Goal: Information Seeking & Learning: Learn about a topic

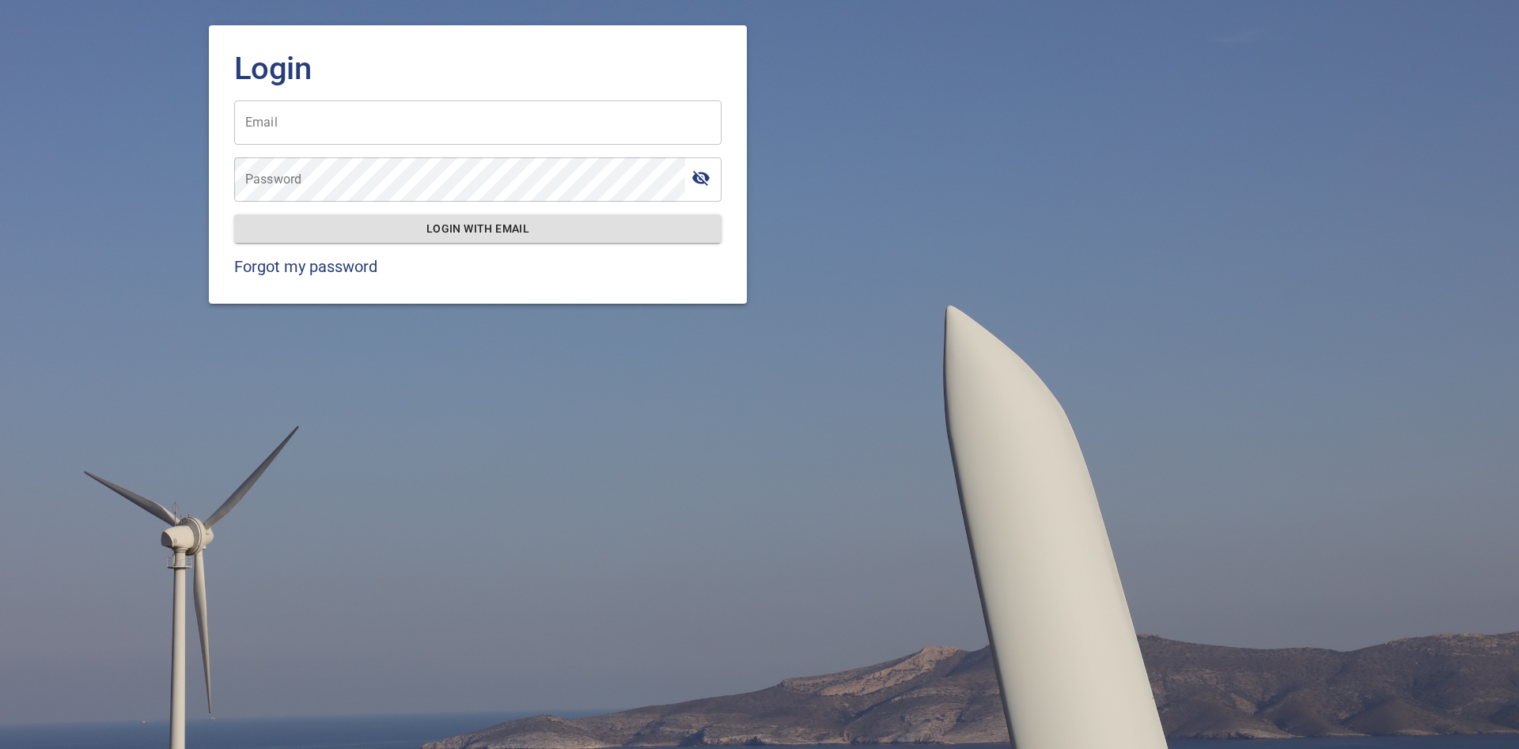
click at [266, 127] on input "Email" at bounding box center [477, 122] width 487 height 44
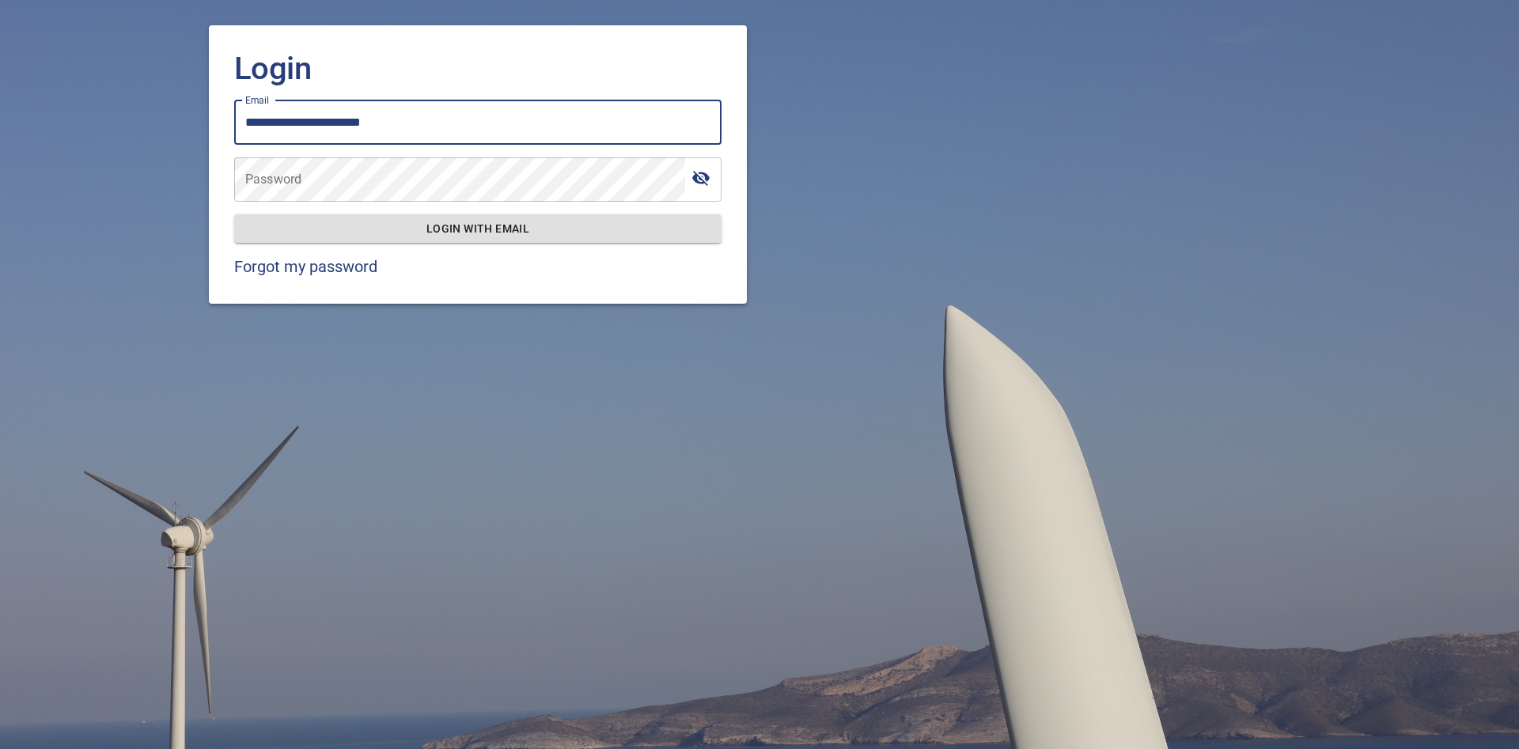
type input "**********"
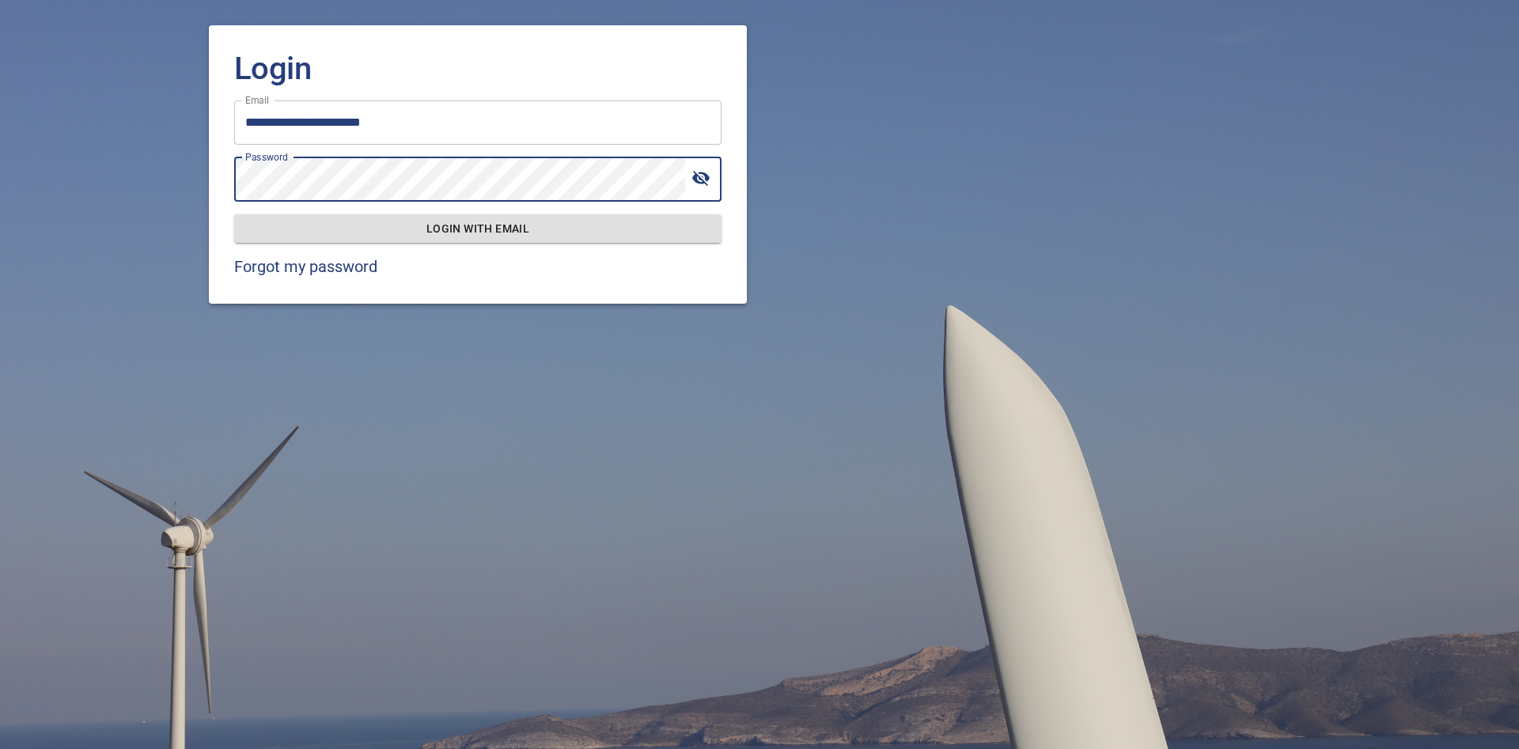
click at [234, 214] on button "Login with email" at bounding box center [477, 228] width 487 height 29
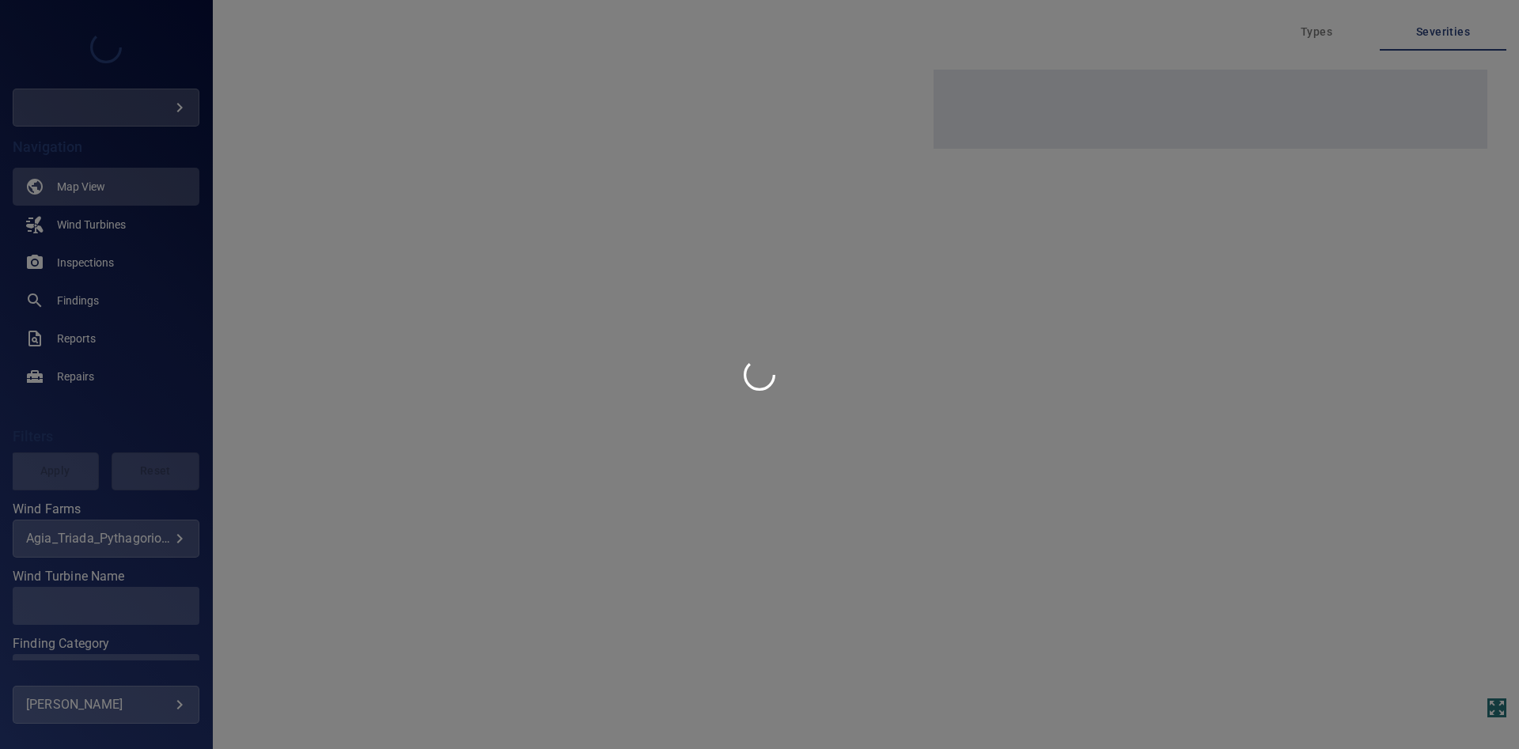
type input "***"
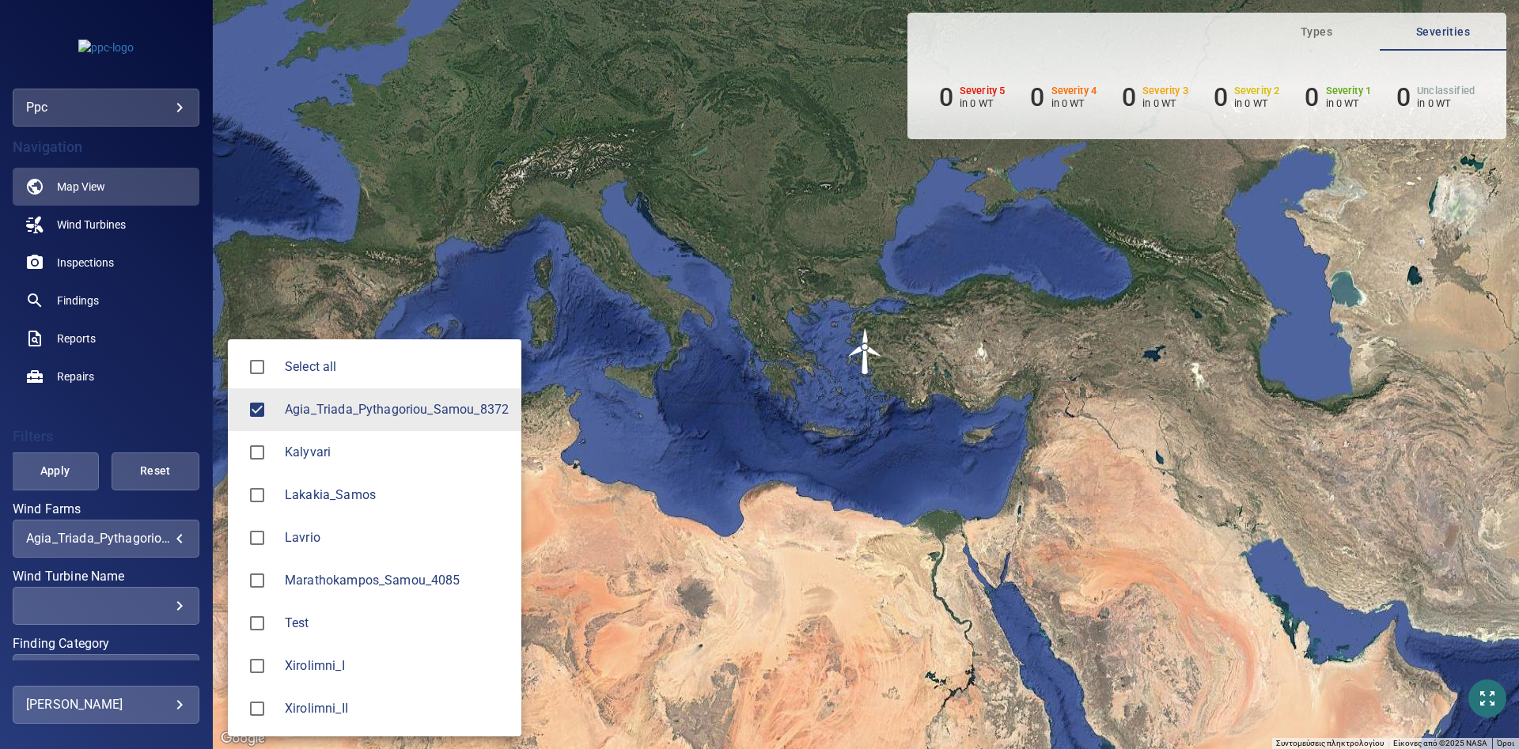
click at [169, 533] on body "**********" at bounding box center [759, 374] width 1519 height 749
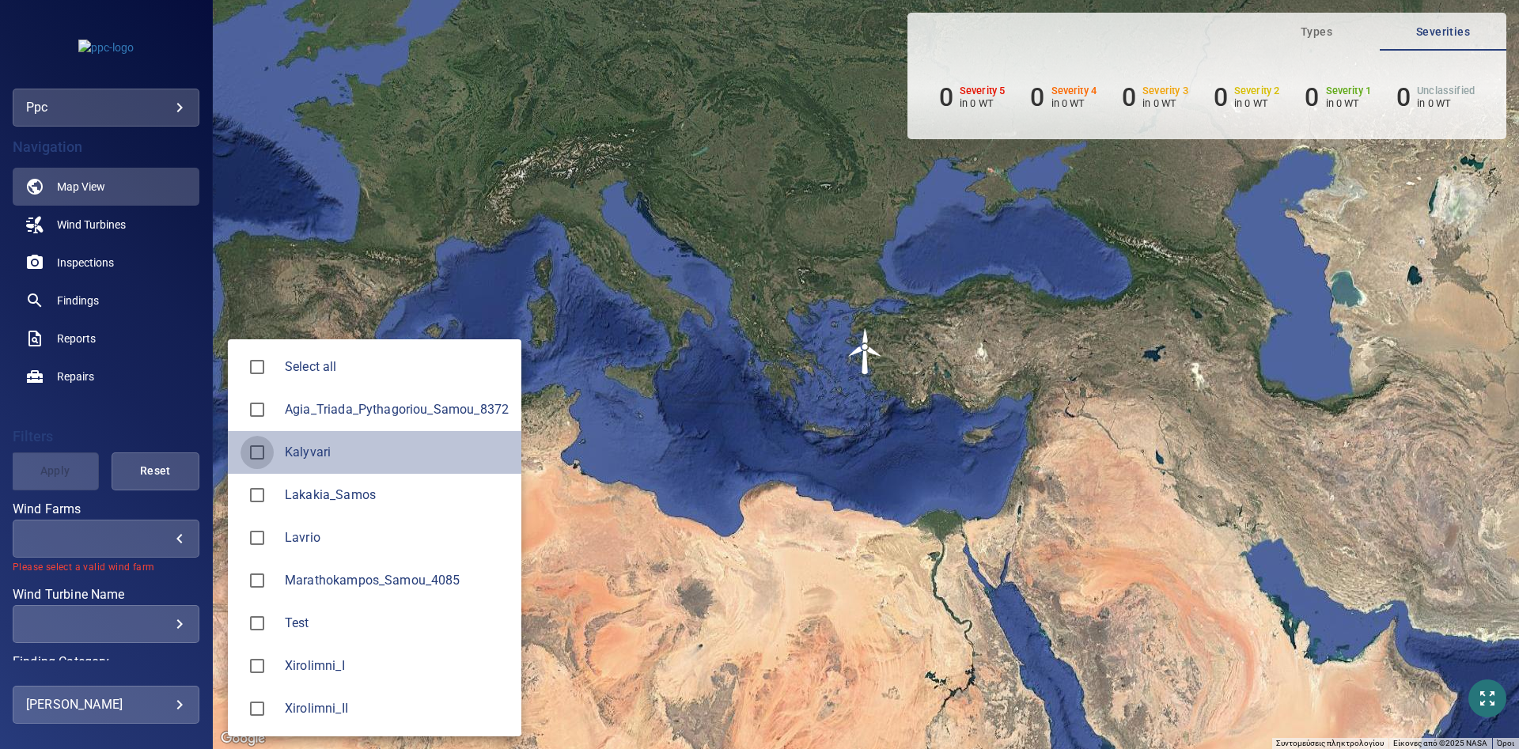
type input "********"
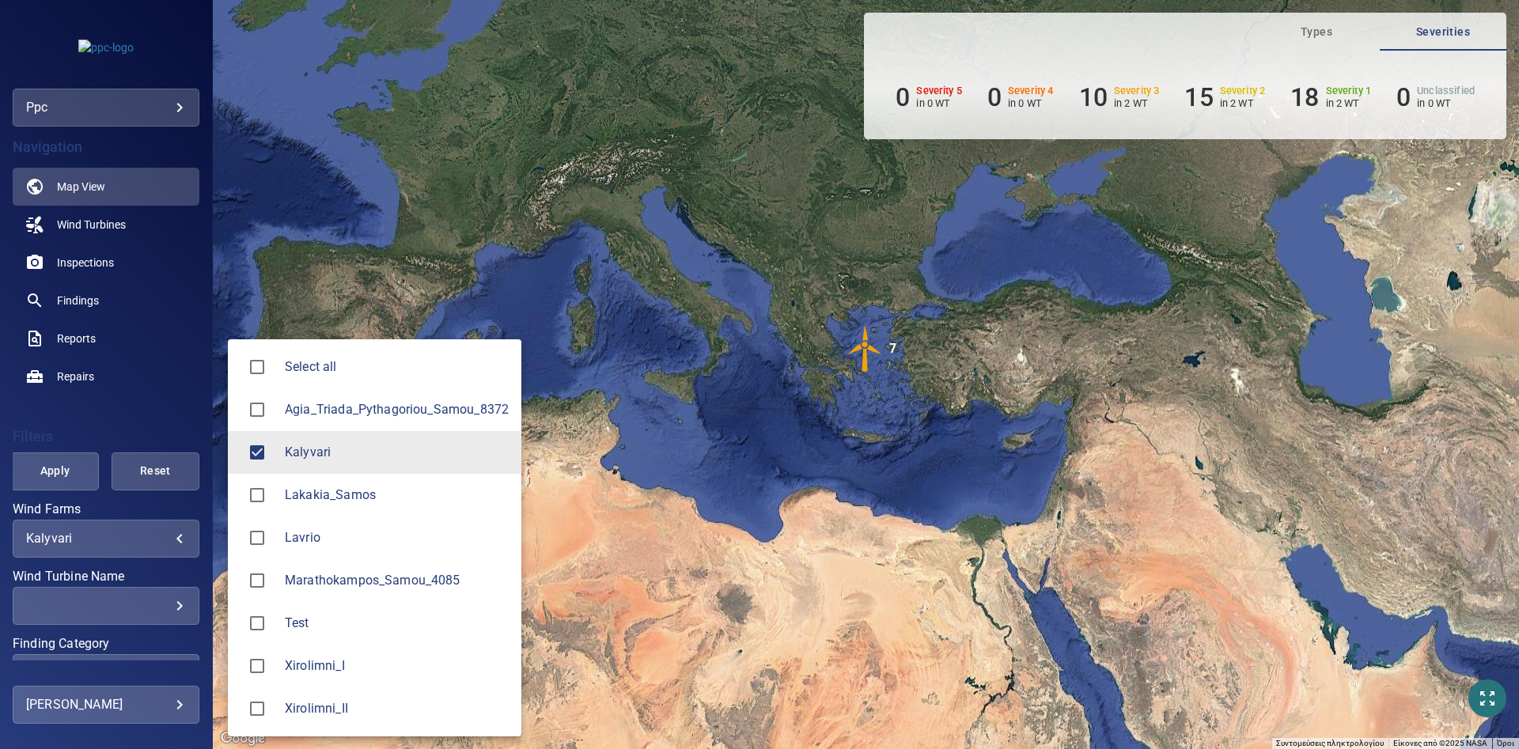
click at [347, 132] on div at bounding box center [759, 374] width 1519 height 749
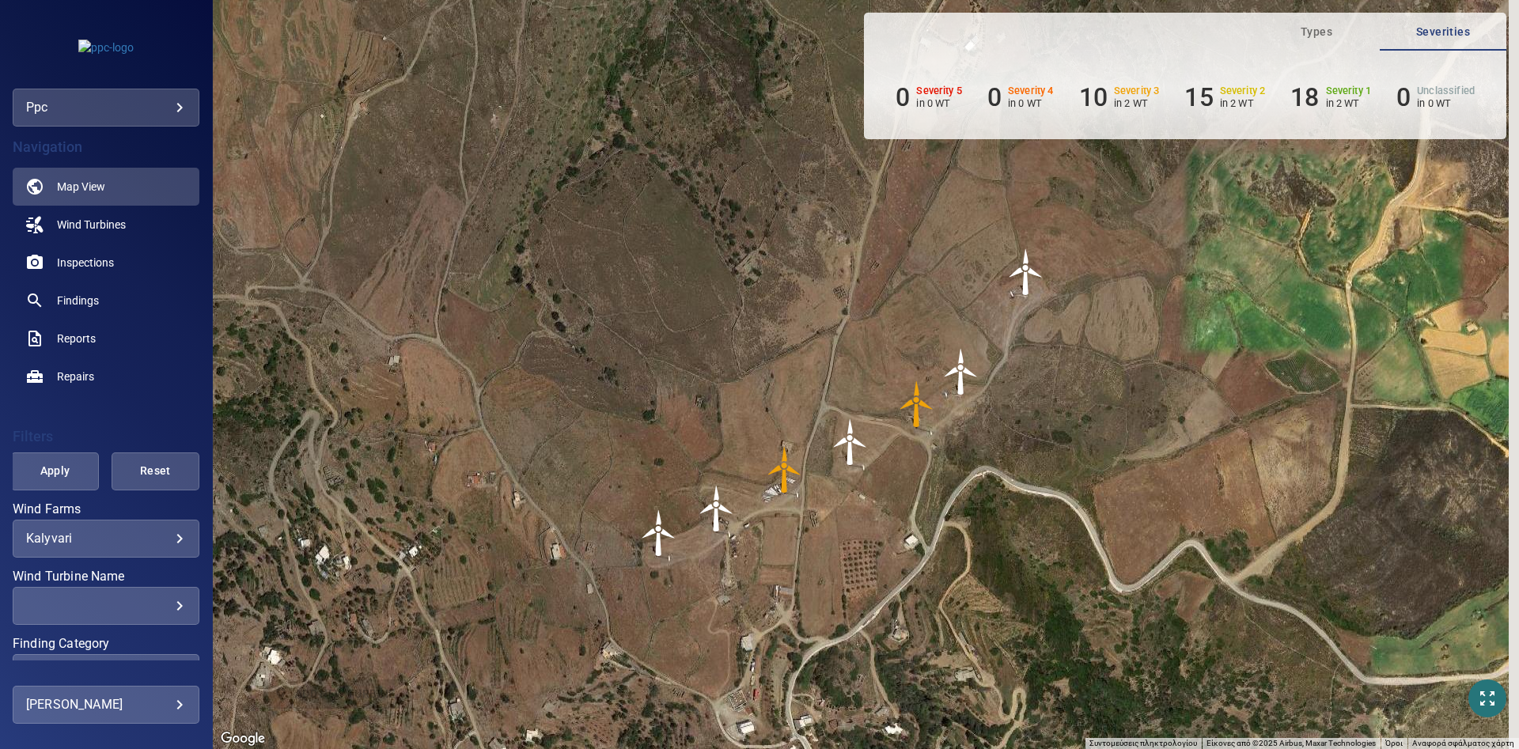
drag, startPoint x: 978, startPoint y: 324, endPoint x: 924, endPoint y: 337, distance: 55.3
click at [924, 337] on div "Για να ενεργοποιήσετε τη μεταφορά με το πληκτρολόγιο, πατήστε Alt + Enter. Όταν…" at bounding box center [866, 374] width 1306 height 749
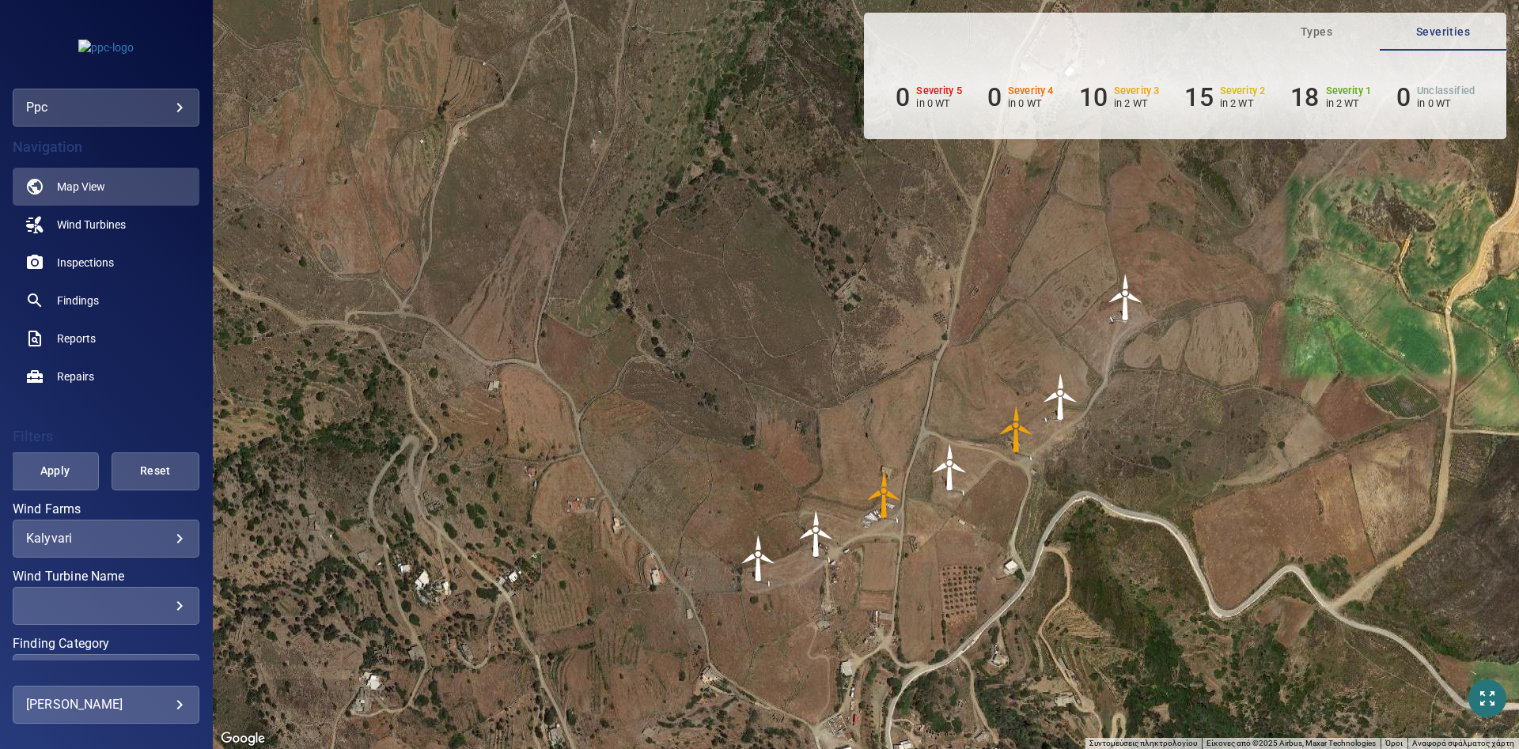
click at [1022, 444] on img "WT5" at bounding box center [1016, 429] width 47 height 47
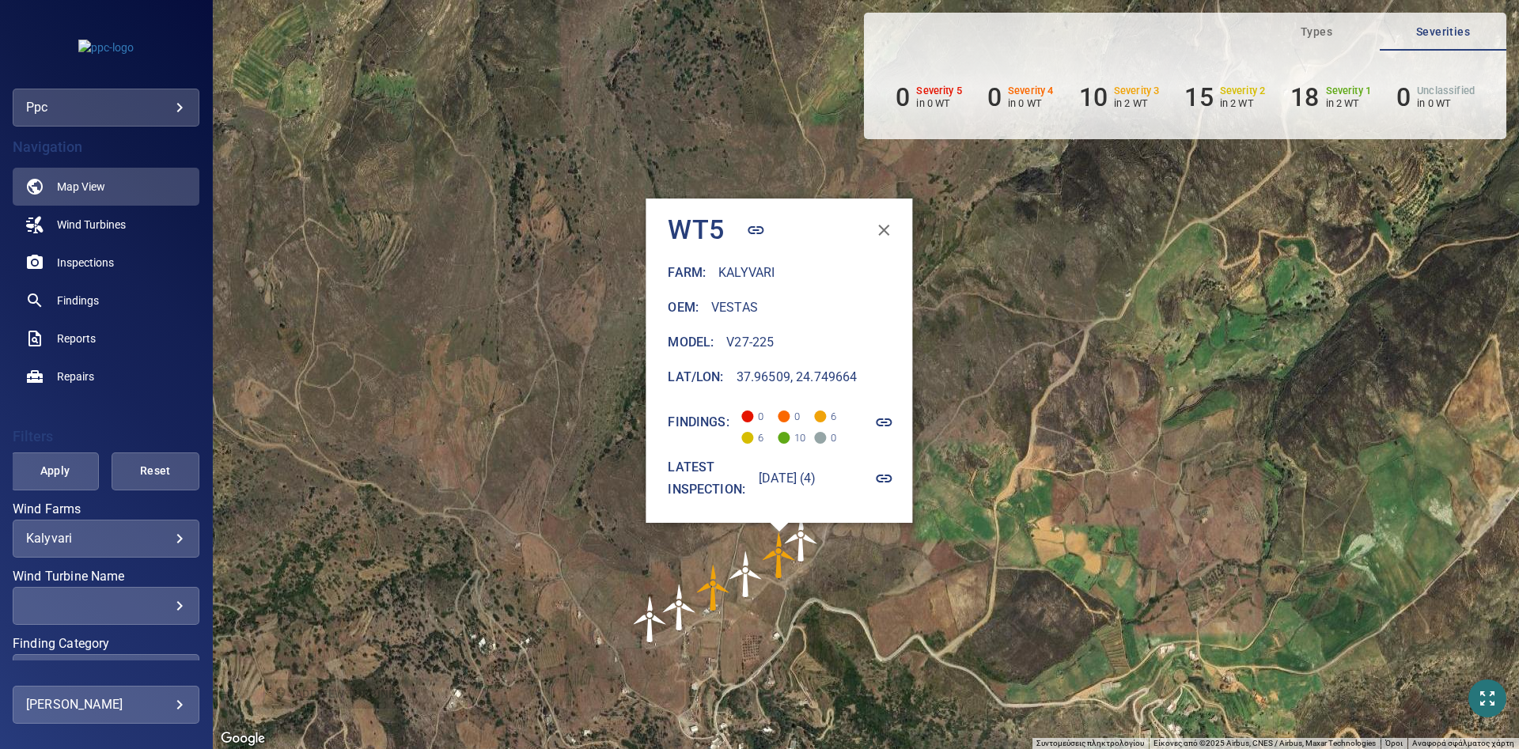
drag, startPoint x: 1300, startPoint y: 279, endPoint x: 1084, endPoint y: 433, distance: 265.0
click at [1084, 433] on div "Για να πλοηγηθείτε, πατήστε τα πλήκτρα με τα βέλη. Για να ενεργοποιήσετε τη μετ…" at bounding box center [866, 374] width 1306 height 749
click at [747, 239] on icon "button" at bounding box center [756, 230] width 19 height 19
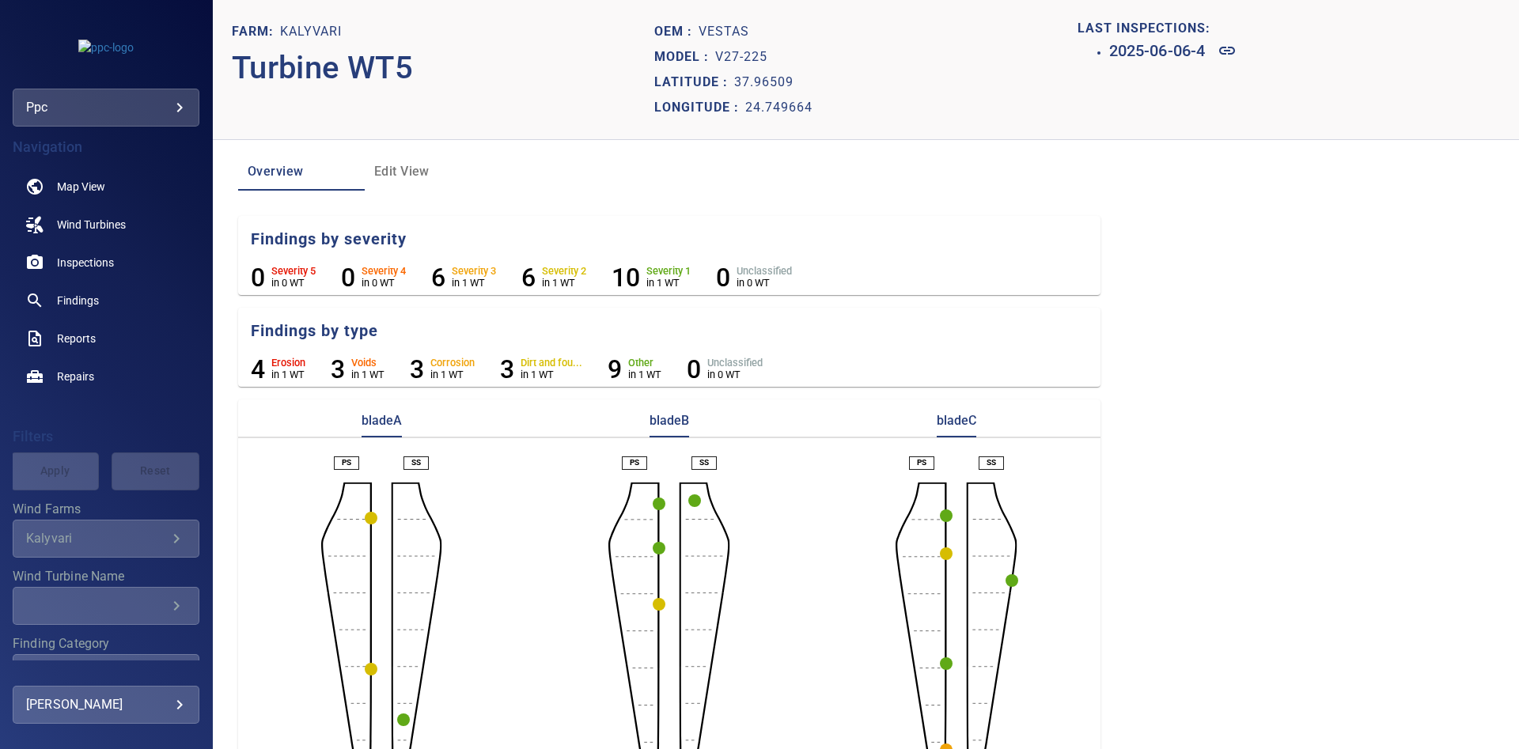
scroll to position [55, 0]
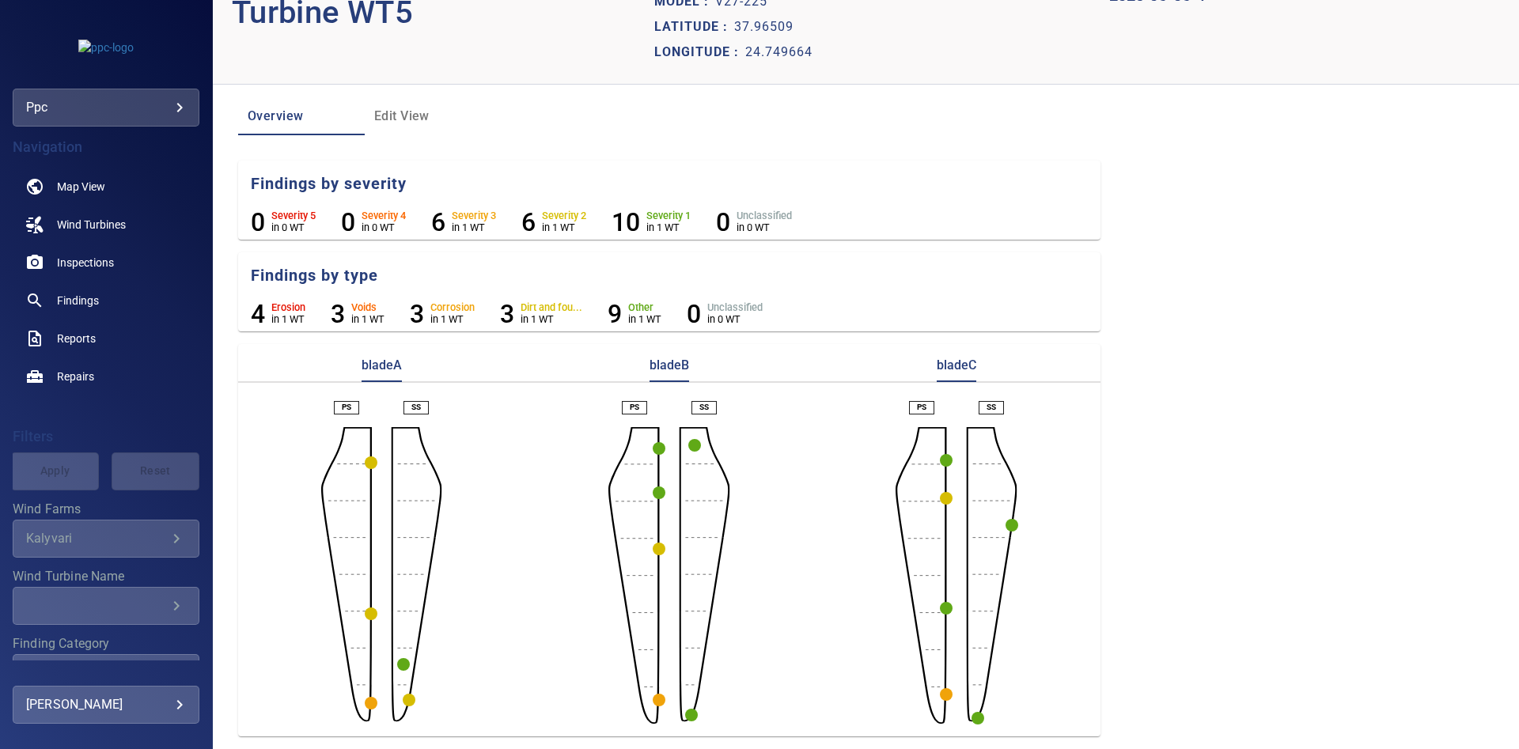
click at [374, 463] on circle "button" at bounding box center [371, 463] width 13 height 13
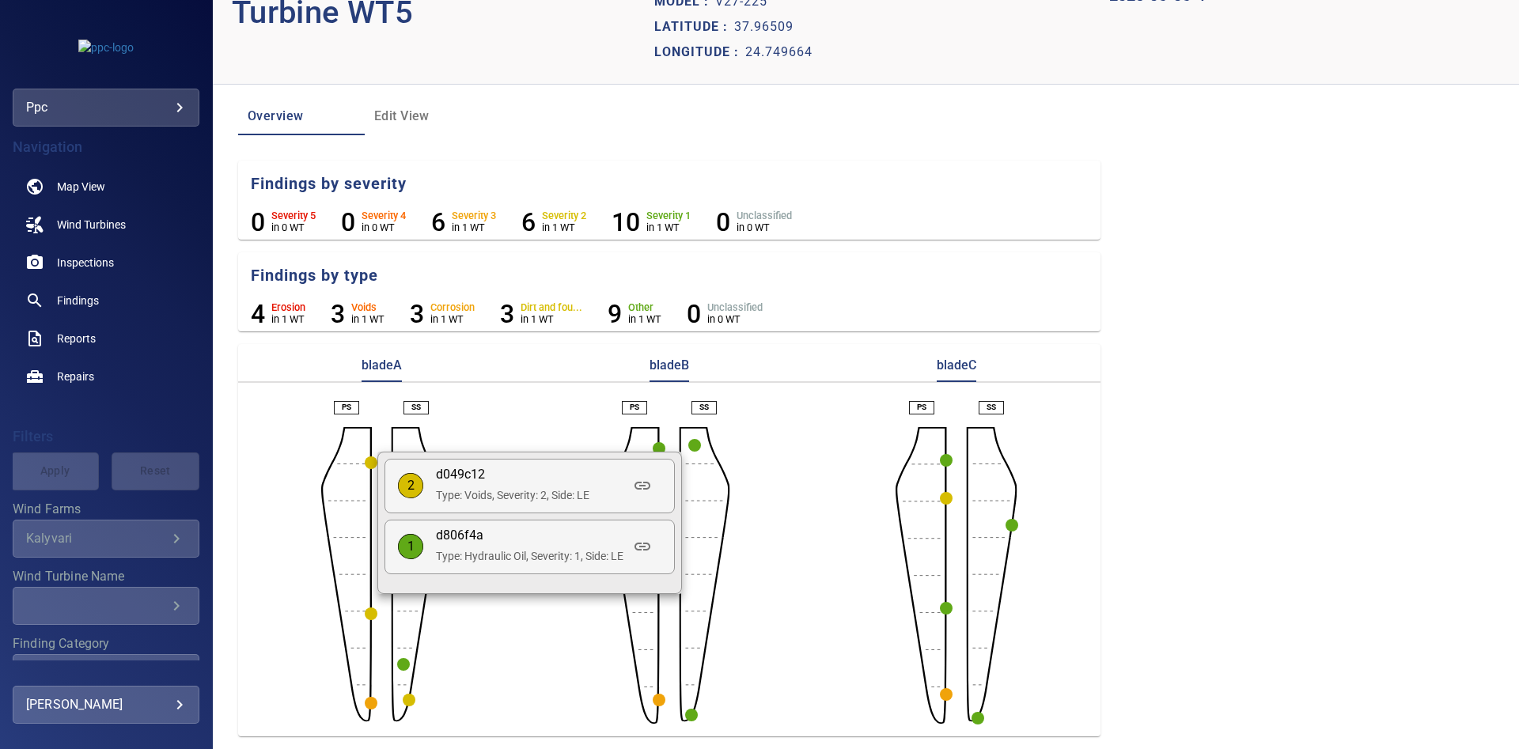
click at [423, 495] on p "2" at bounding box center [410, 486] width 25 height 18
click at [634, 495] on article "2 d049c12 Type: Voids, Severity: 2, Side: LE" at bounding box center [530, 486] width 290 height 55
click at [618, 392] on div at bounding box center [759, 374] width 1519 height 749
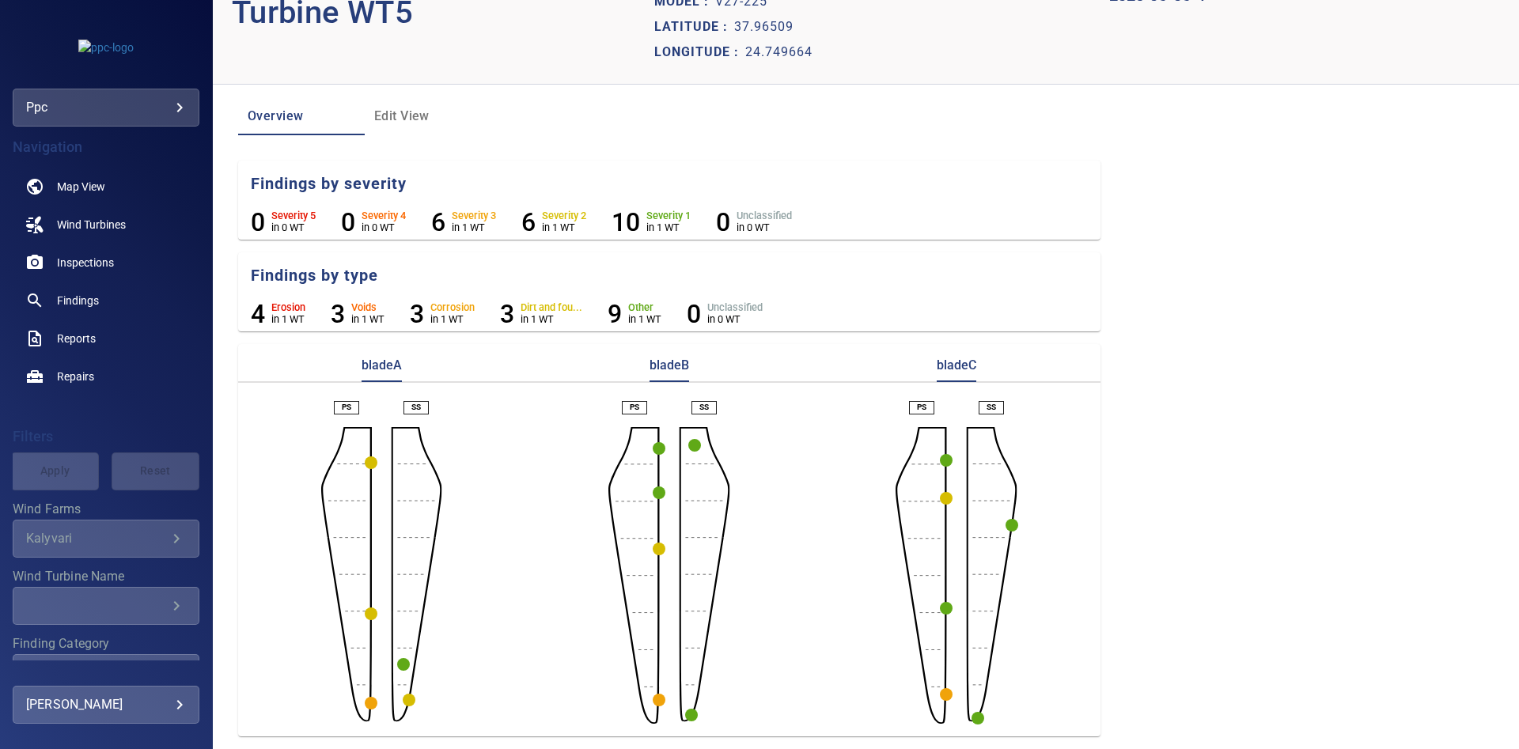
click at [372, 611] on circle "button" at bounding box center [371, 614] width 13 height 13
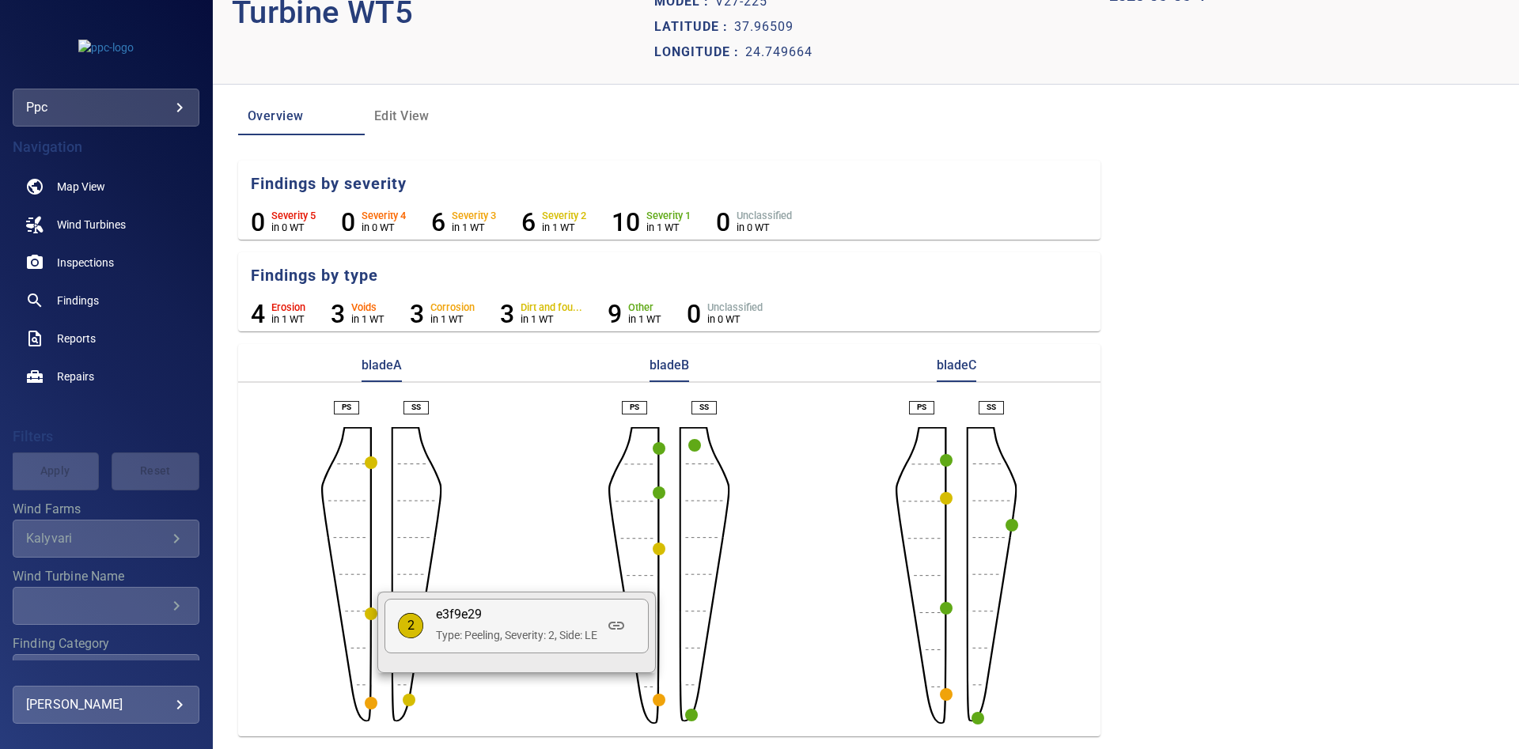
click at [423, 635] on p "2" at bounding box center [410, 626] width 25 height 18
click at [563, 572] on div at bounding box center [759, 374] width 1519 height 749
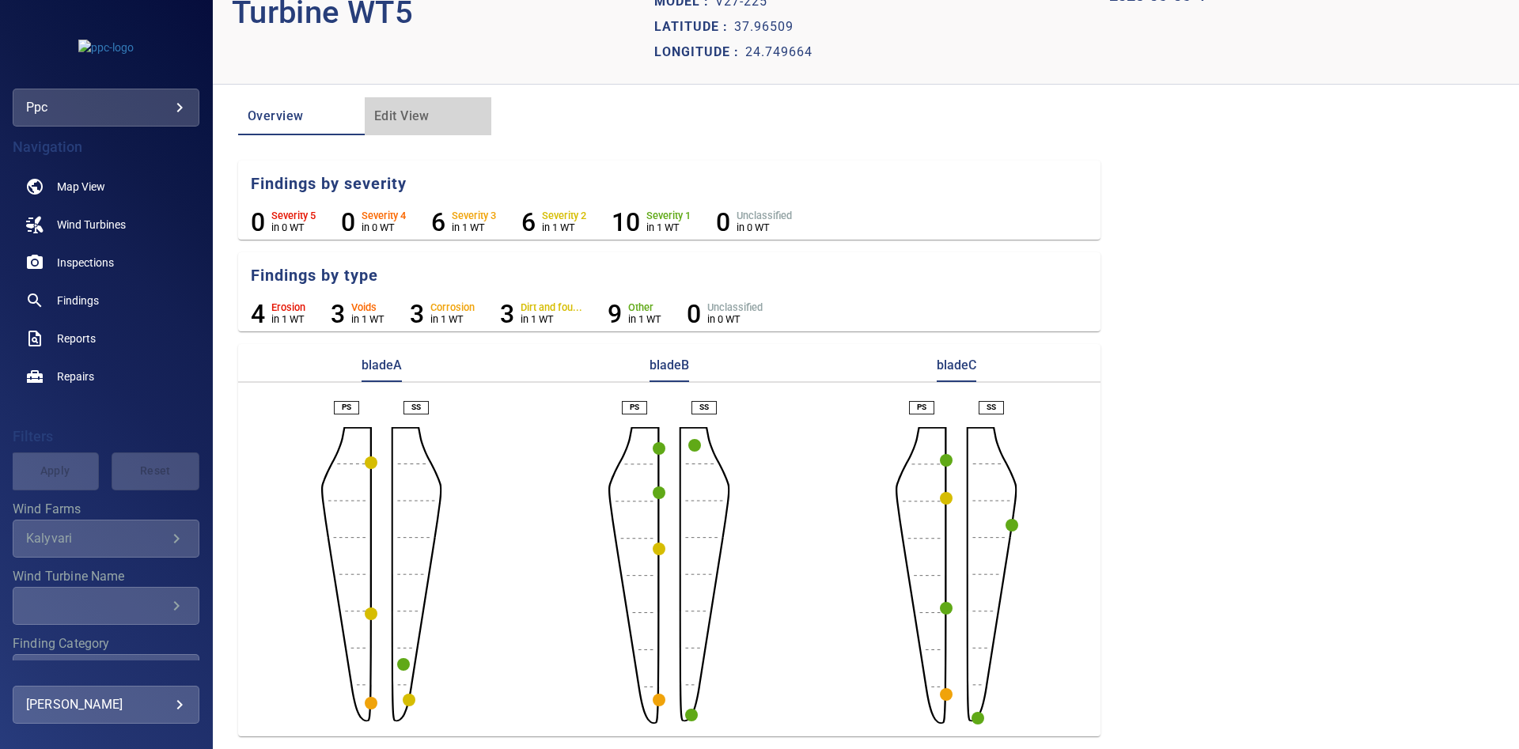
click at [396, 100] on button "Edit View" at bounding box center [428, 116] width 127 height 38
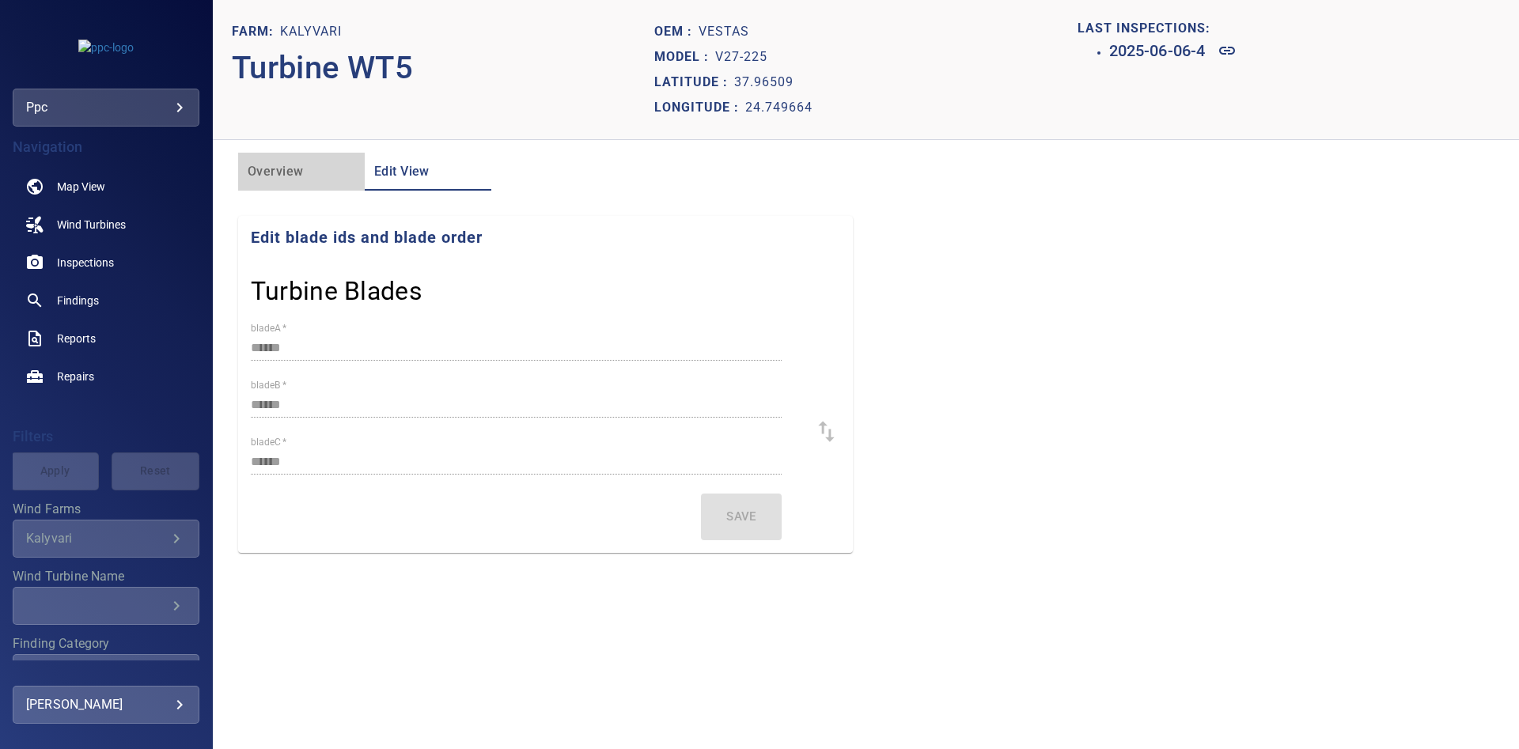
click at [265, 181] on span "Overview" at bounding box center [302, 172] width 108 height 22
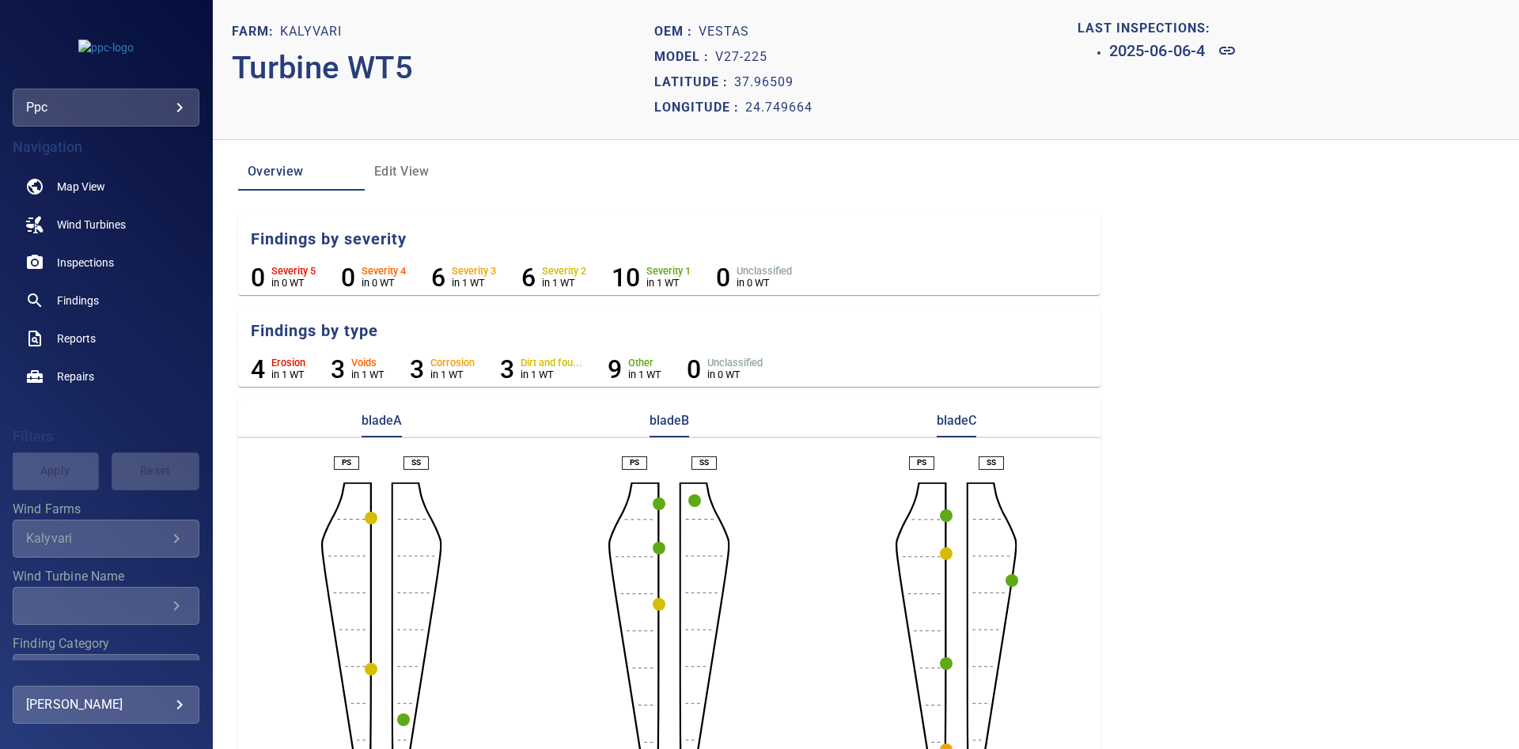
scroll to position [55, 0]
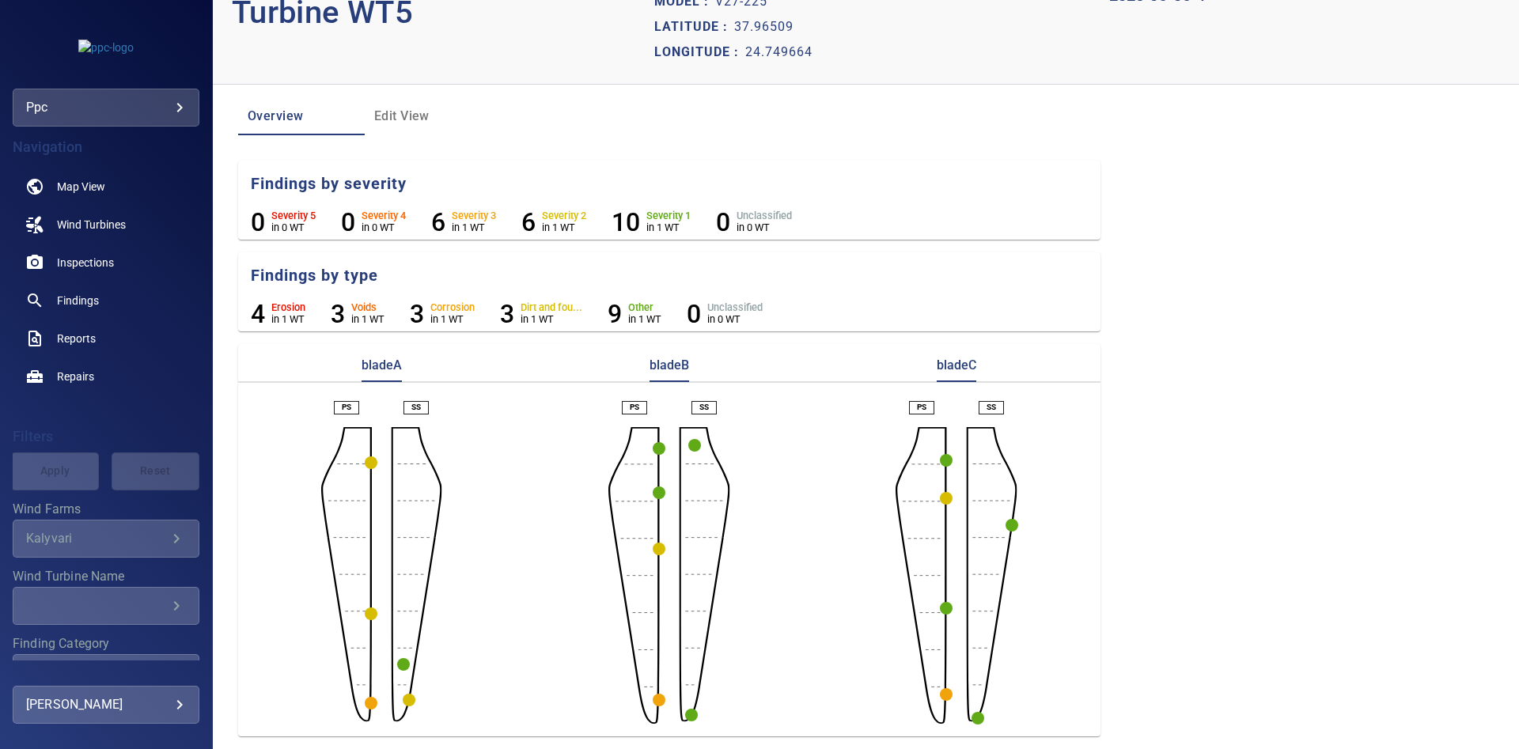
click at [695, 711] on circle "button" at bounding box center [691, 715] width 13 height 13
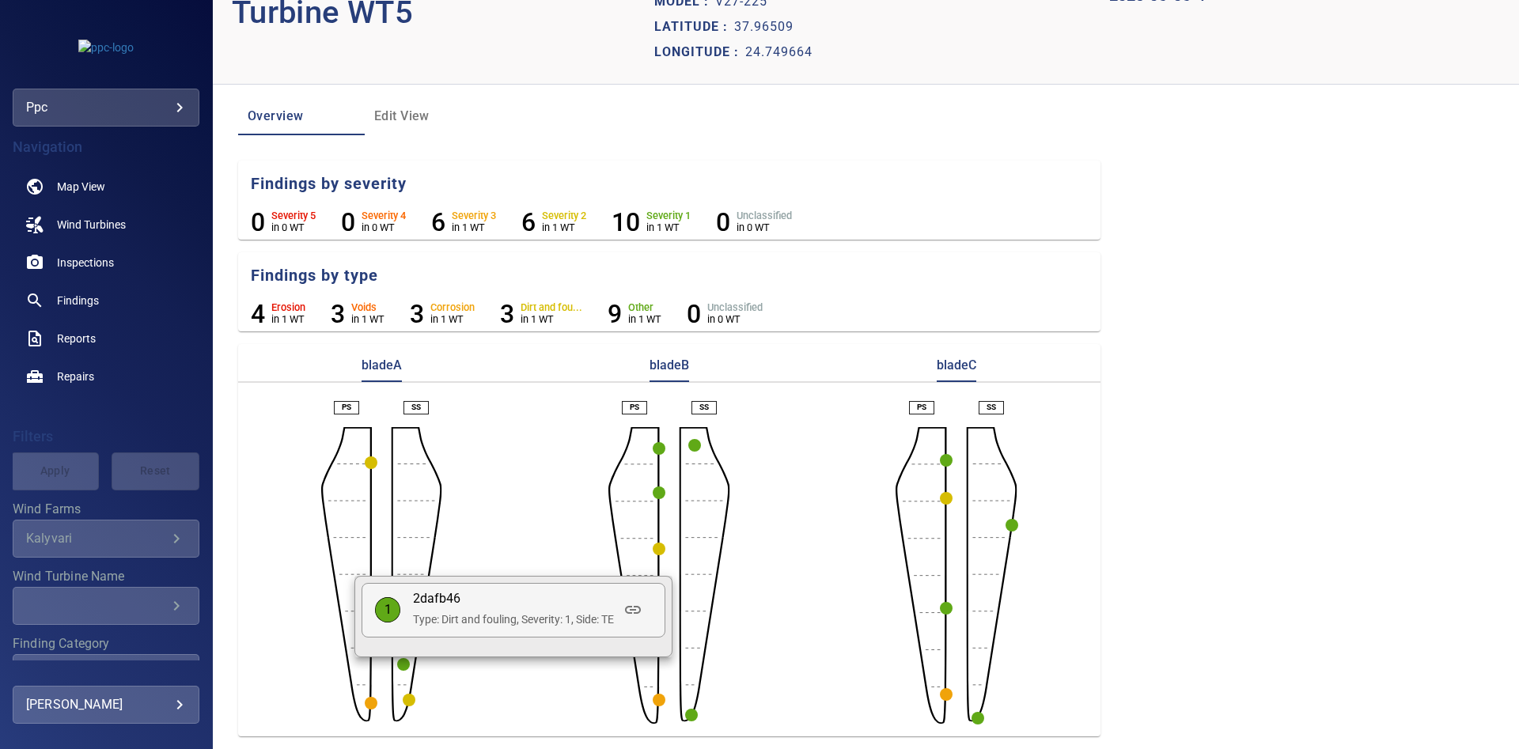
click at [514, 370] on div at bounding box center [759, 374] width 1519 height 749
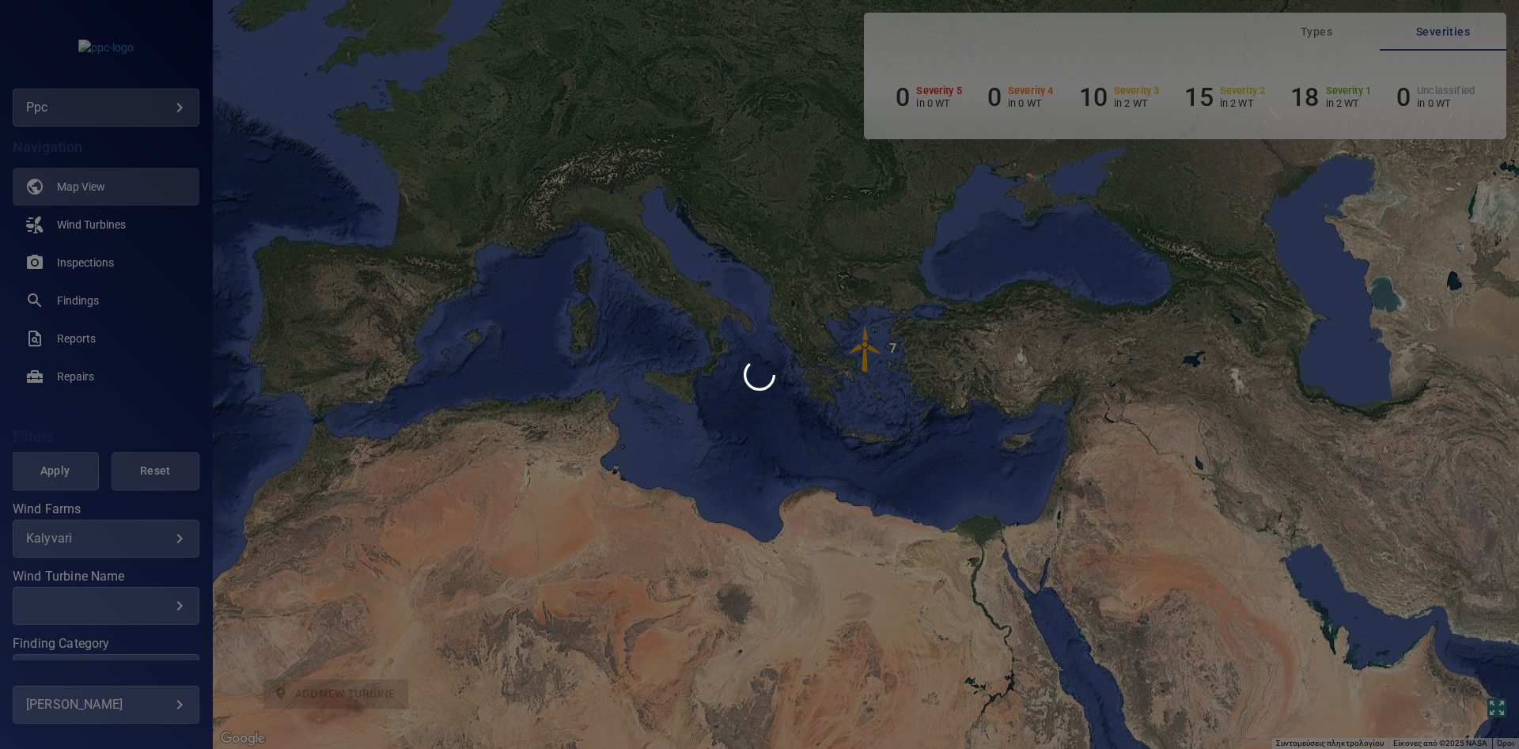
click at [865, 349] on div at bounding box center [759, 374] width 1519 height 749
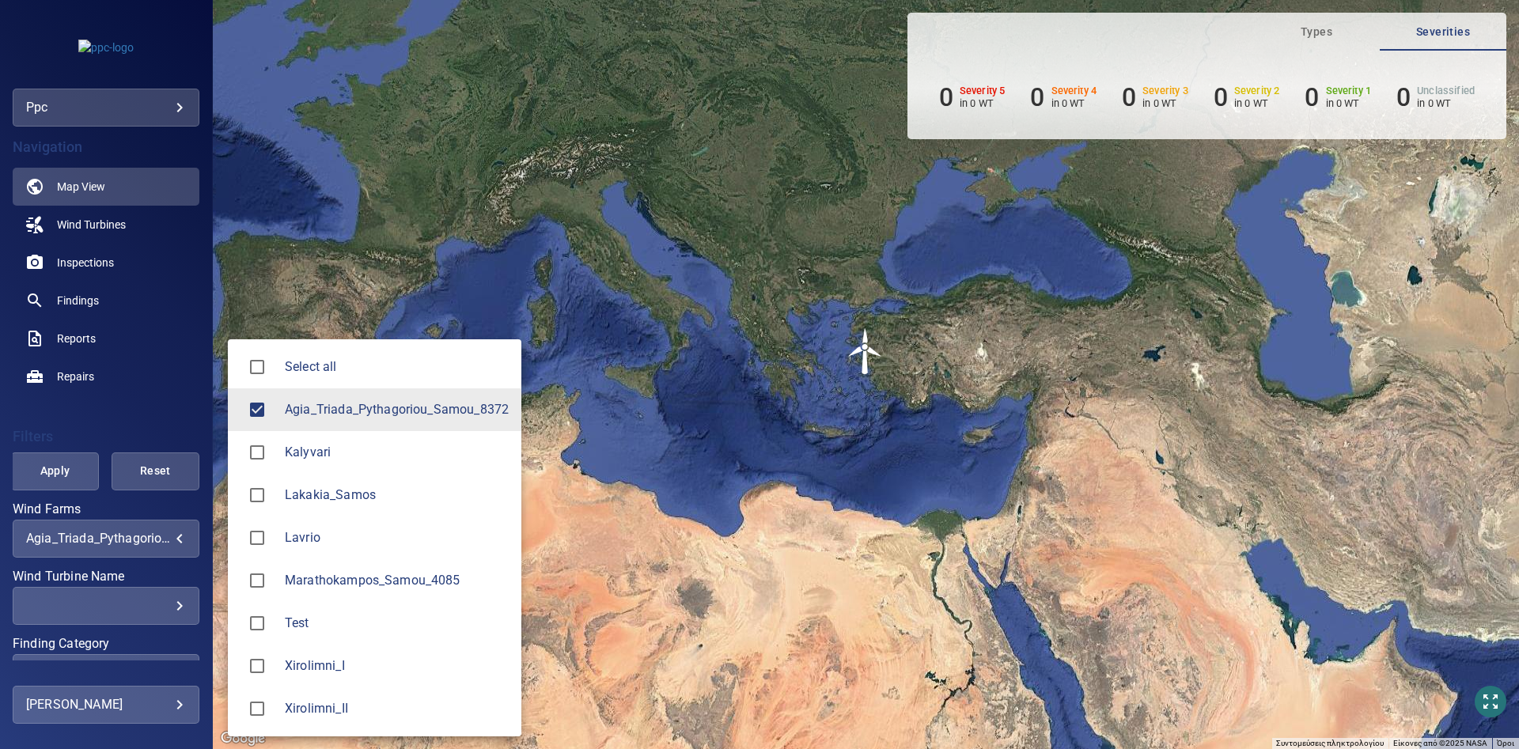
click at [132, 533] on body "**********" at bounding box center [759, 374] width 1519 height 749
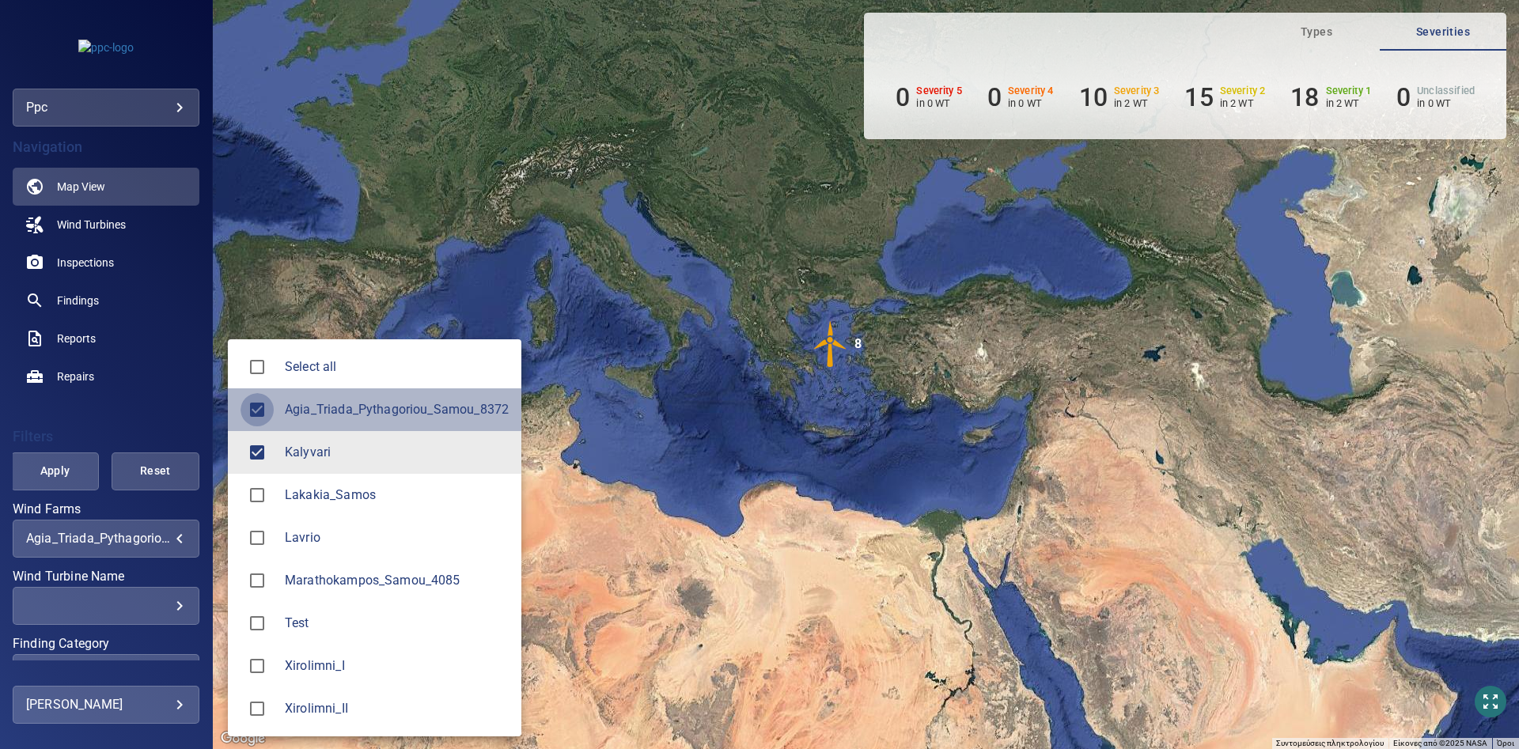
type input "********"
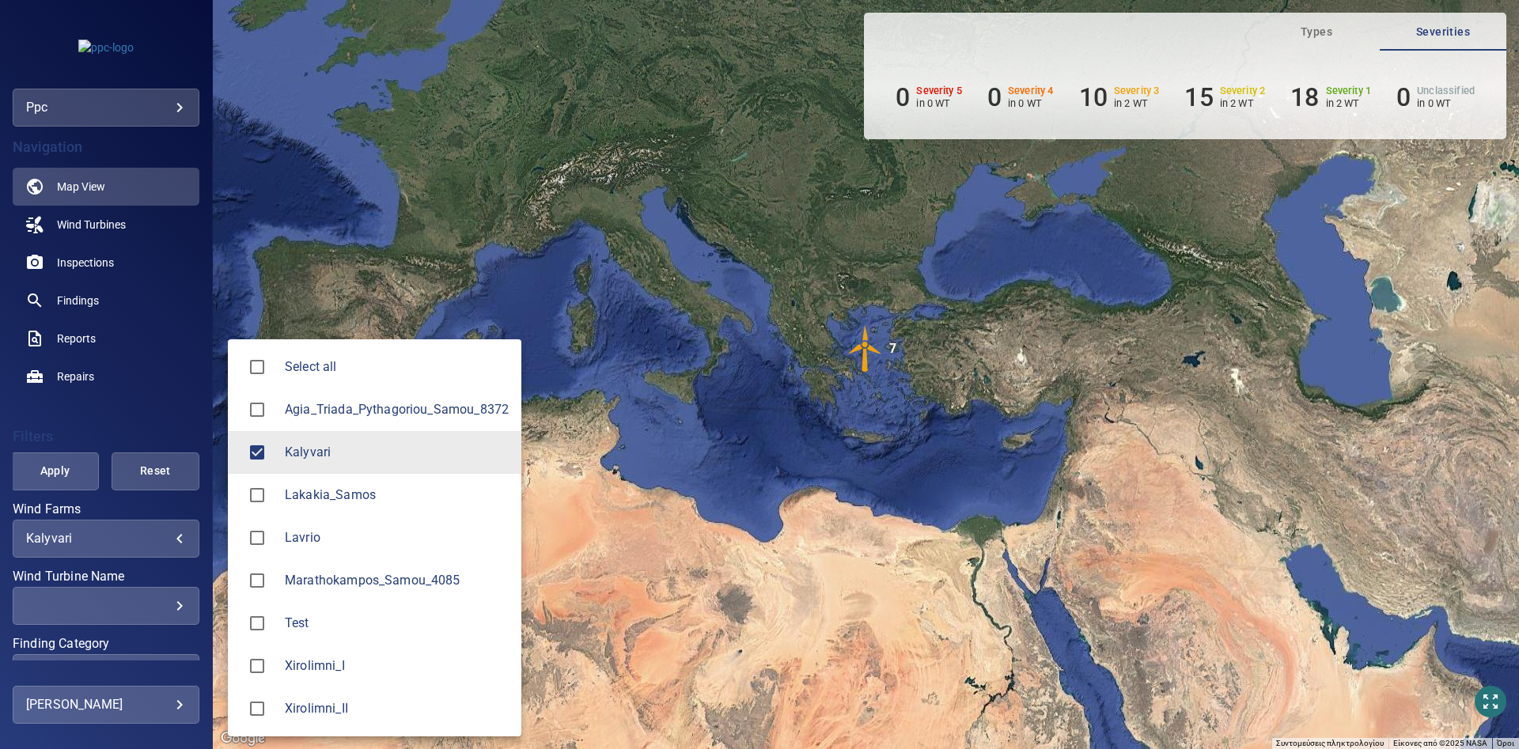
click at [870, 348] on div at bounding box center [759, 374] width 1519 height 749
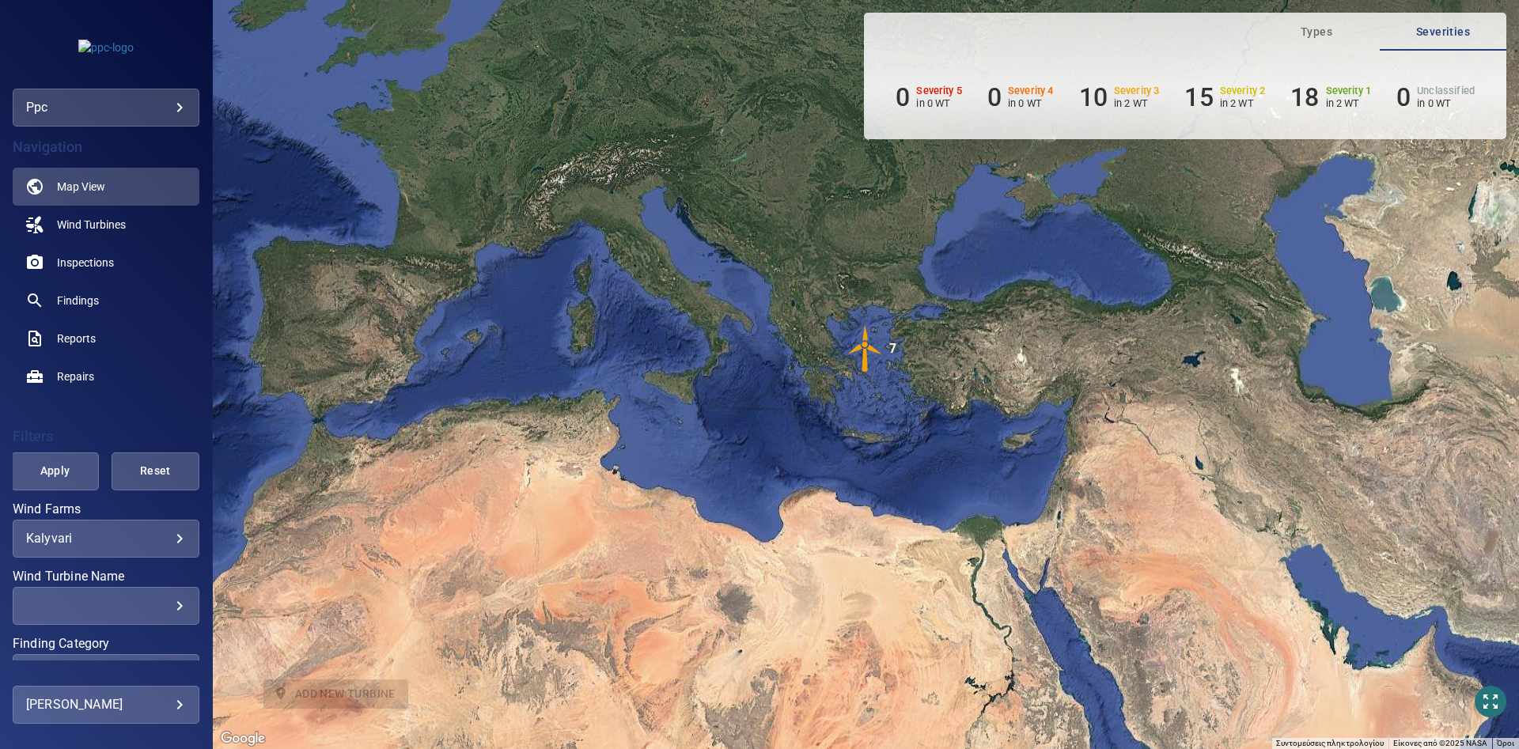
click at [866, 348] on img "7" at bounding box center [865, 348] width 47 height 47
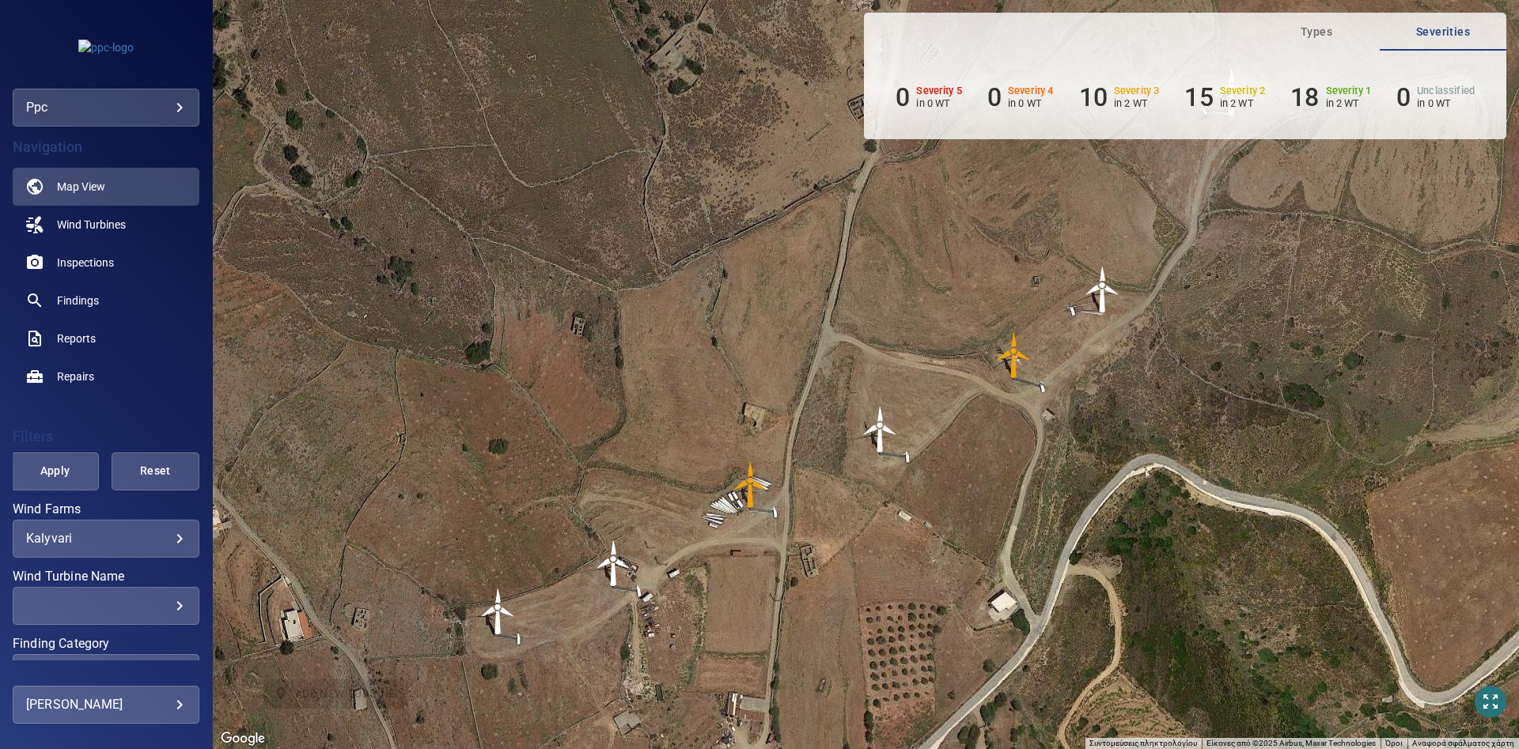
click at [749, 483] on img "WT3" at bounding box center [750, 484] width 47 height 47
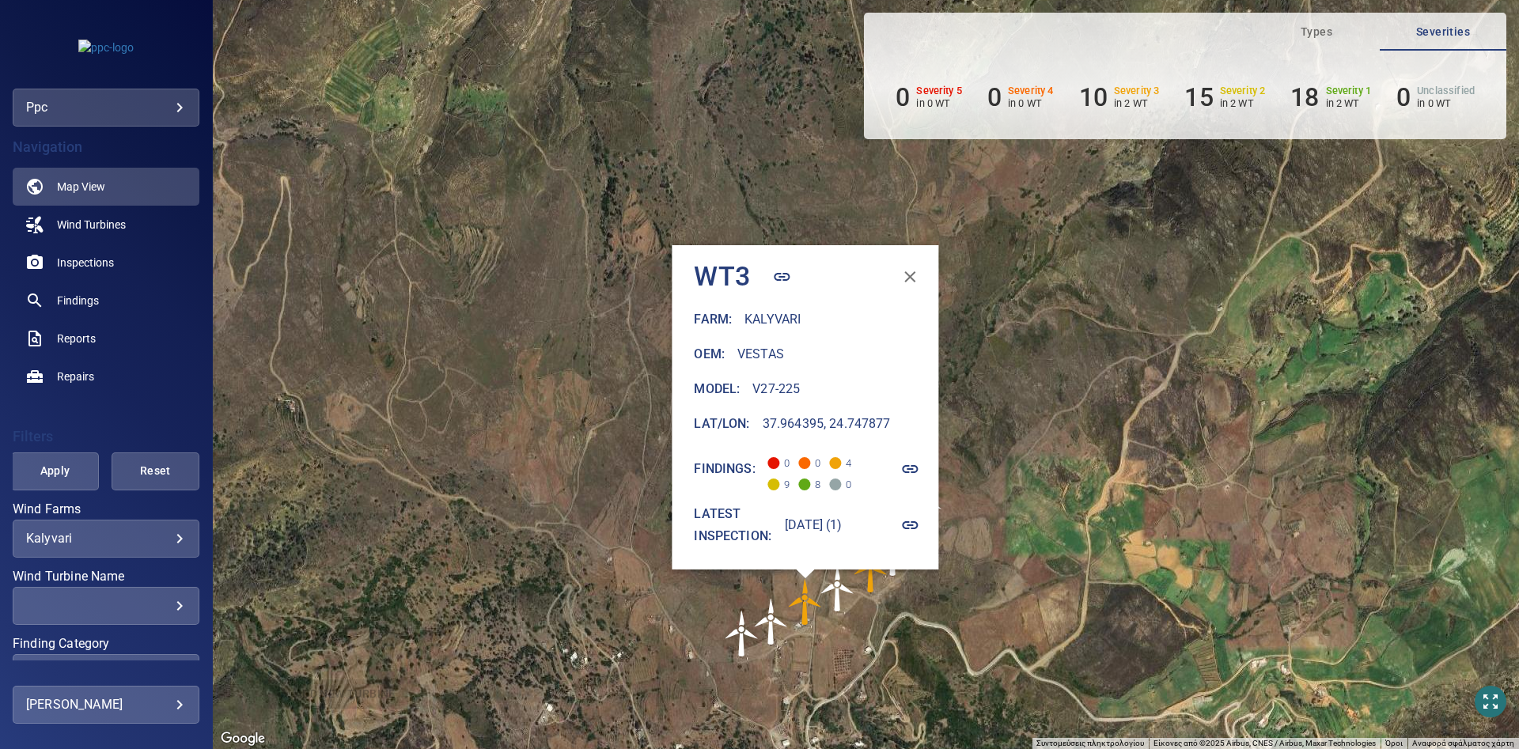
drag, startPoint x: 657, startPoint y: 423, endPoint x: 533, endPoint y: 624, distance: 237.0
click at [533, 624] on div "Για να πλοηγηθείτε, πατήστε τα πλήκτρα με τα βέλη. Για να ενεργοποιήσετε τη μετ…" at bounding box center [866, 374] width 1306 height 749
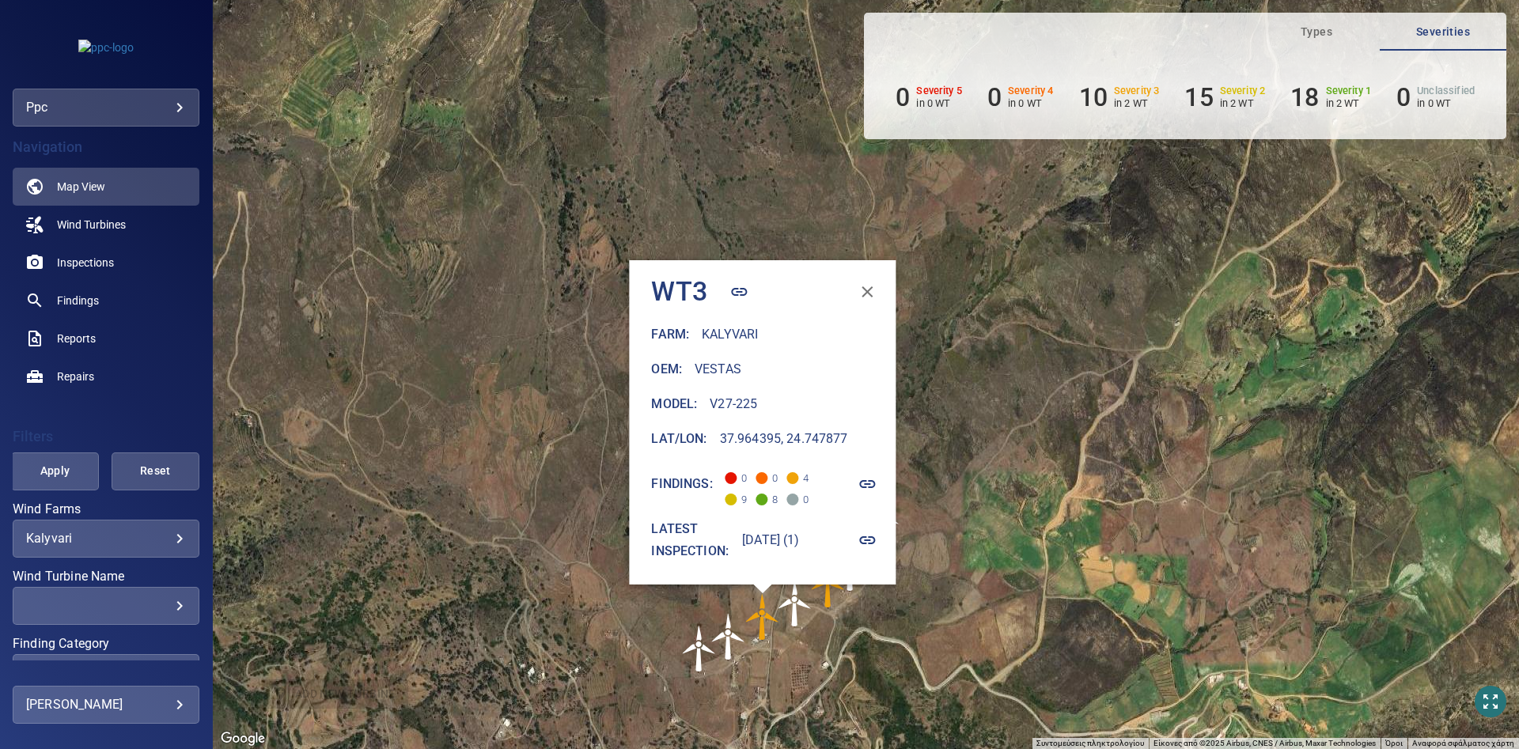
drag, startPoint x: 572, startPoint y: 512, endPoint x: 529, endPoint y: 525, distance: 45.3
click at [529, 525] on div "Για να πλοηγηθείτε, πατήστε τα πλήκτρα με τα βέλη. Για να ενεργοποιήσετε τη μετ…" at bounding box center [866, 374] width 1306 height 749
click at [877, 546] on icon "button" at bounding box center [868, 540] width 19 height 19
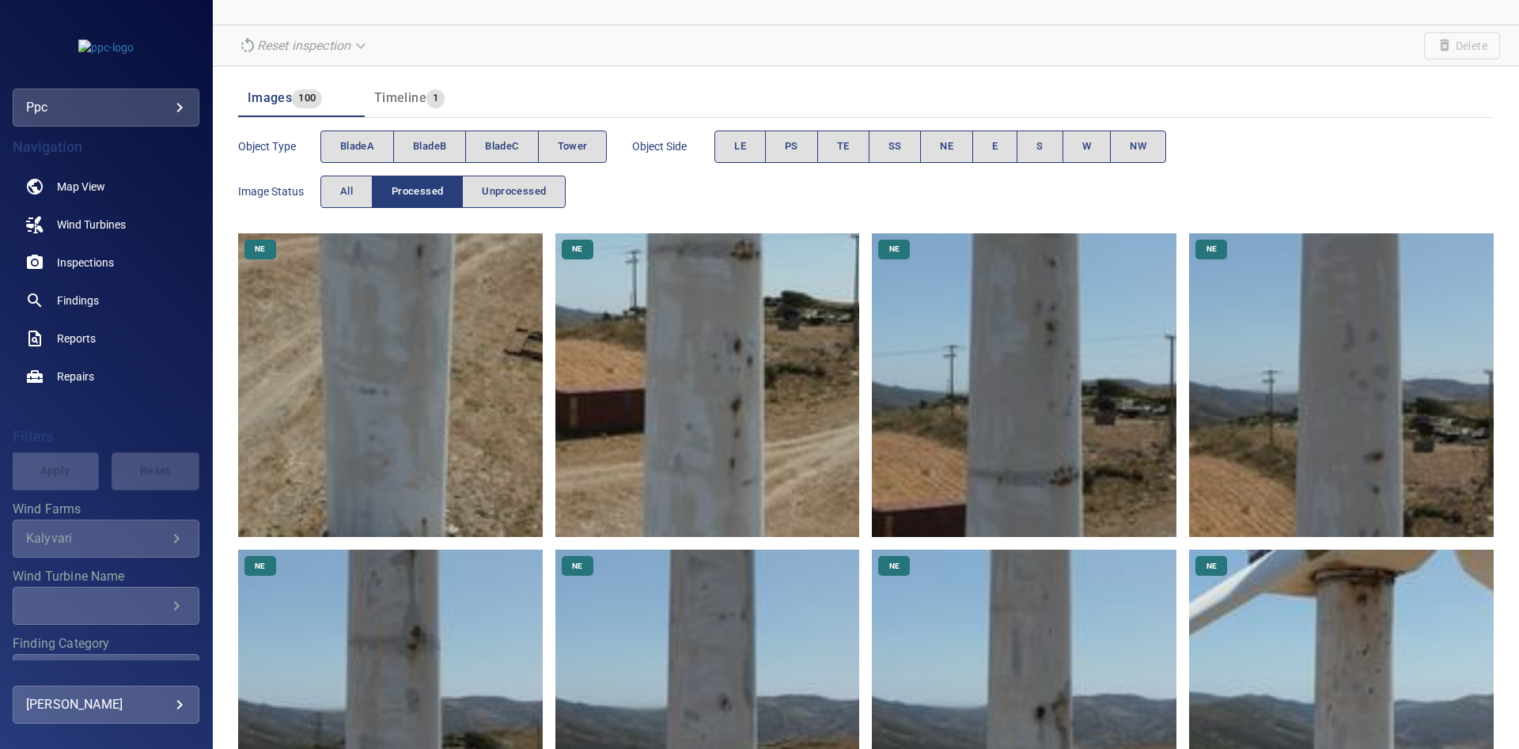
scroll to position [108, 0]
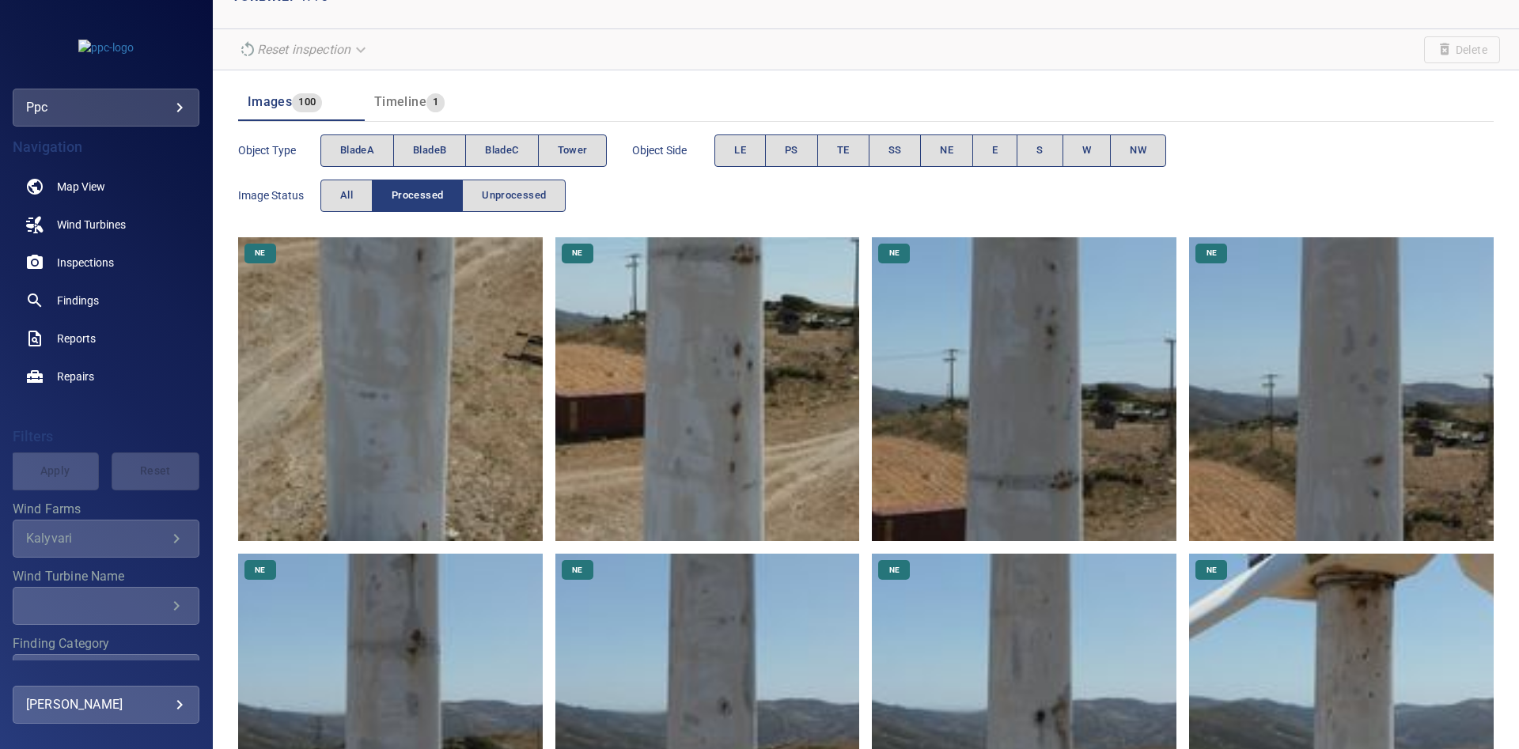
click at [631, 282] on img at bounding box center [707, 389] width 305 height 305
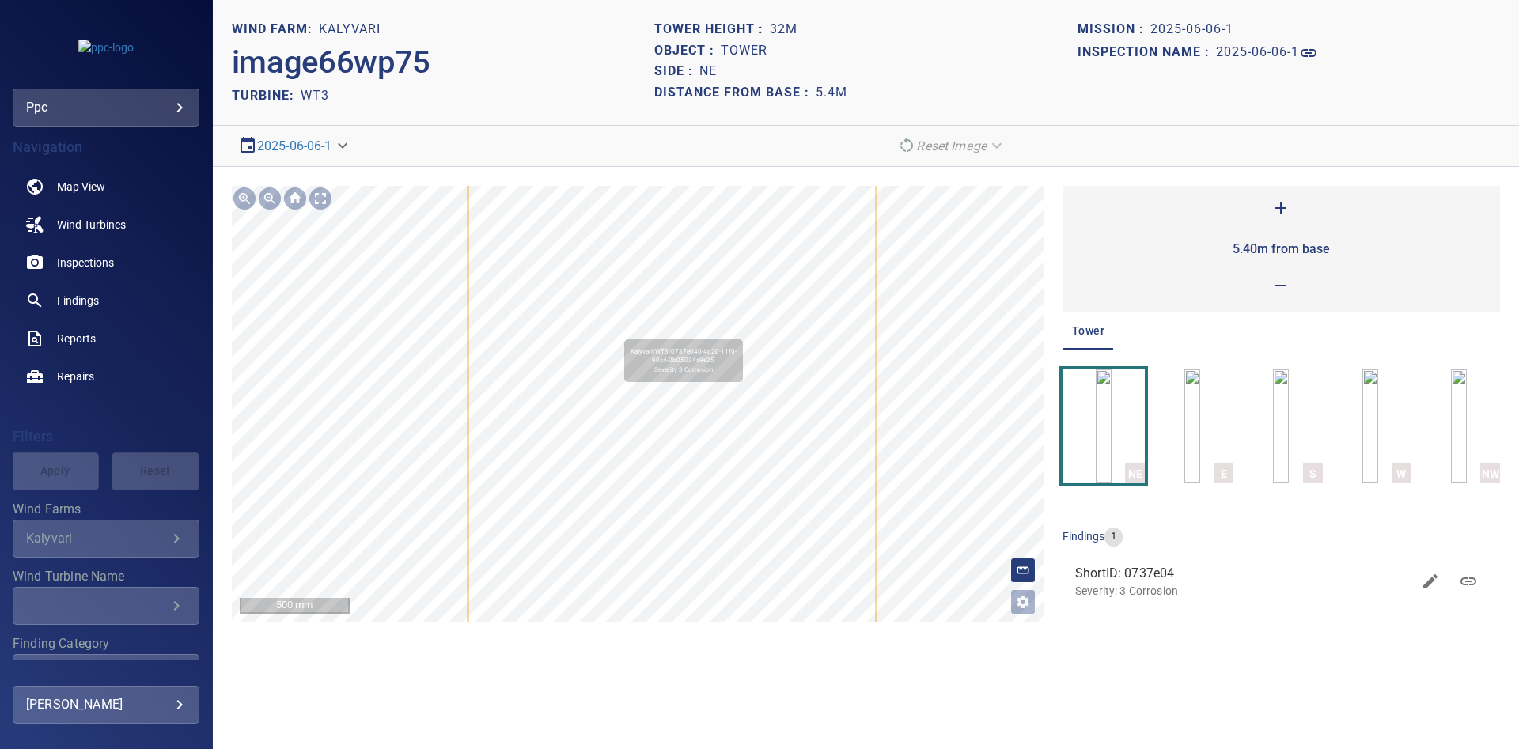
click at [609, 323] on icon at bounding box center [672, 486] width 406 height 1036
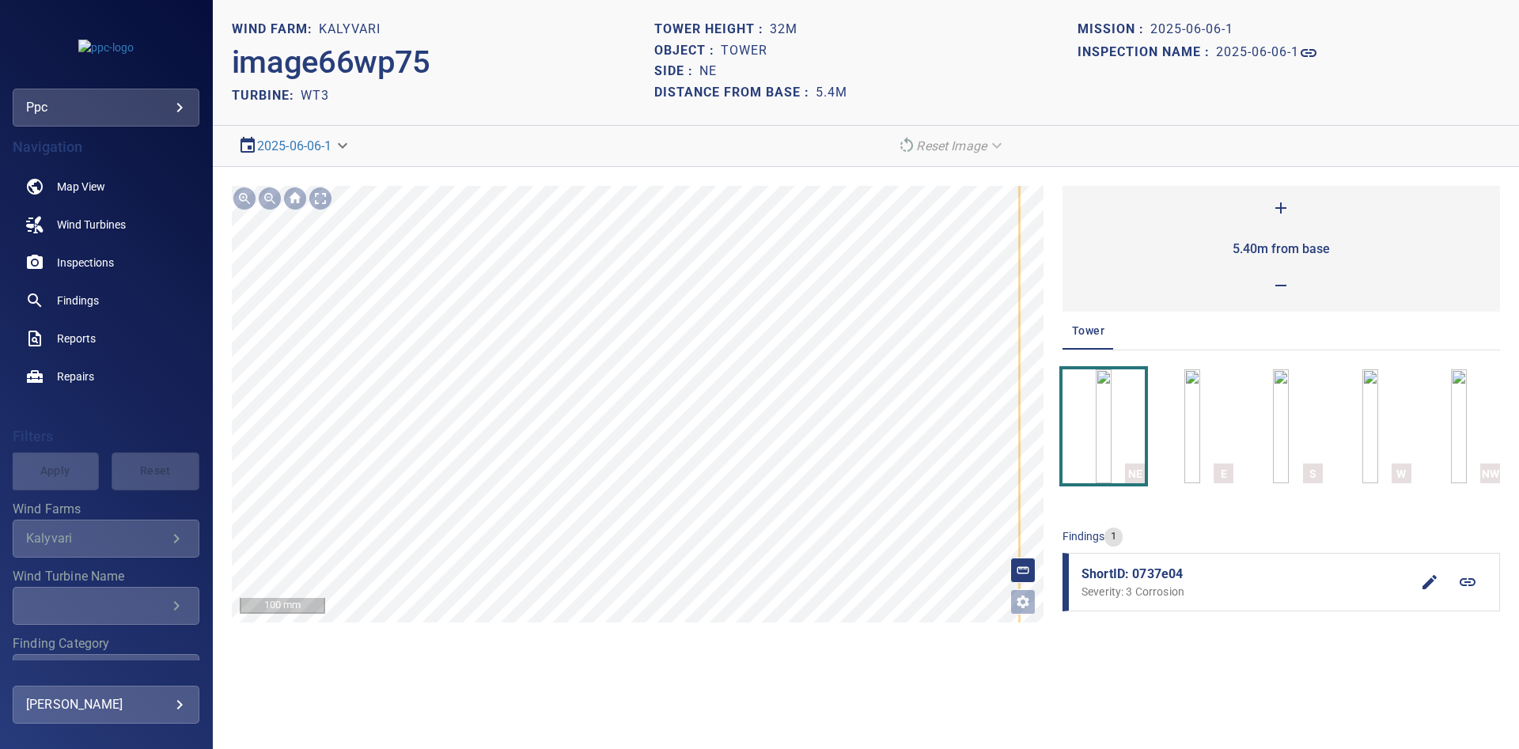
click at [473, 624] on div "**********" at bounding box center [866, 404] width 1306 height 475
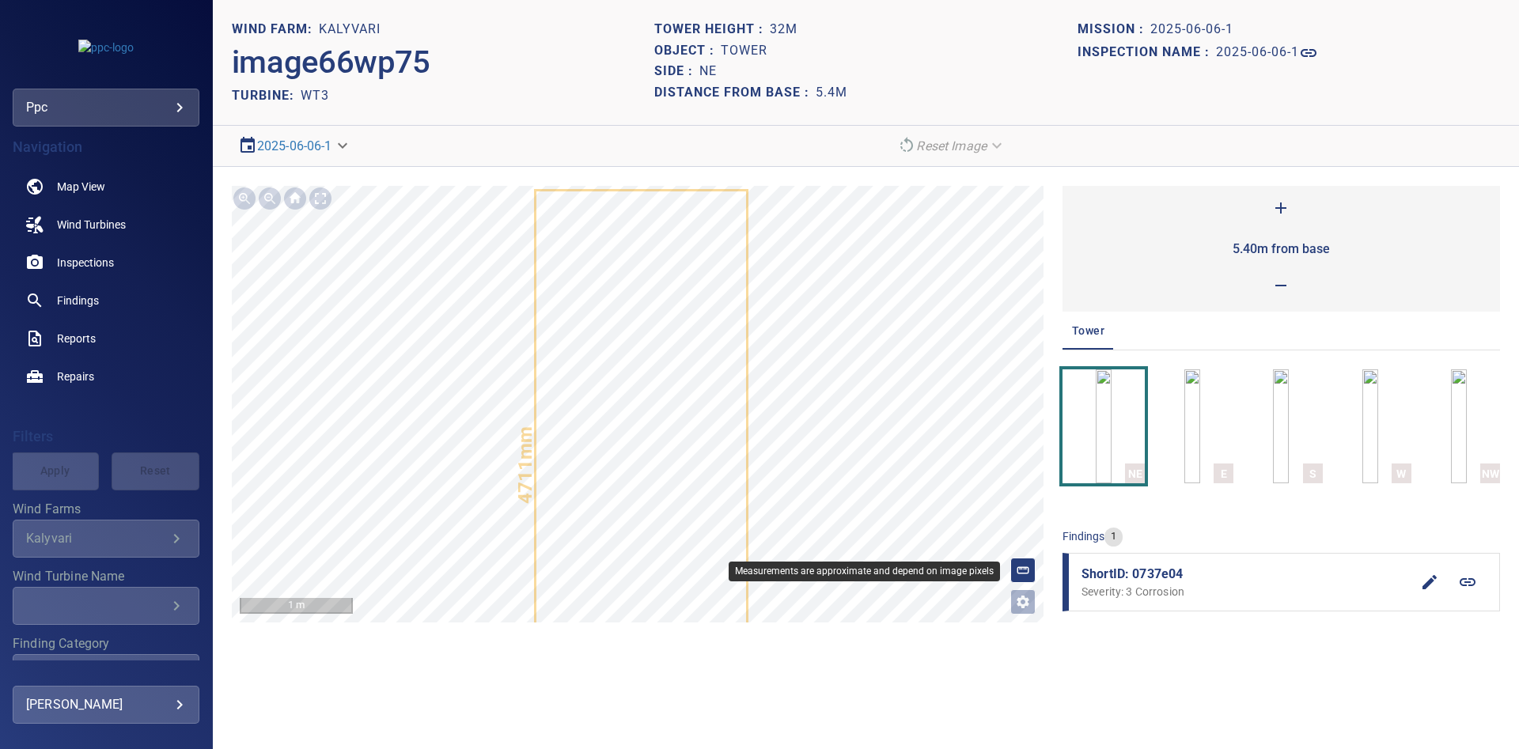
click at [1018, 567] on icon at bounding box center [1023, 570] width 14 height 14
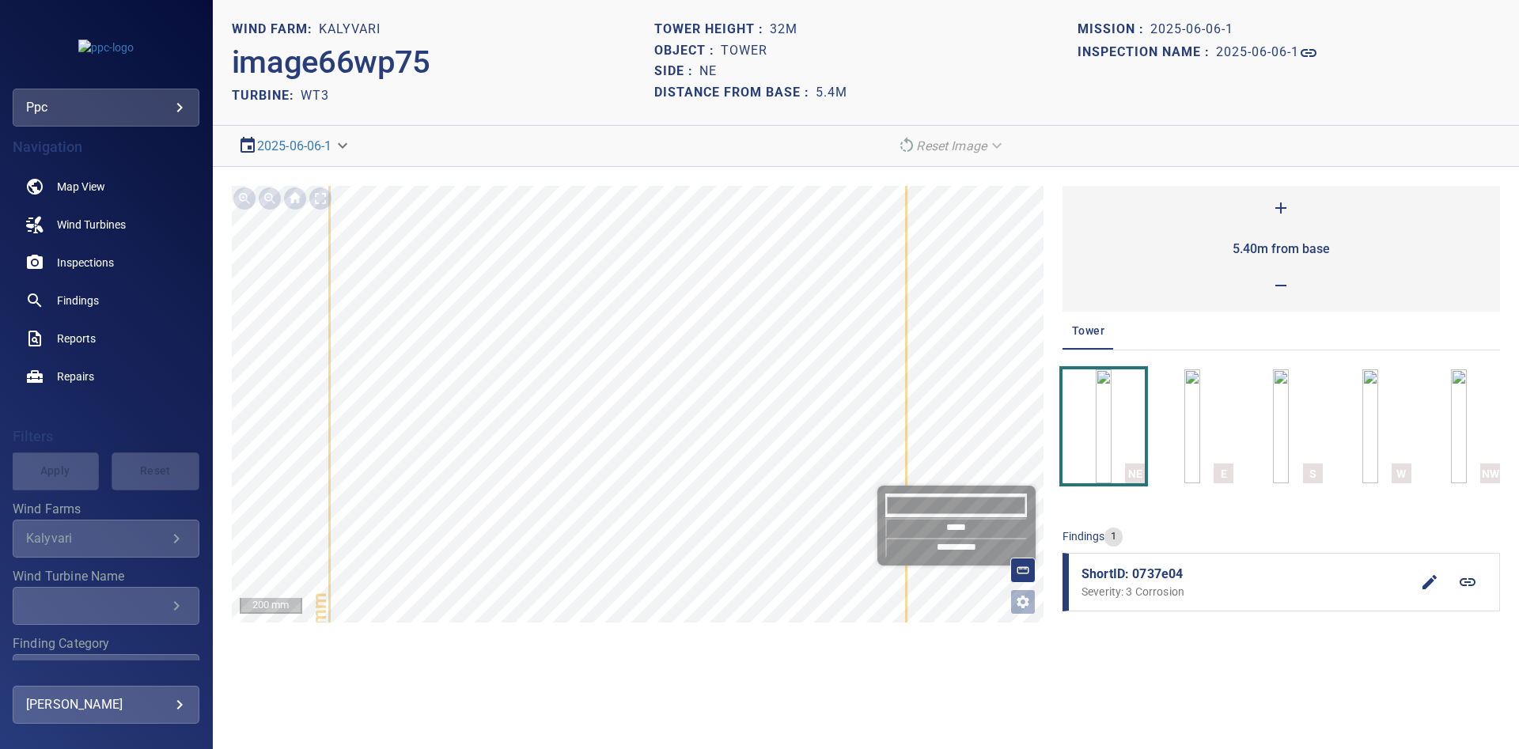
click at [976, 500] on input "*******" at bounding box center [956, 506] width 142 height 24
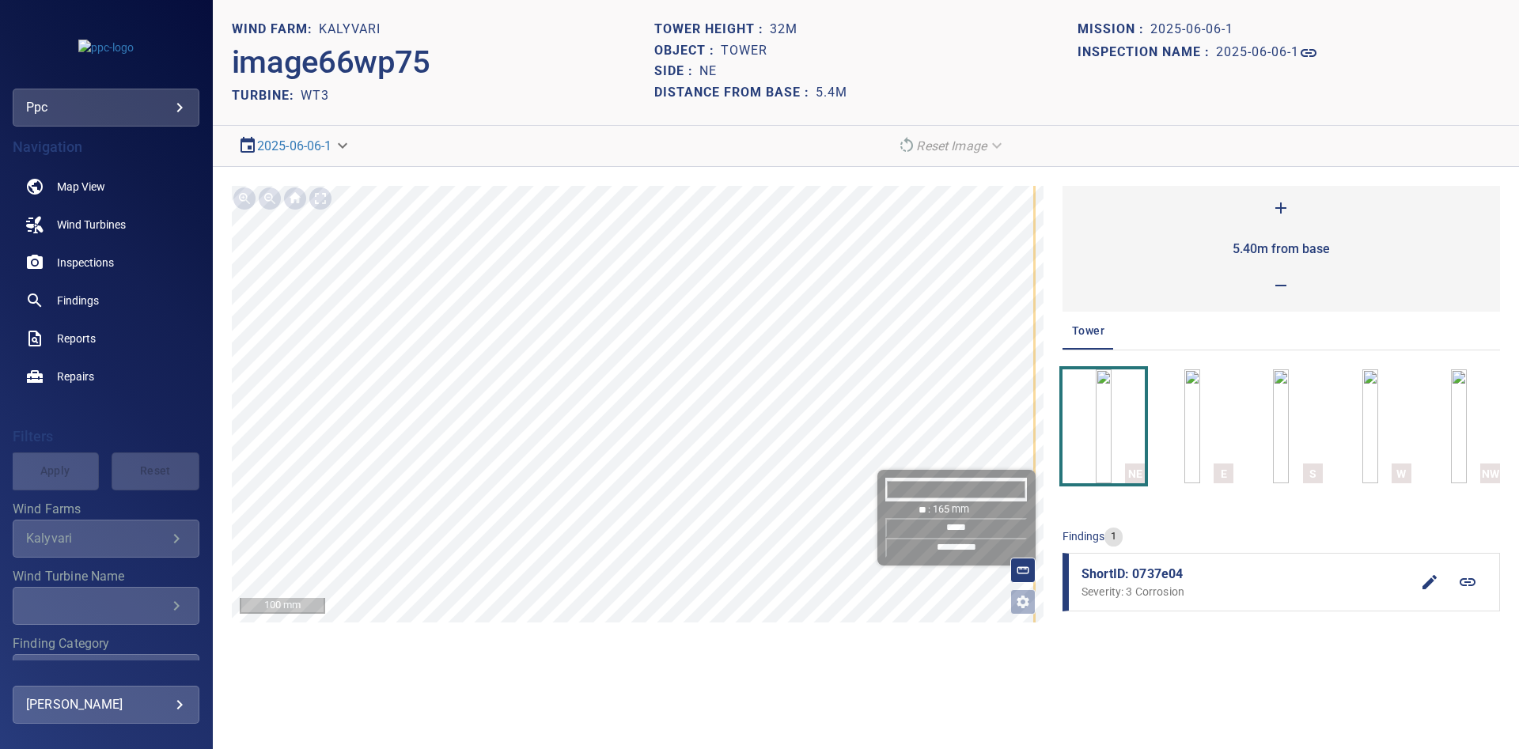
click at [973, 528] on input "*****" at bounding box center [956, 528] width 142 height 20
click at [957, 525] on input "*****" at bounding box center [956, 528] width 142 height 20
click at [1314, 54] on icon at bounding box center [1308, 53] width 19 height 19
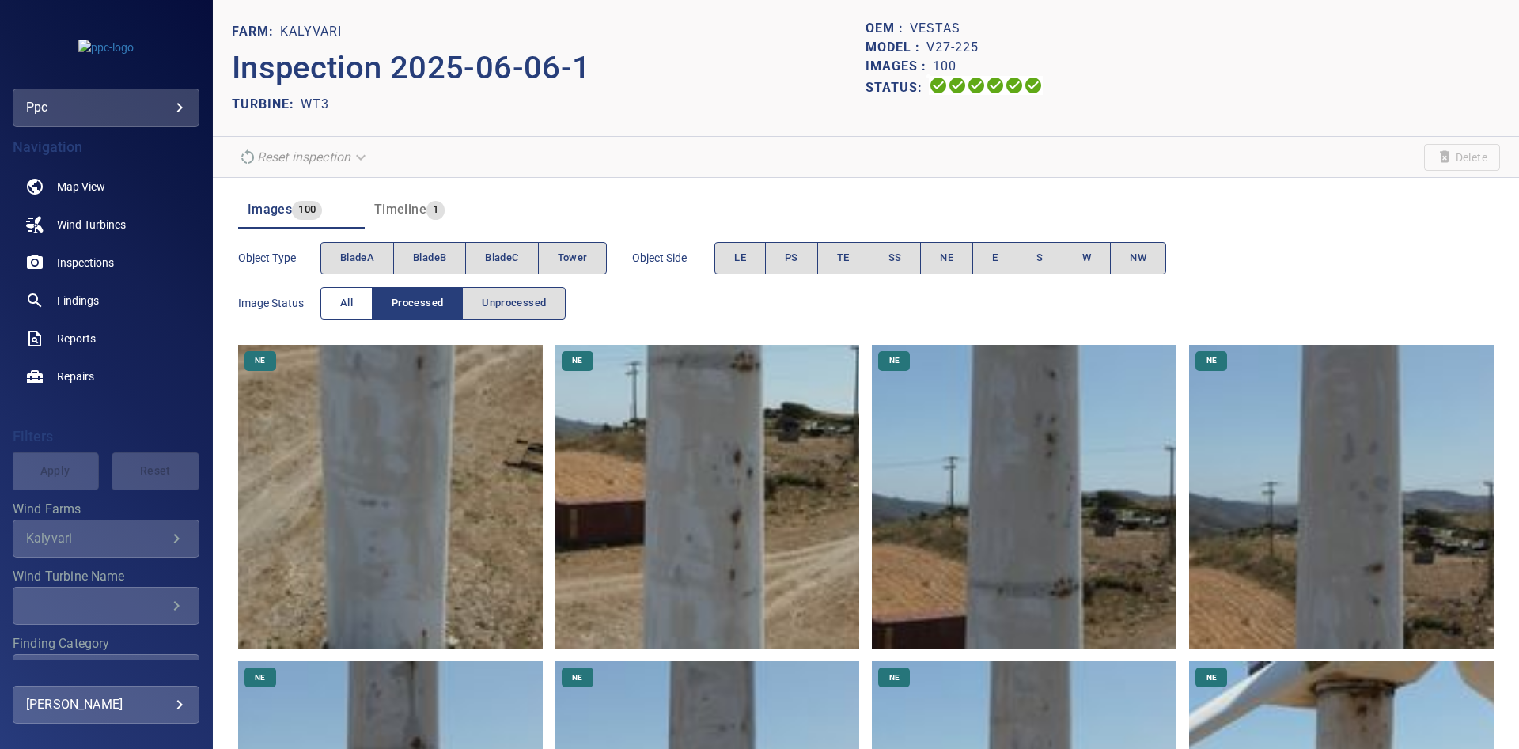
click at [347, 299] on span "All" at bounding box center [346, 303] width 13 height 18
click at [427, 301] on span "Processed" at bounding box center [417, 303] width 51 height 18
click at [379, 269] on button "bladeA" at bounding box center [357, 258] width 74 height 32
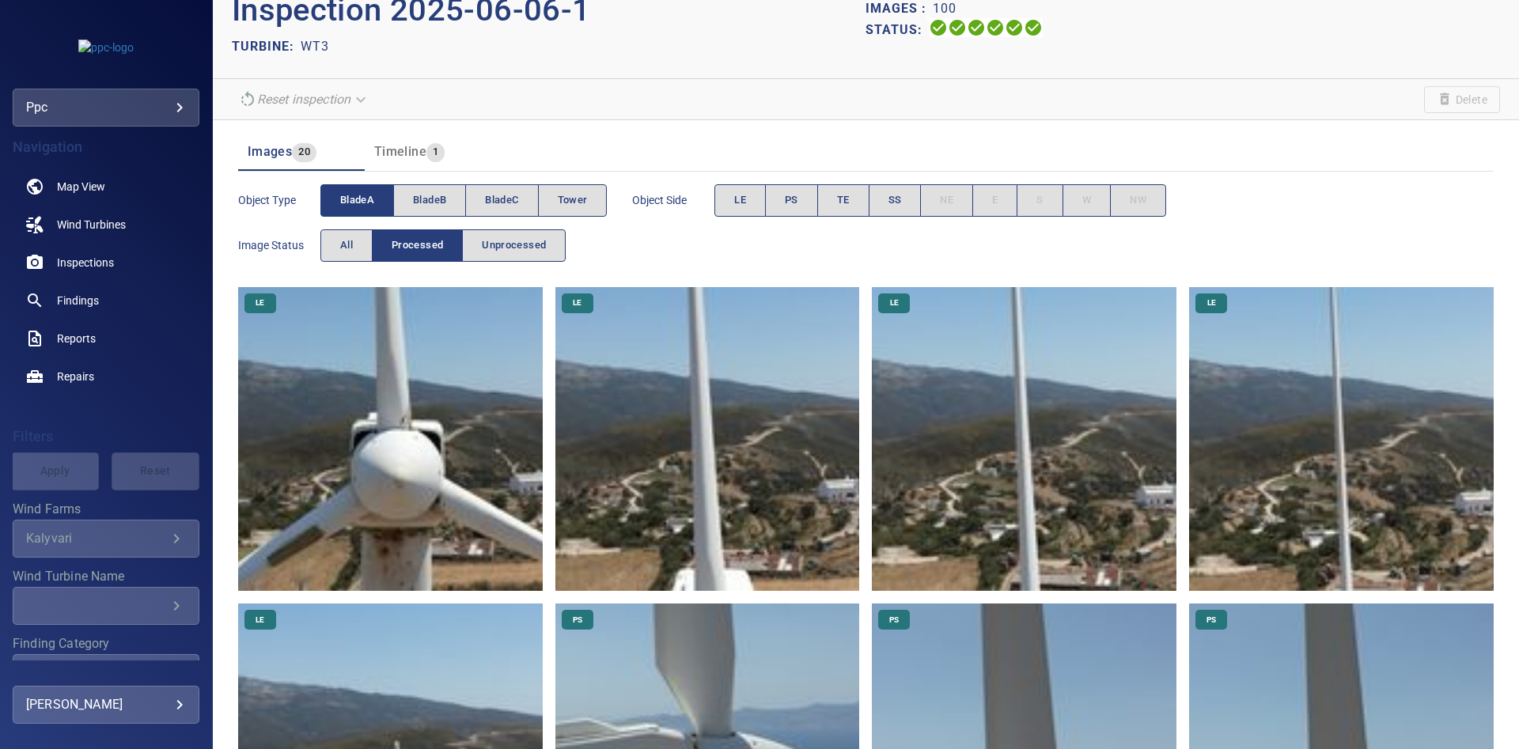
scroll to position [54, 0]
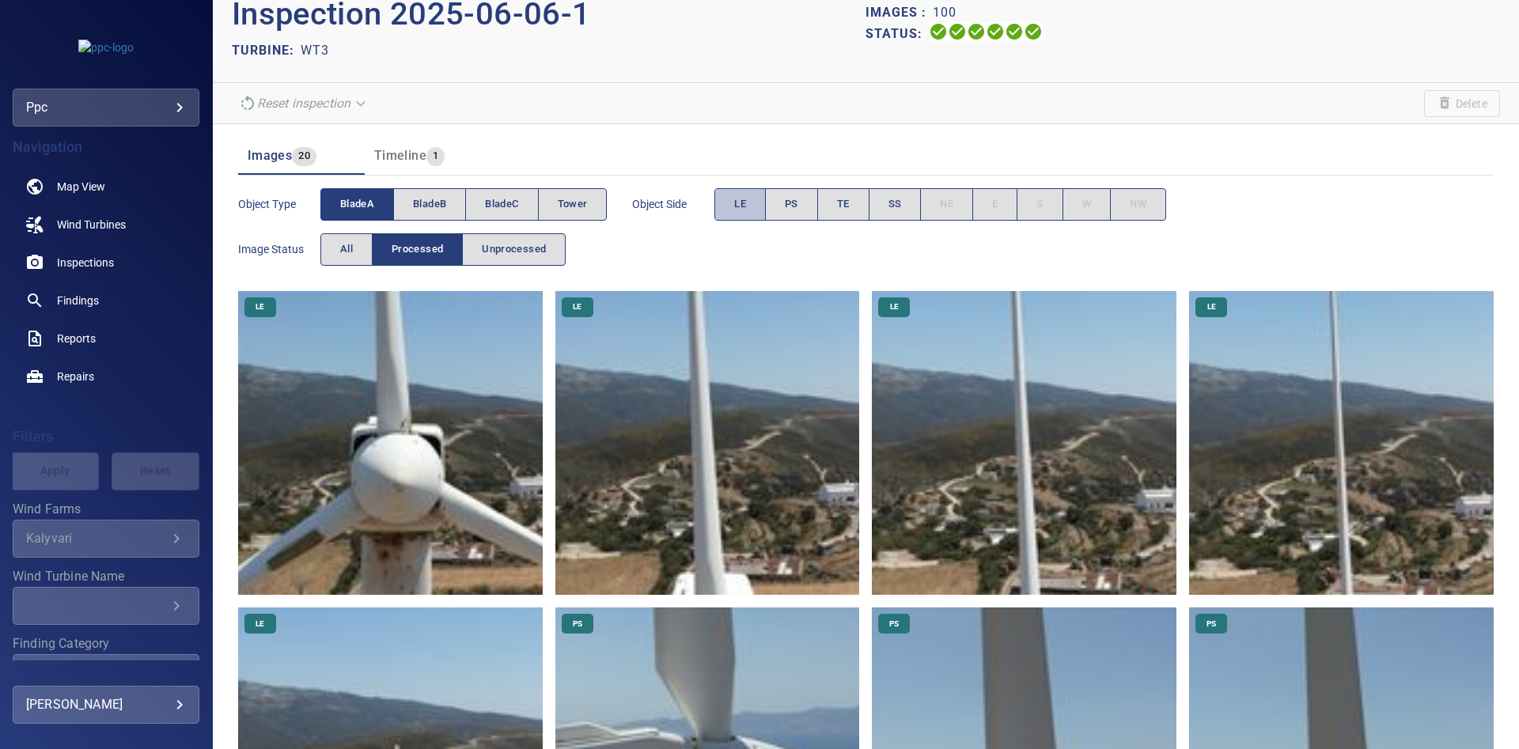
click at [734, 205] on button "LE" at bounding box center [740, 204] width 51 height 32
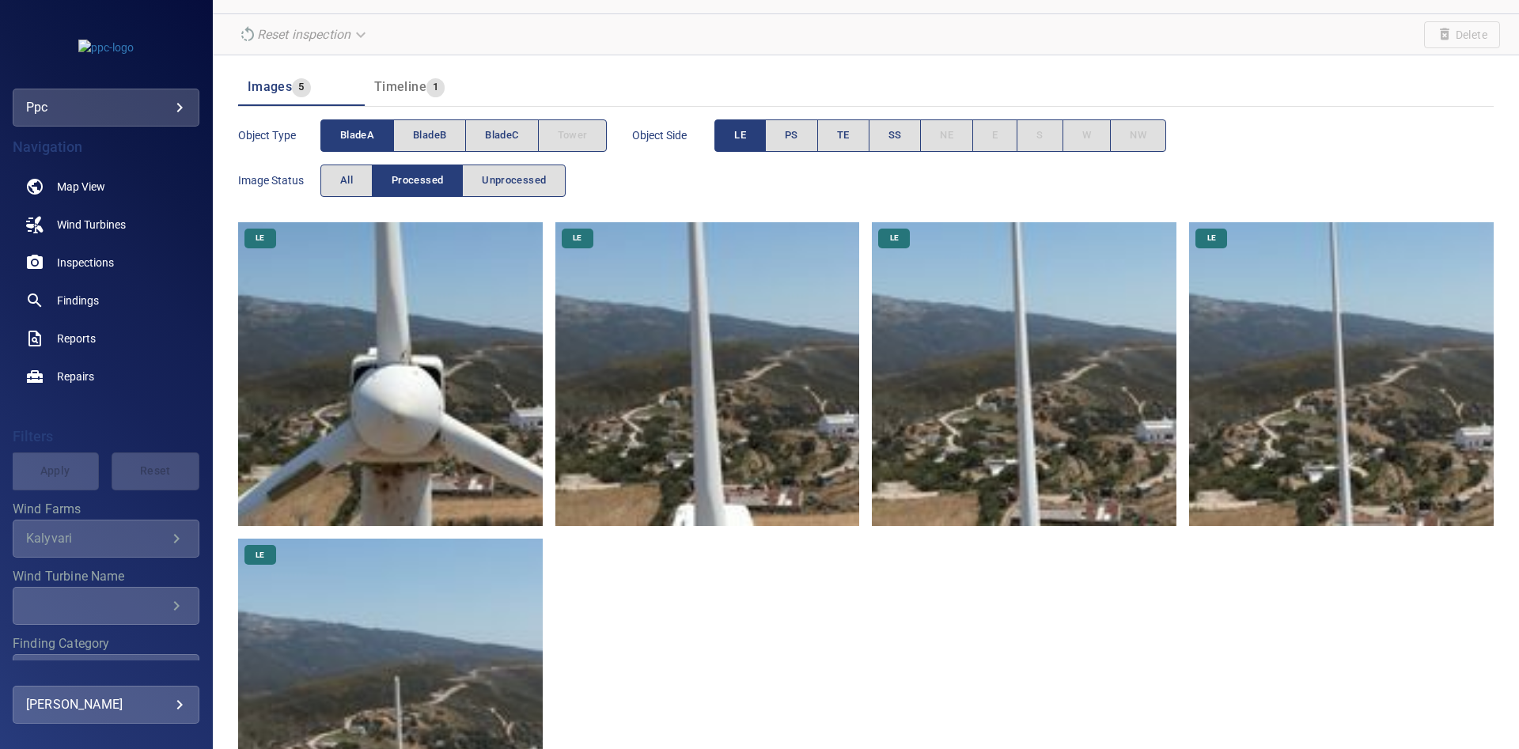
scroll to position [127, 0]
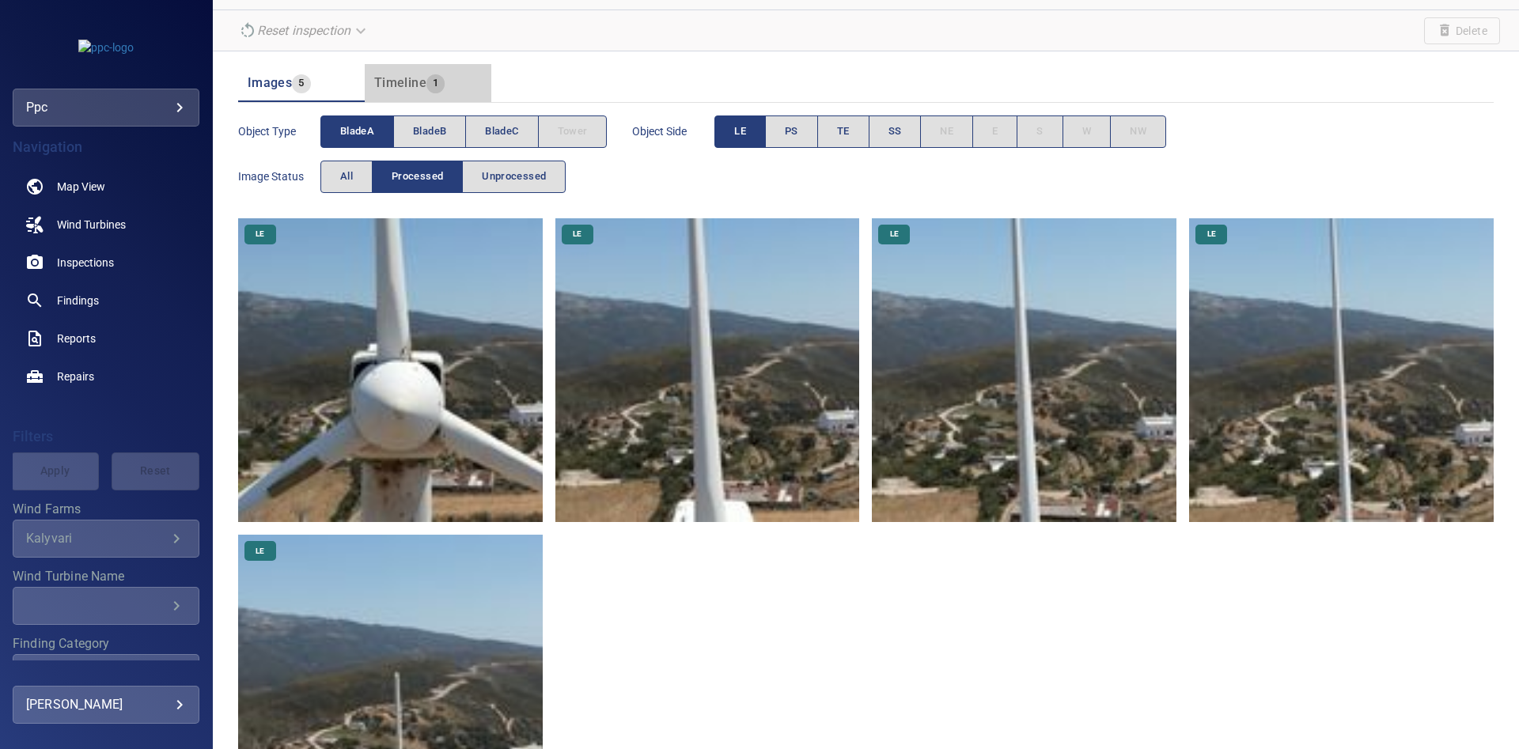
click at [424, 88] on span "Timeline" at bounding box center [400, 82] width 52 height 15
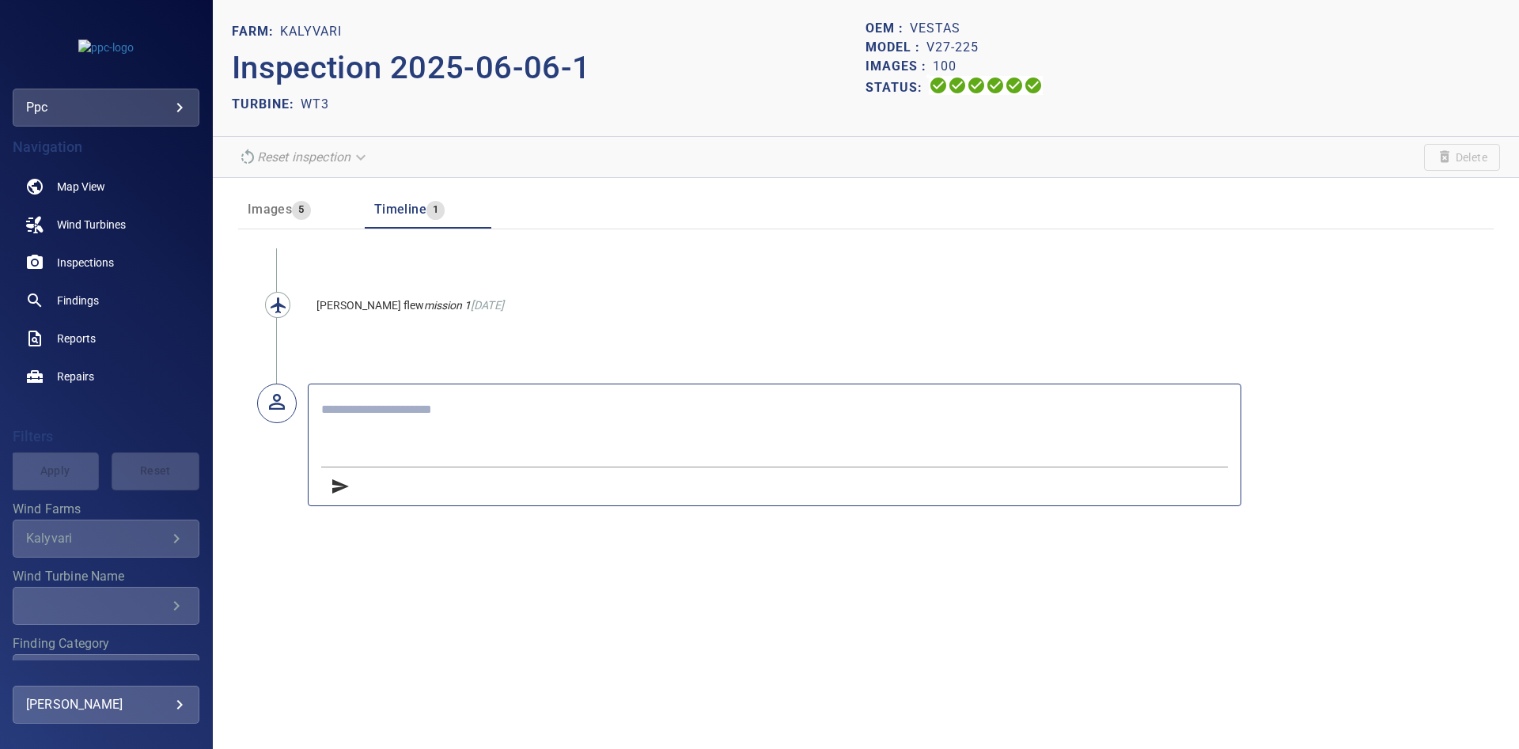
click at [316, 86] on p "Inspection 2025-06-06-1" at bounding box center [549, 67] width 635 height 47
click at [294, 195] on button "Images 5" at bounding box center [301, 210] width 127 height 38
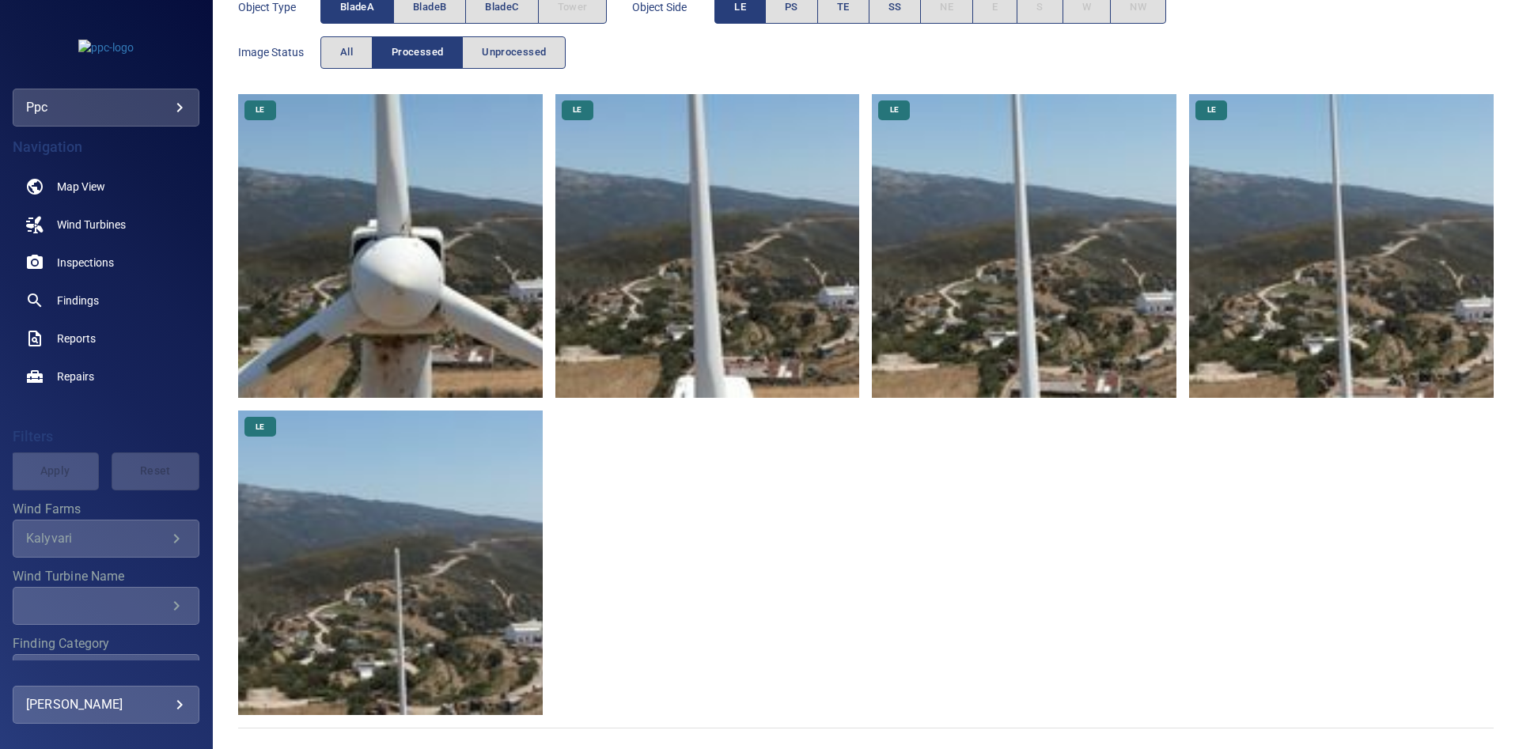
scroll to position [256, 0]
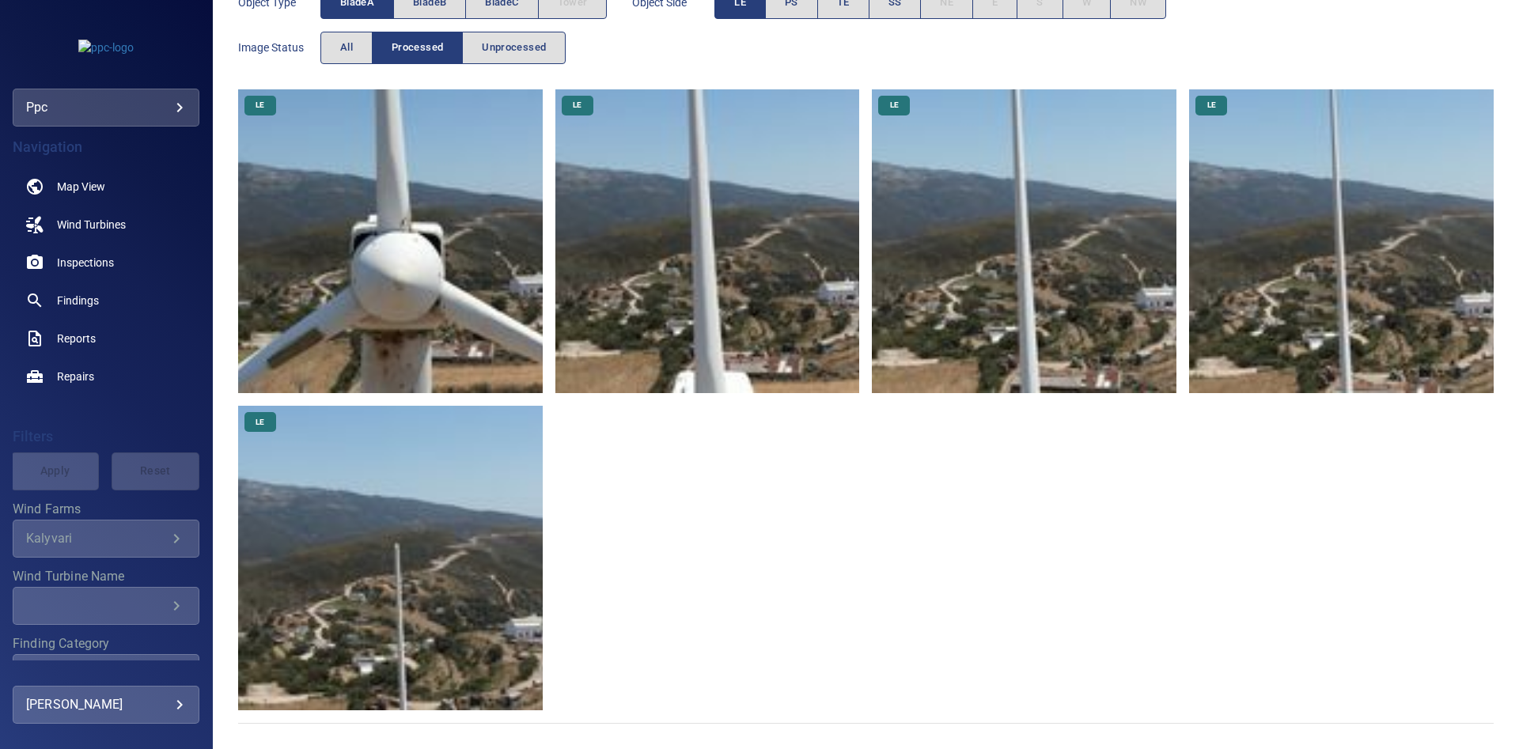
click at [406, 544] on img at bounding box center [390, 558] width 305 height 305
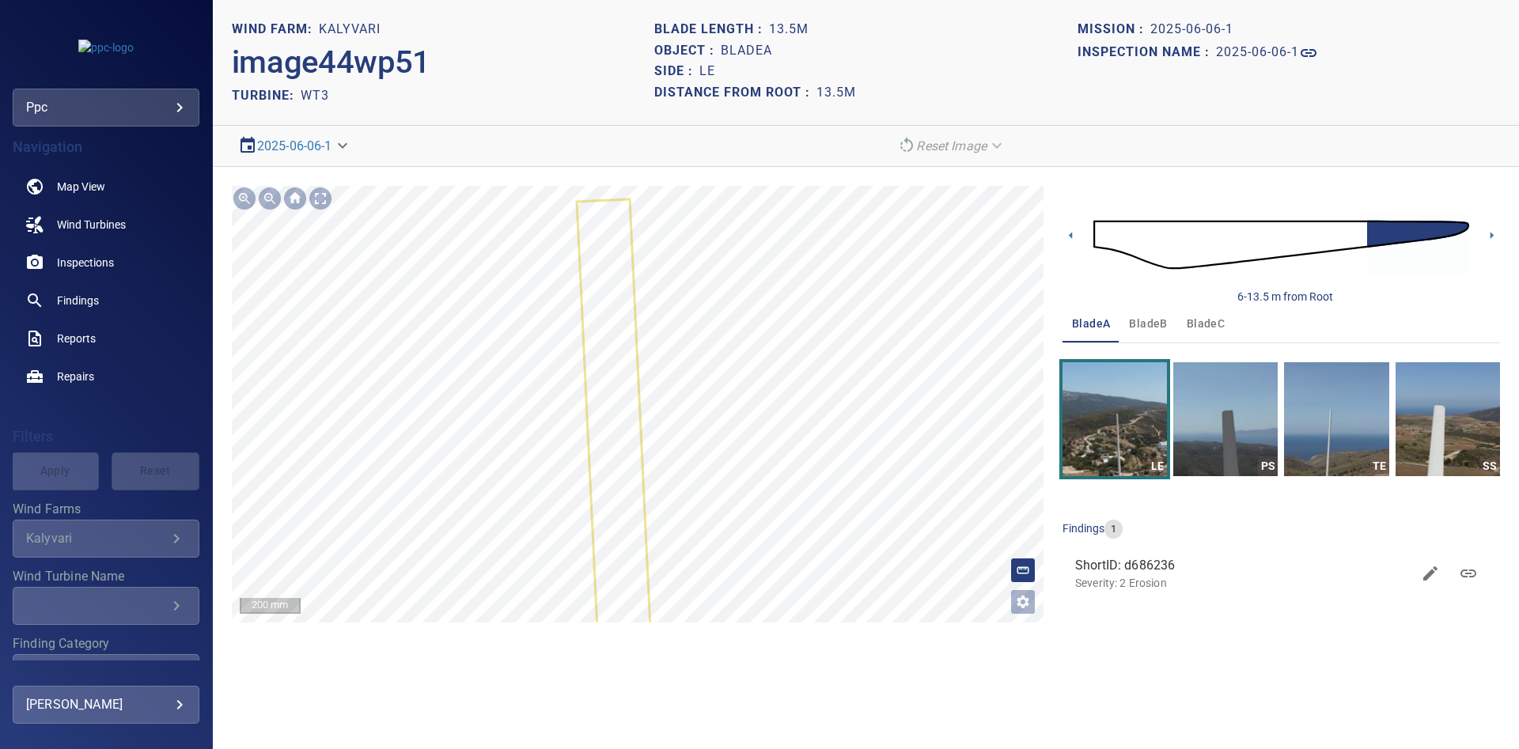
click at [788, 475] on div "Kalyvari/WT3/d6862360-4d21-11f0-90c4-0b05034a9e25 Severity 2 Erosion" at bounding box center [638, 404] width 812 height 437
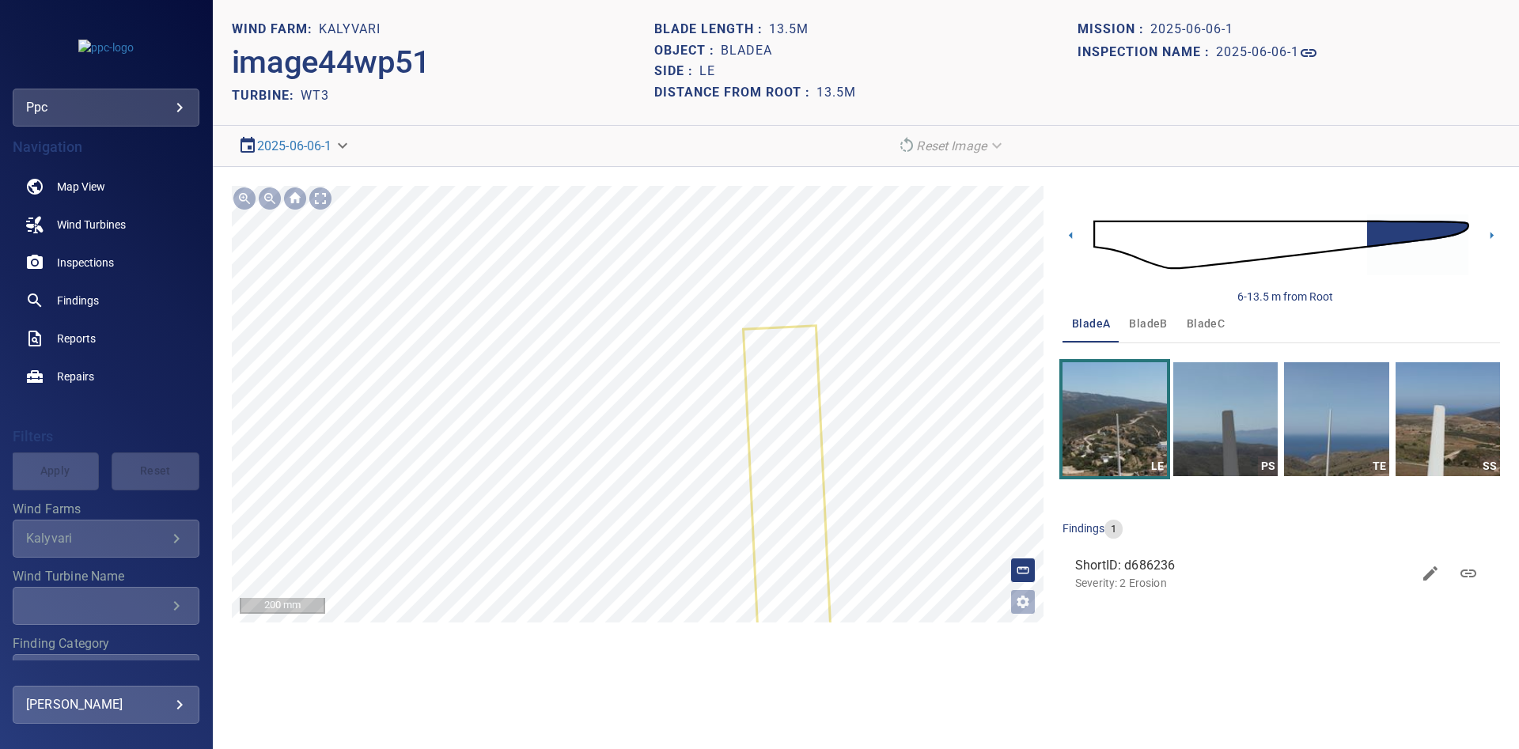
click at [783, 378] on icon at bounding box center [799, 714] width 108 height 775
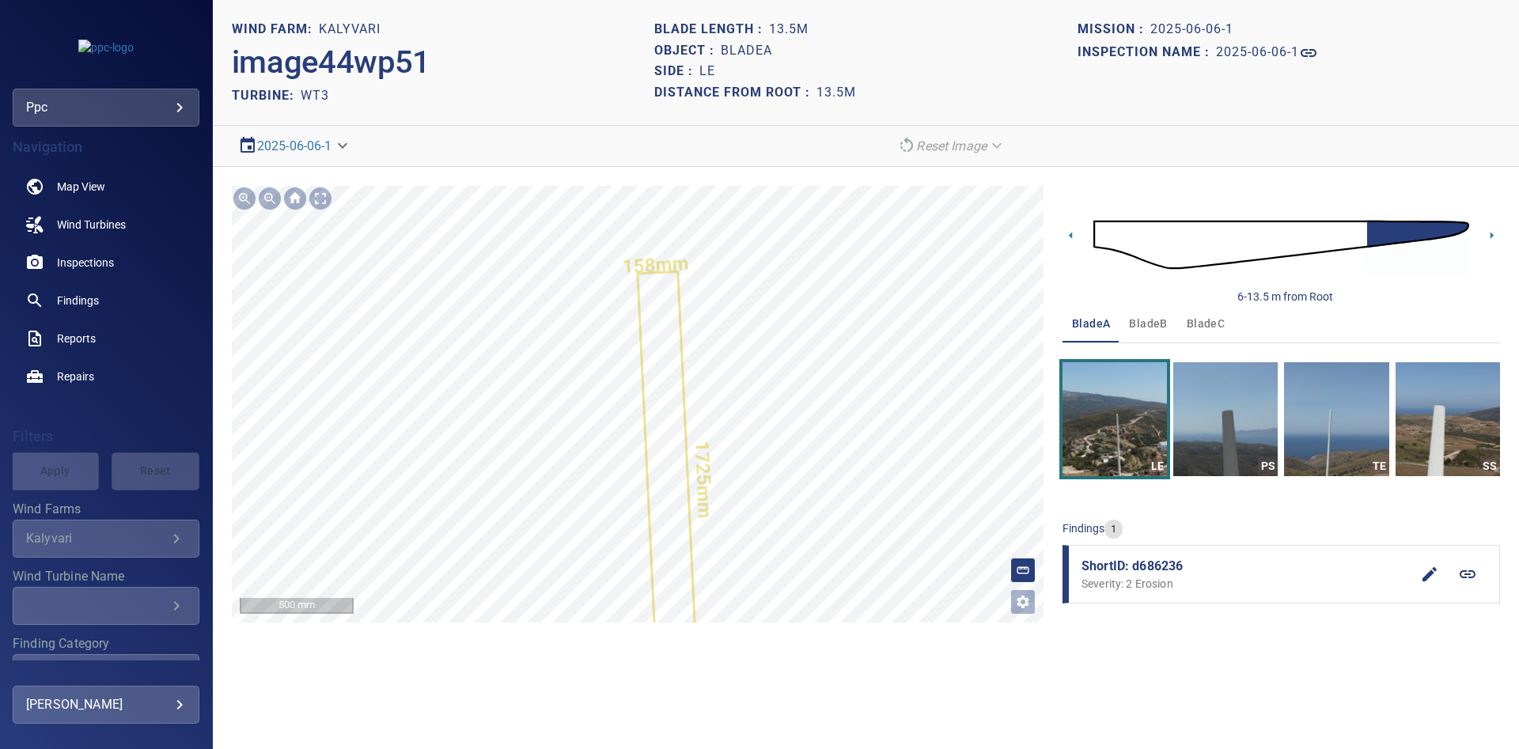
click at [1018, 608] on div "**********" at bounding box center [638, 404] width 812 height 437
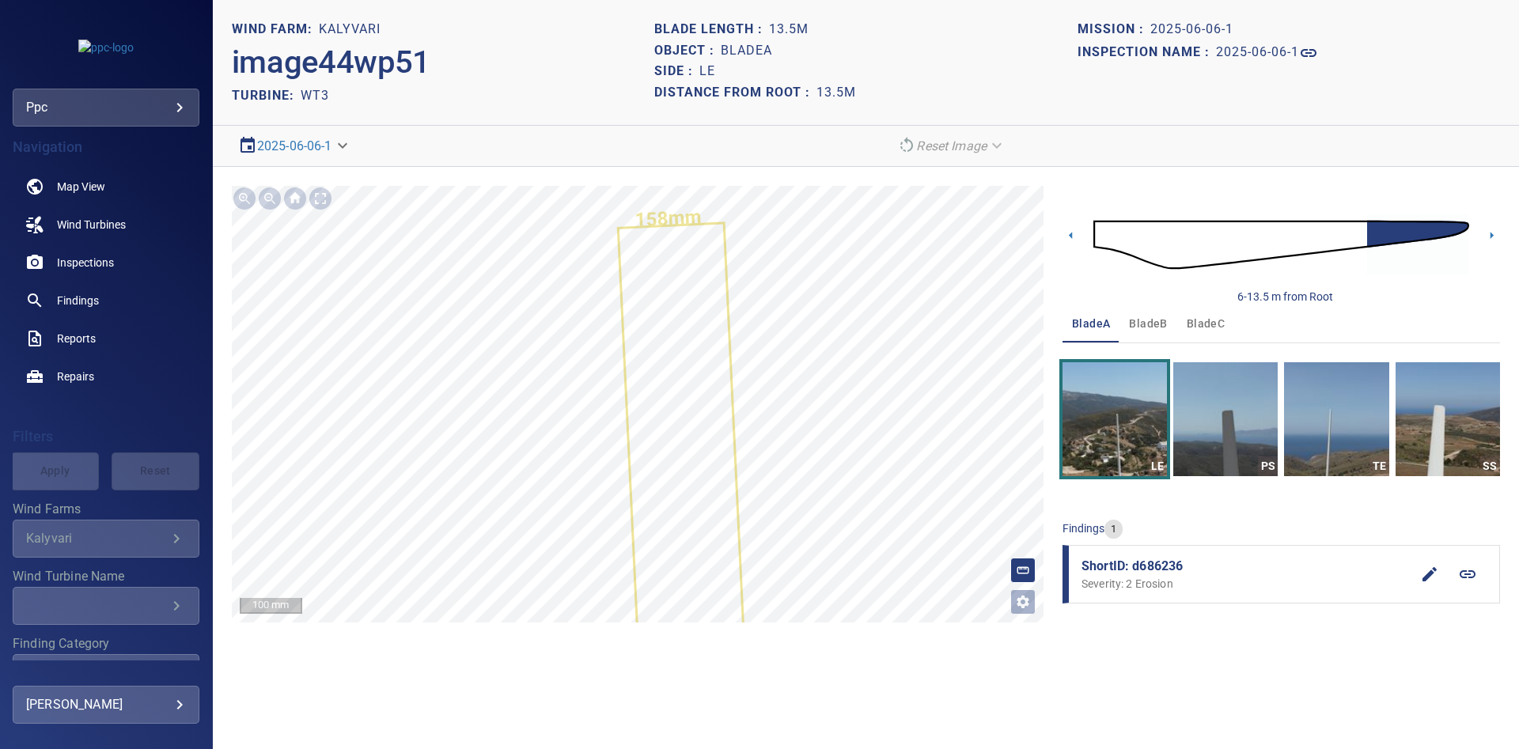
click at [1281, 411] on div "LE PS TE SS" at bounding box center [1282, 419] width 438 height 114
click at [1240, 408] on img "button" at bounding box center [1226, 419] width 104 height 114
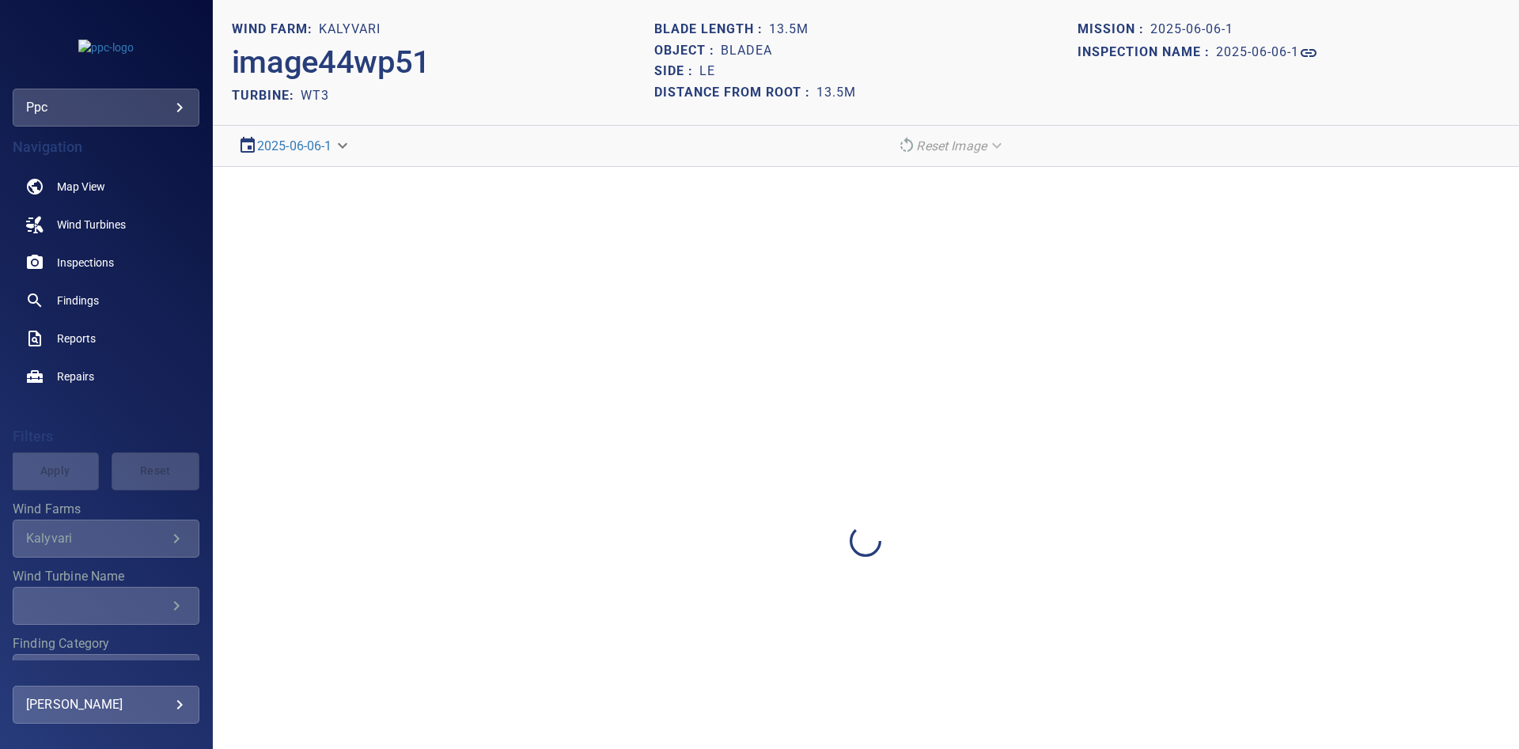
click at [1240, 408] on div at bounding box center [866, 541] width 1306 height 749
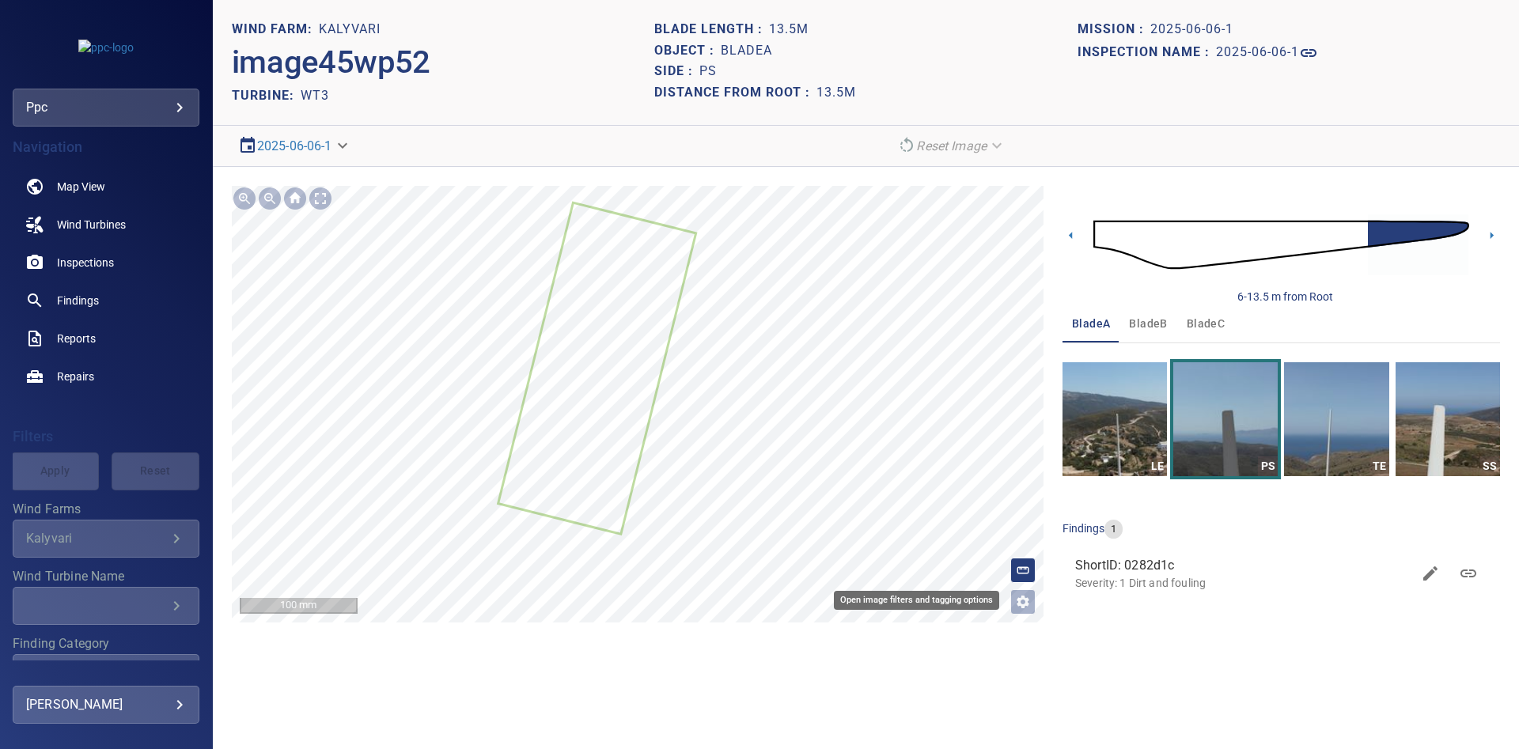
click at [1029, 601] on icon "Open image filters and tagging options" at bounding box center [1023, 602] width 16 height 16
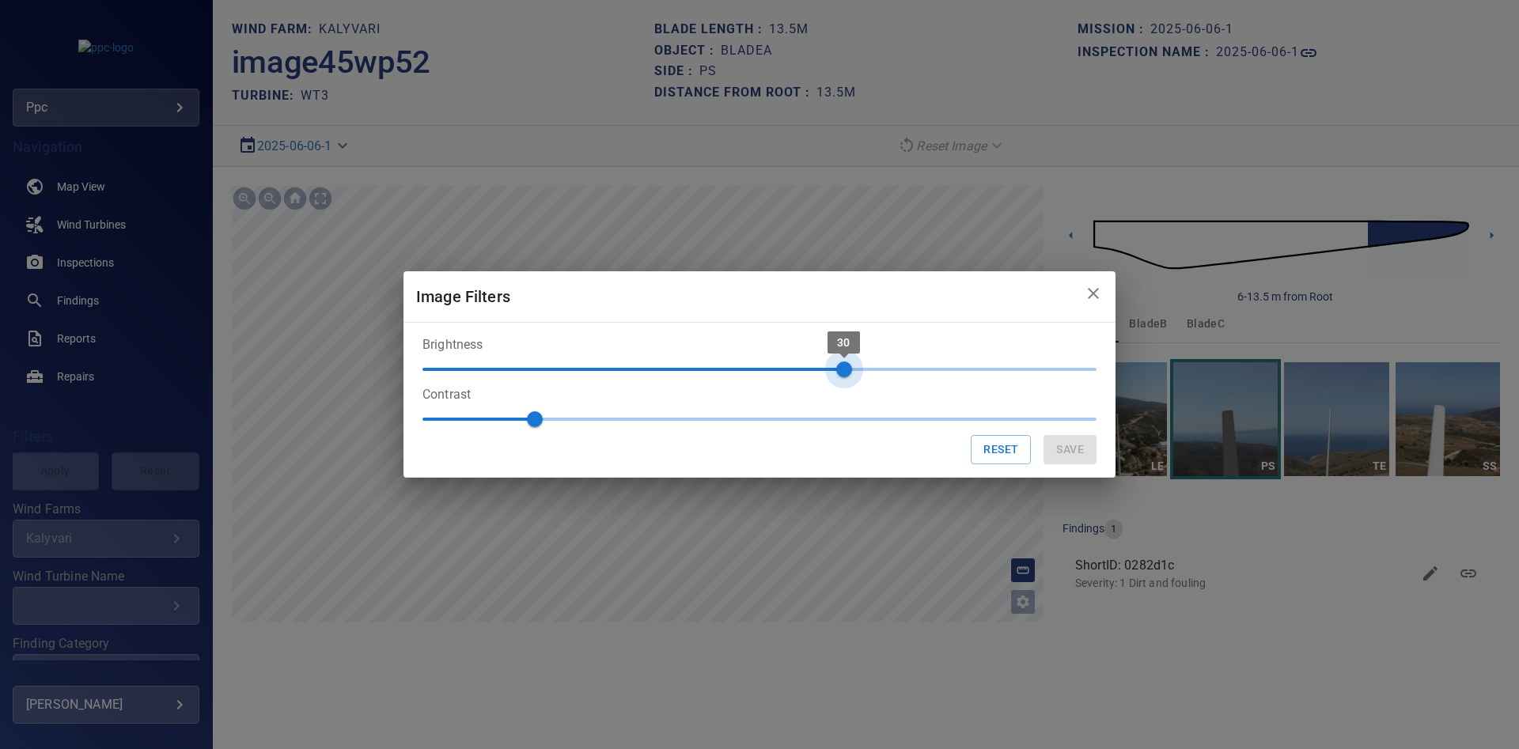
drag, startPoint x: 947, startPoint y: 372, endPoint x: 823, endPoint y: 359, distance: 124.9
click at [836, 362] on span "30" at bounding box center [844, 370] width 16 height 16
drag, startPoint x: 715, startPoint y: 298, endPoint x: 813, endPoint y: 309, distance: 98.7
click at [831, 310] on h2 "Image Filters" at bounding box center [760, 296] width 712 height 51
drag, startPoint x: 790, startPoint y: 290, endPoint x: 926, endPoint y: 281, distance: 136.4
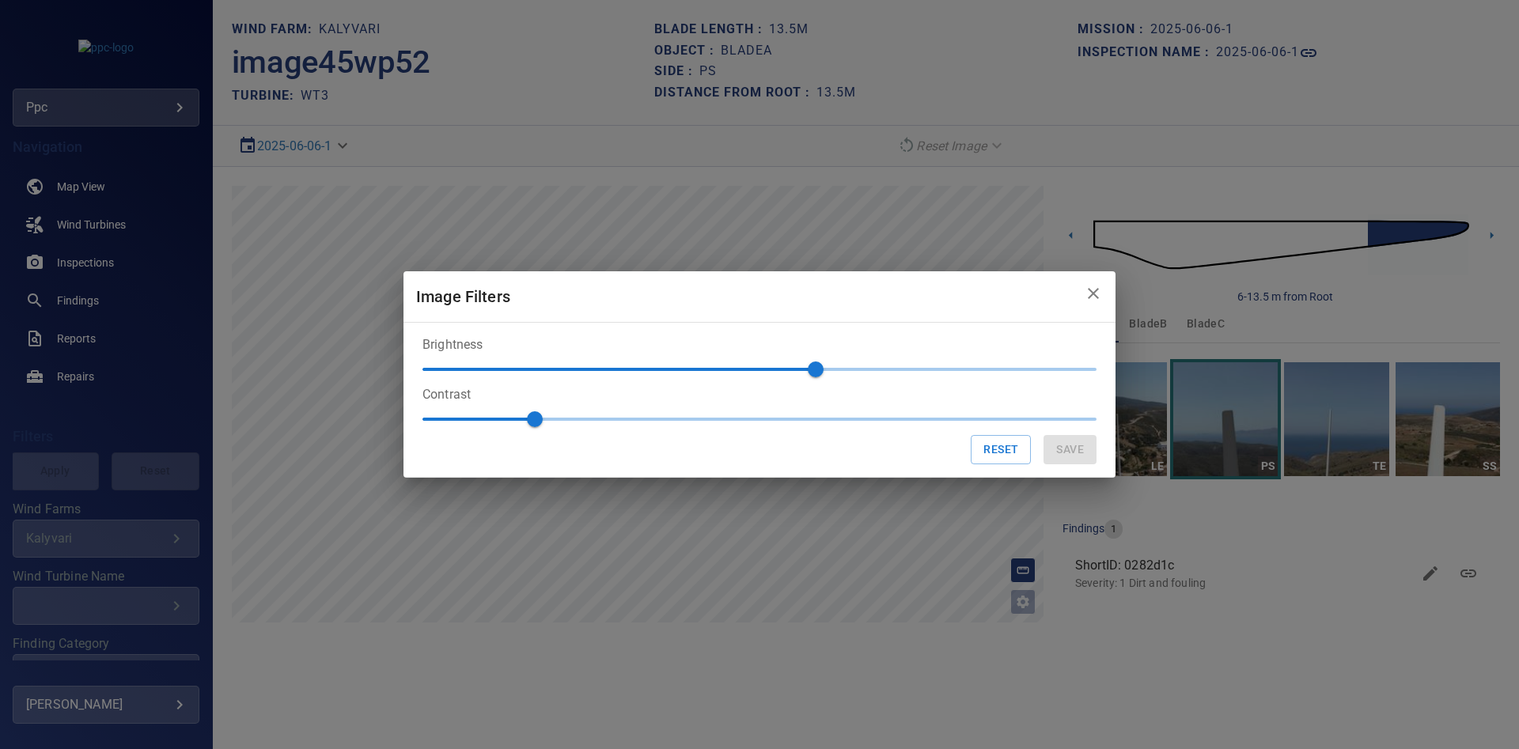
click at [941, 280] on h2 "Image Filters" at bounding box center [760, 296] width 712 height 51
drag, startPoint x: 869, startPoint y: 281, endPoint x: 956, endPoint y: 304, distance: 90.0
click at [956, 303] on h2 "Image Filters" at bounding box center [760, 296] width 712 height 51
type input "***"
drag, startPoint x: 817, startPoint y: 364, endPoint x: 677, endPoint y: 365, distance: 139.3
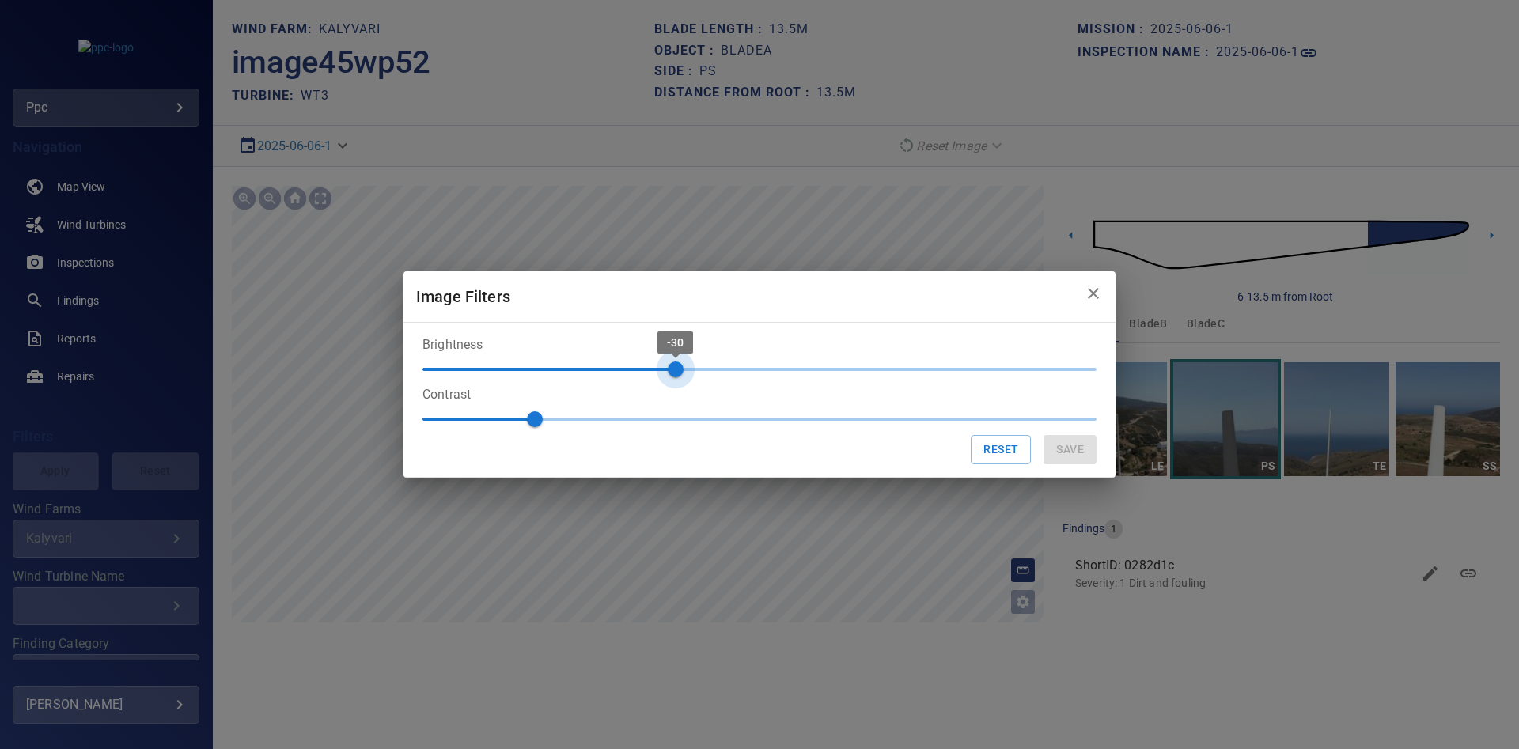
click at [677, 365] on span "-30" at bounding box center [676, 370] width 16 height 16
click at [843, 568] on div "Image Filters Brightness -30 Contrast 1 Reset Save" at bounding box center [759, 374] width 1519 height 749
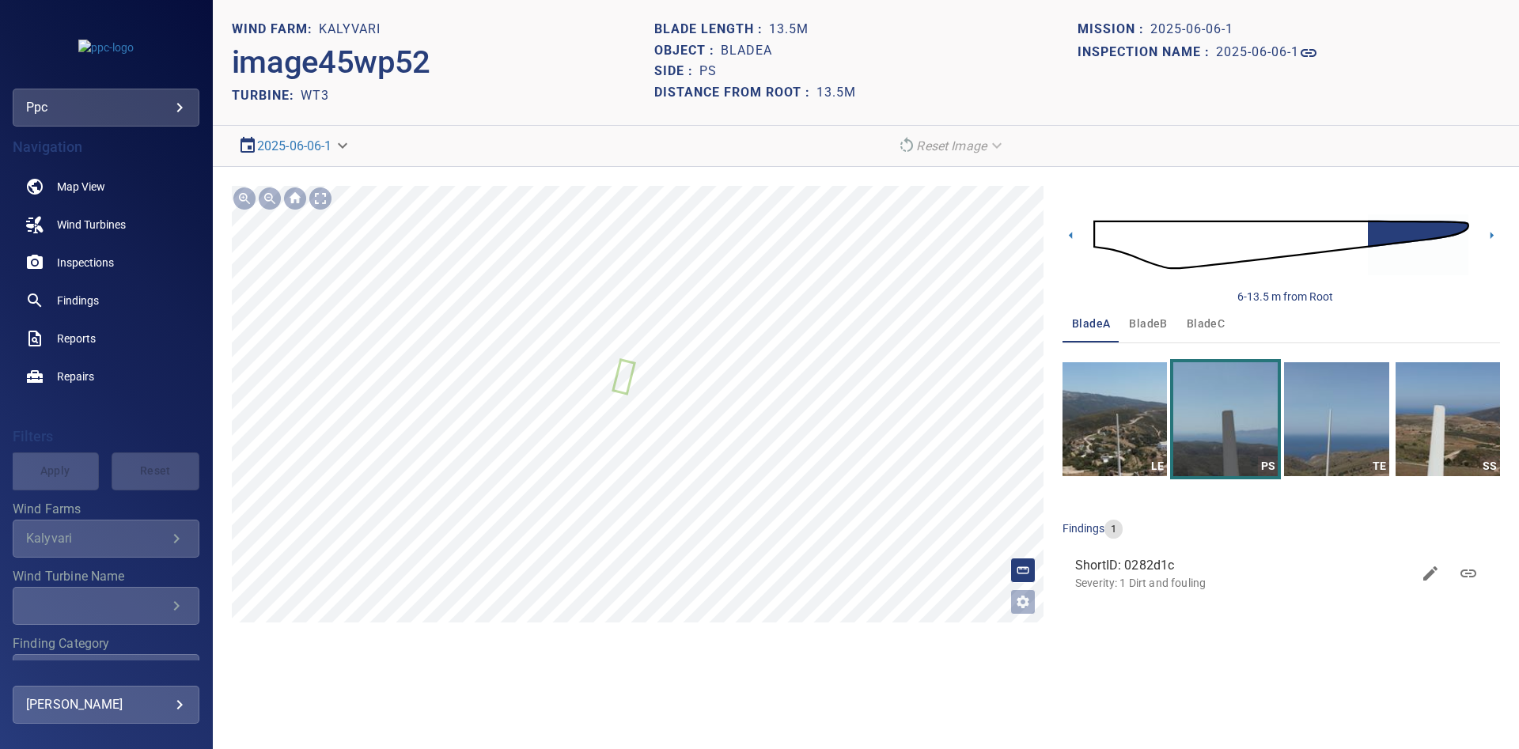
click at [1021, 607] on icon "Open image filters and tagging options" at bounding box center [1023, 602] width 16 height 16
click at [1021, 598] on icon "Open image filters and tagging options" at bounding box center [1023, 602] width 13 height 13
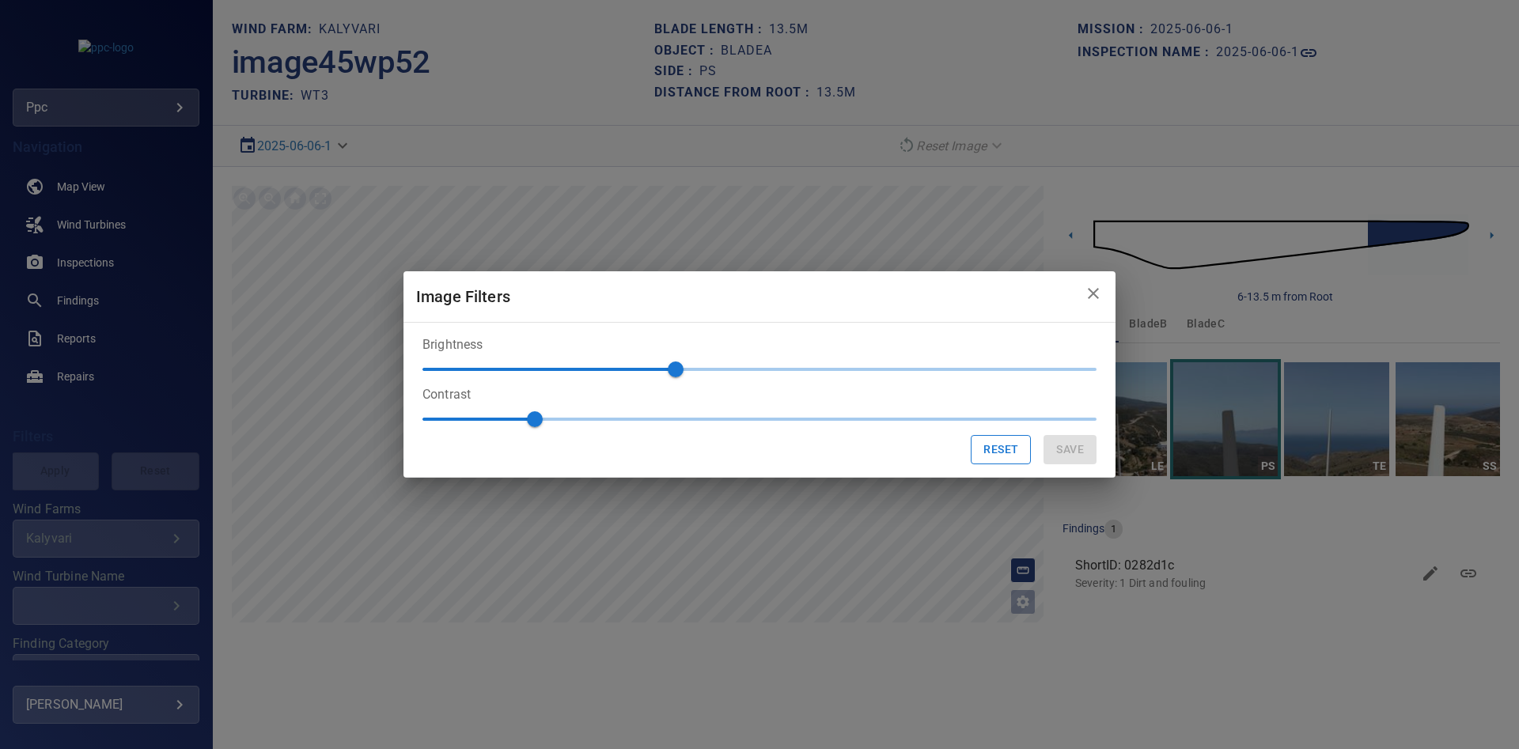
click at [992, 461] on button "Reset" at bounding box center [1001, 449] width 60 height 29
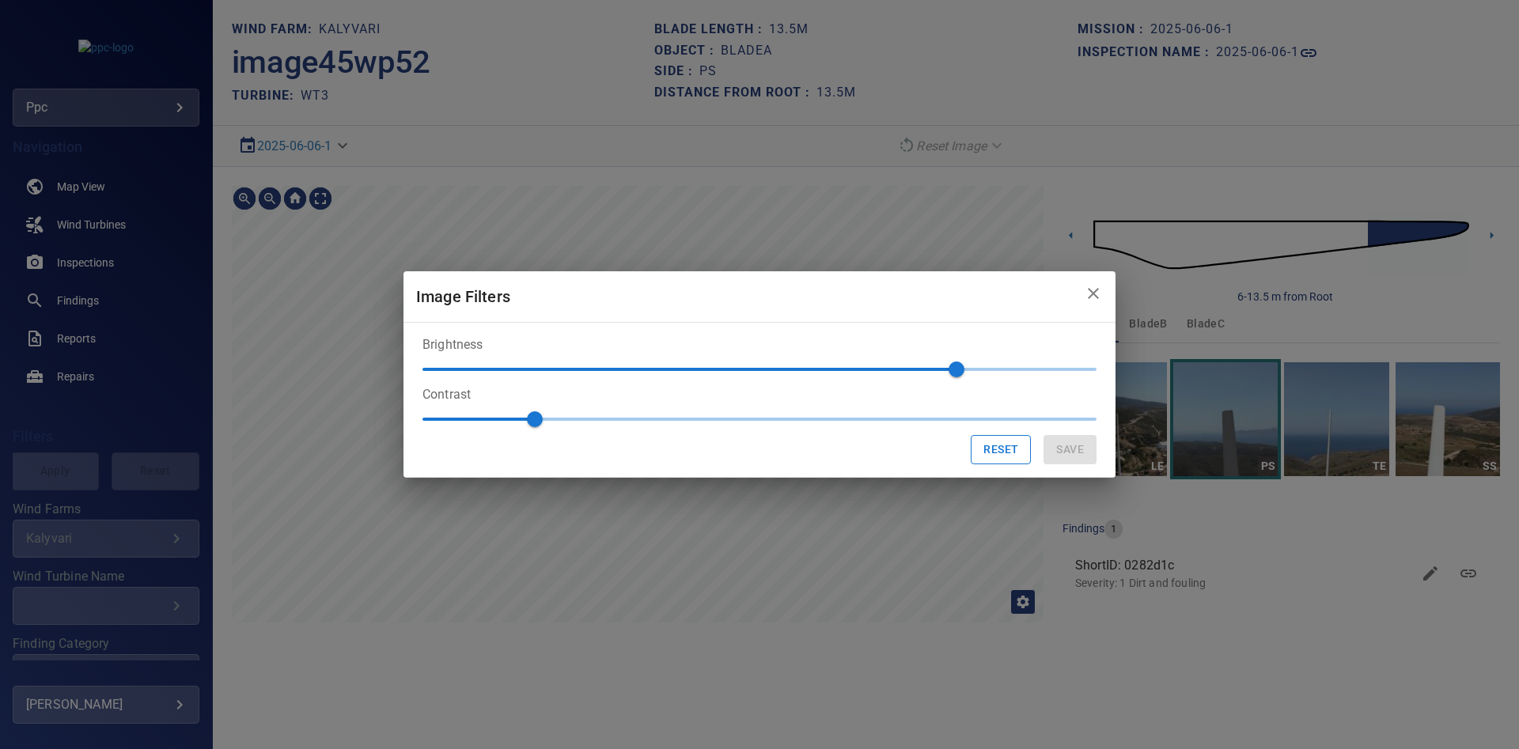
type input "**"
drag, startPoint x: 532, startPoint y: 414, endPoint x: 731, endPoint y: 436, distance: 200.6
click at [731, 436] on form "Brightness 70 Contrast 1.3 Reset Save" at bounding box center [760, 400] width 674 height 129
type input "***"
drag, startPoint x: 708, startPoint y: 424, endPoint x: 482, endPoint y: 415, distance: 226.5
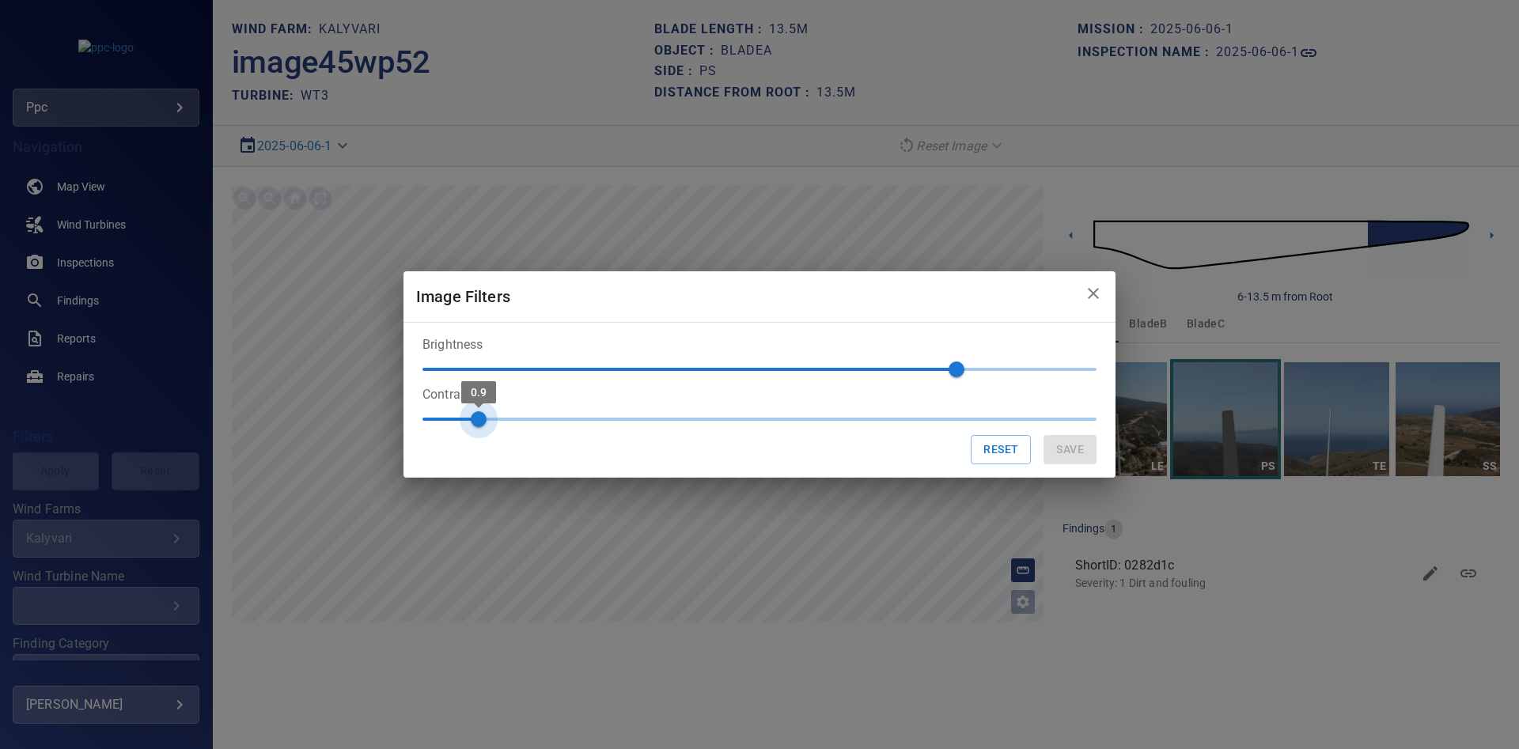
click at [482, 415] on span "0.9" at bounding box center [479, 419] width 16 height 16
type input "**"
drag, startPoint x: 957, startPoint y: 366, endPoint x: 836, endPoint y: 359, distance: 121.2
click at [836, 362] on span "30" at bounding box center [844, 370] width 16 height 16
click at [1007, 607] on div "Image Filters Brightness 30 Contrast 0.9 Reset Save" at bounding box center [759, 374] width 1519 height 749
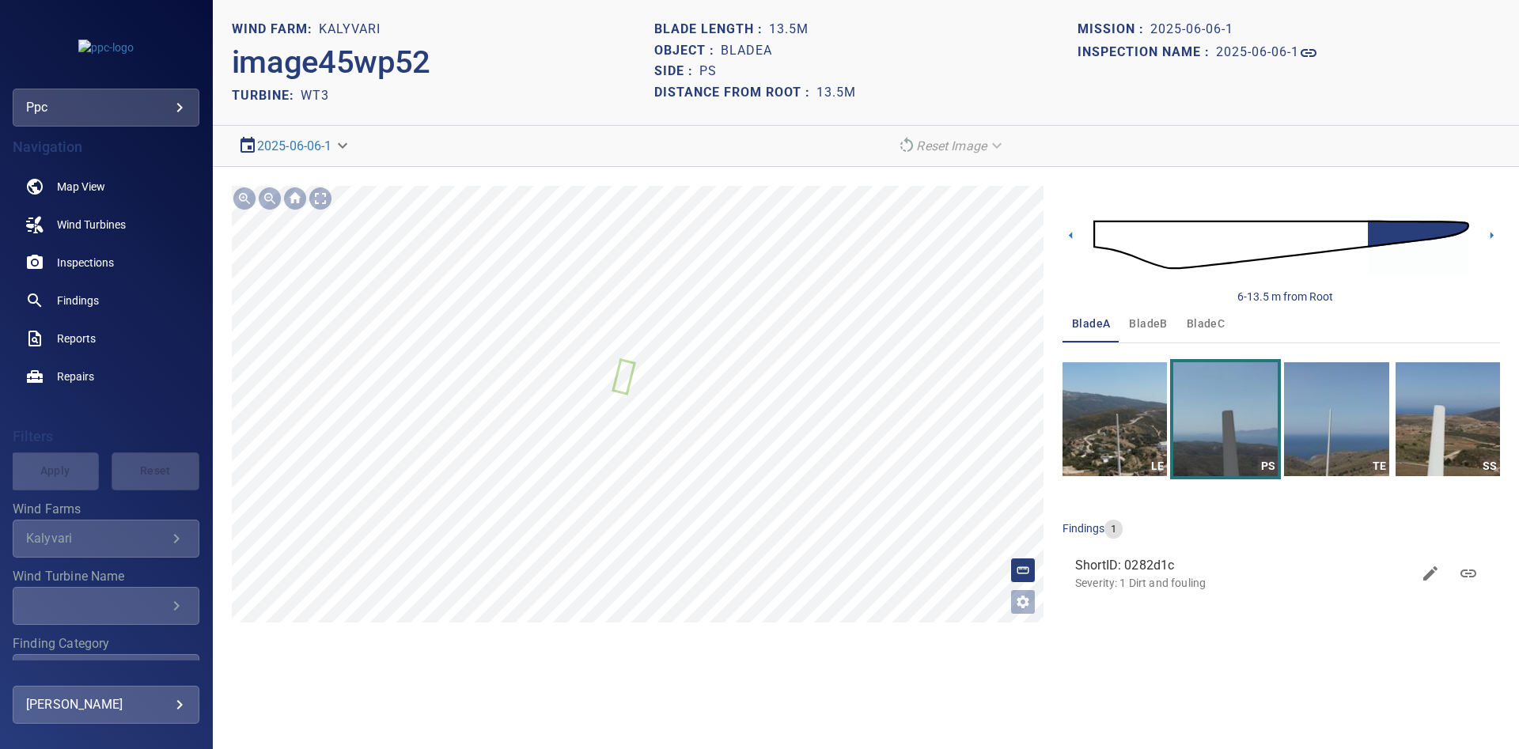
click at [1026, 601] on icon "Open image filters and tagging options" at bounding box center [1023, 602] width 13 height 13
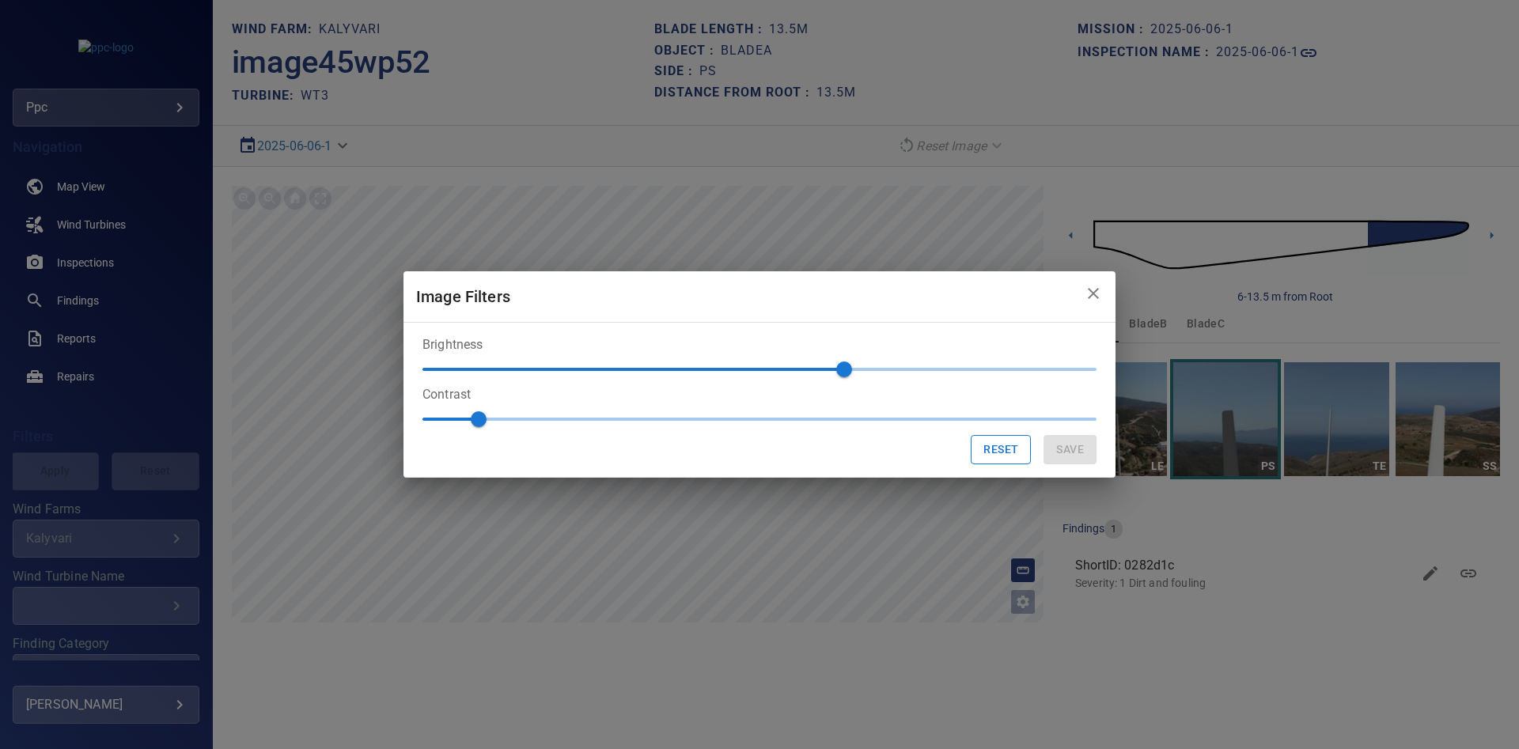
click at [1012, 446] on button "Reset" at bounding box center [1001, 449] width 60 height 29
type input "**"
type input "*"
click at [1081, 296] on button "close" at bounding box center [1094, 294] width 32 height 32
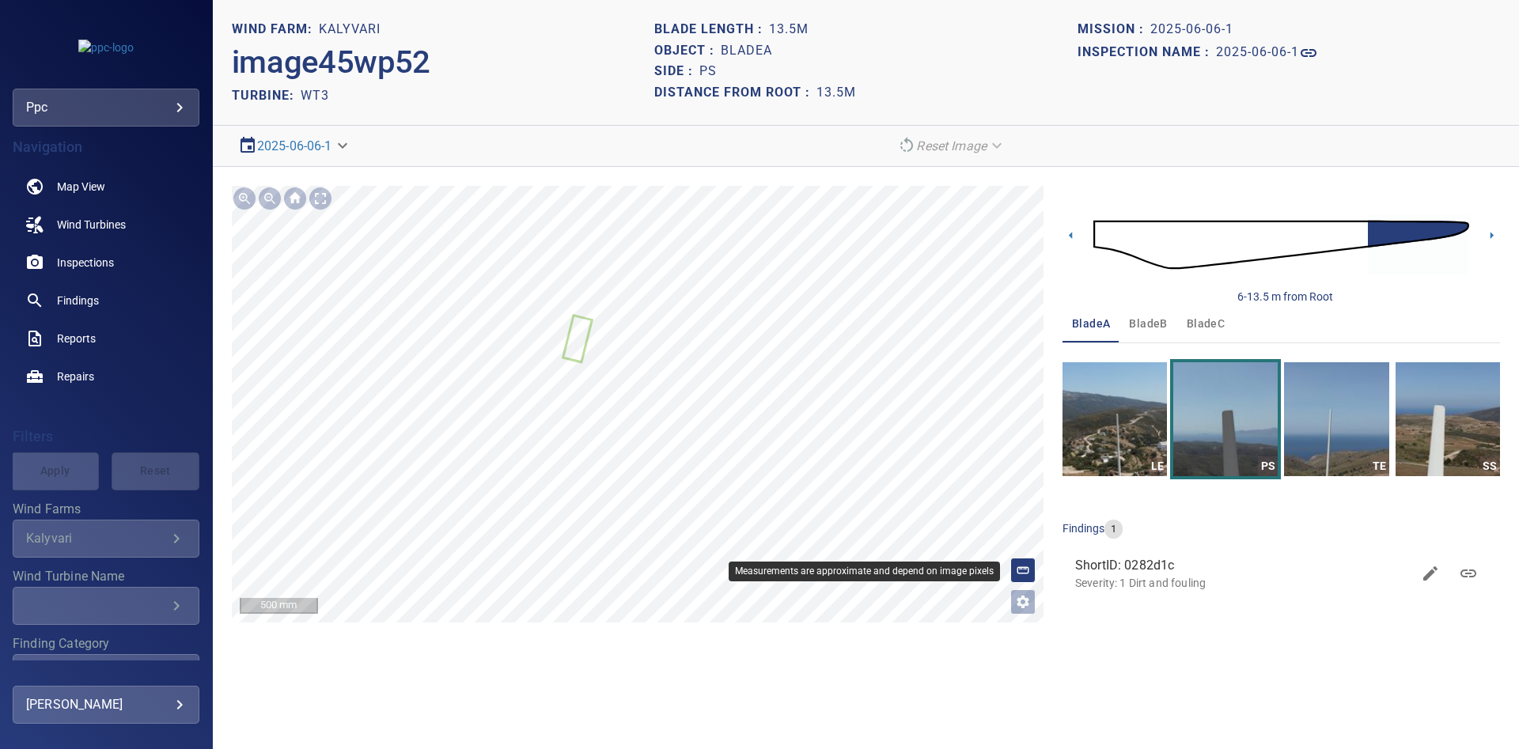
click at [1025, 564] on icon at bounding box center [1023, 570] width 14 height 14
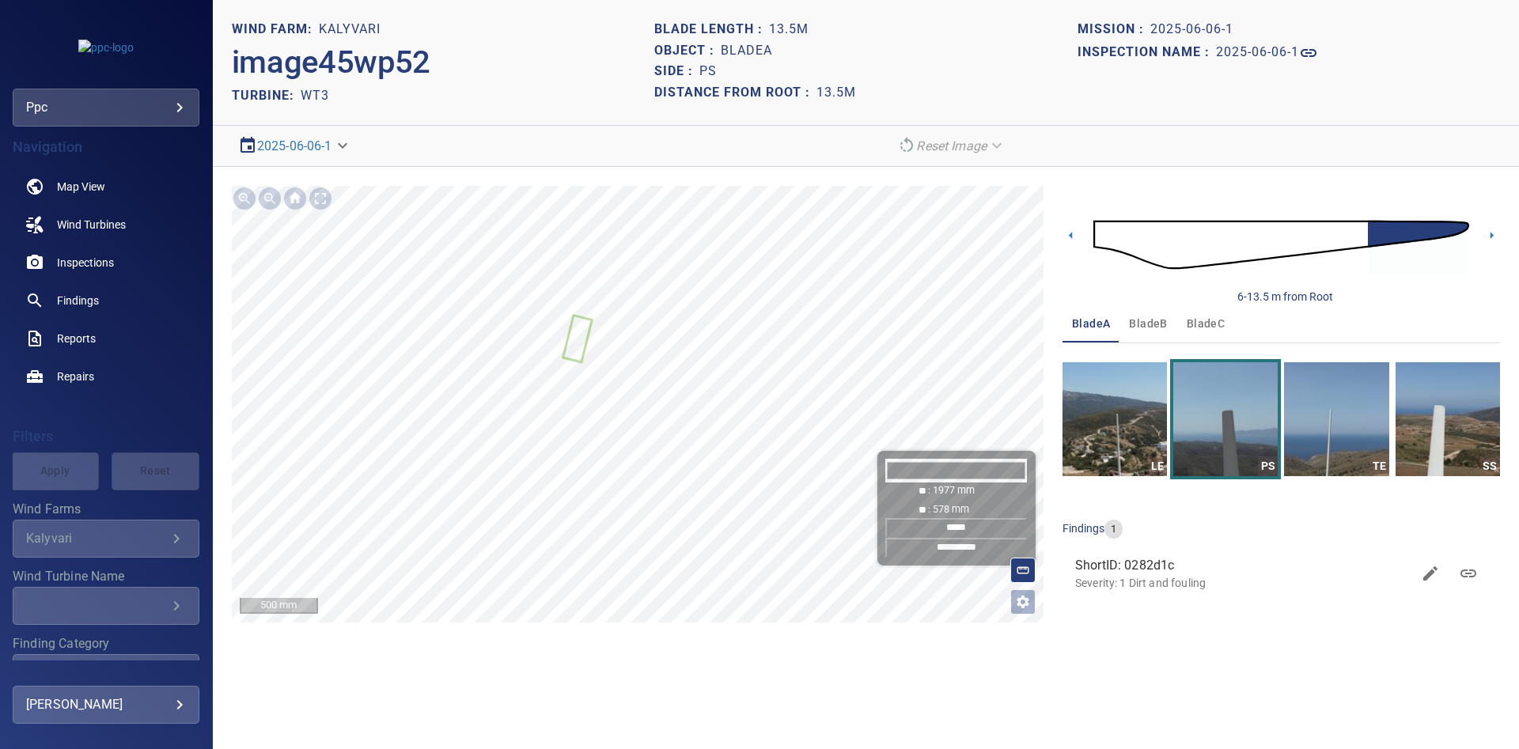
click at [948, 529] on input "*****" at bounding box center [956, 528] width 142 height 20
click at [1156, 310] on button "bladeB" at bounding box center [1148, 324] width 57 height 38
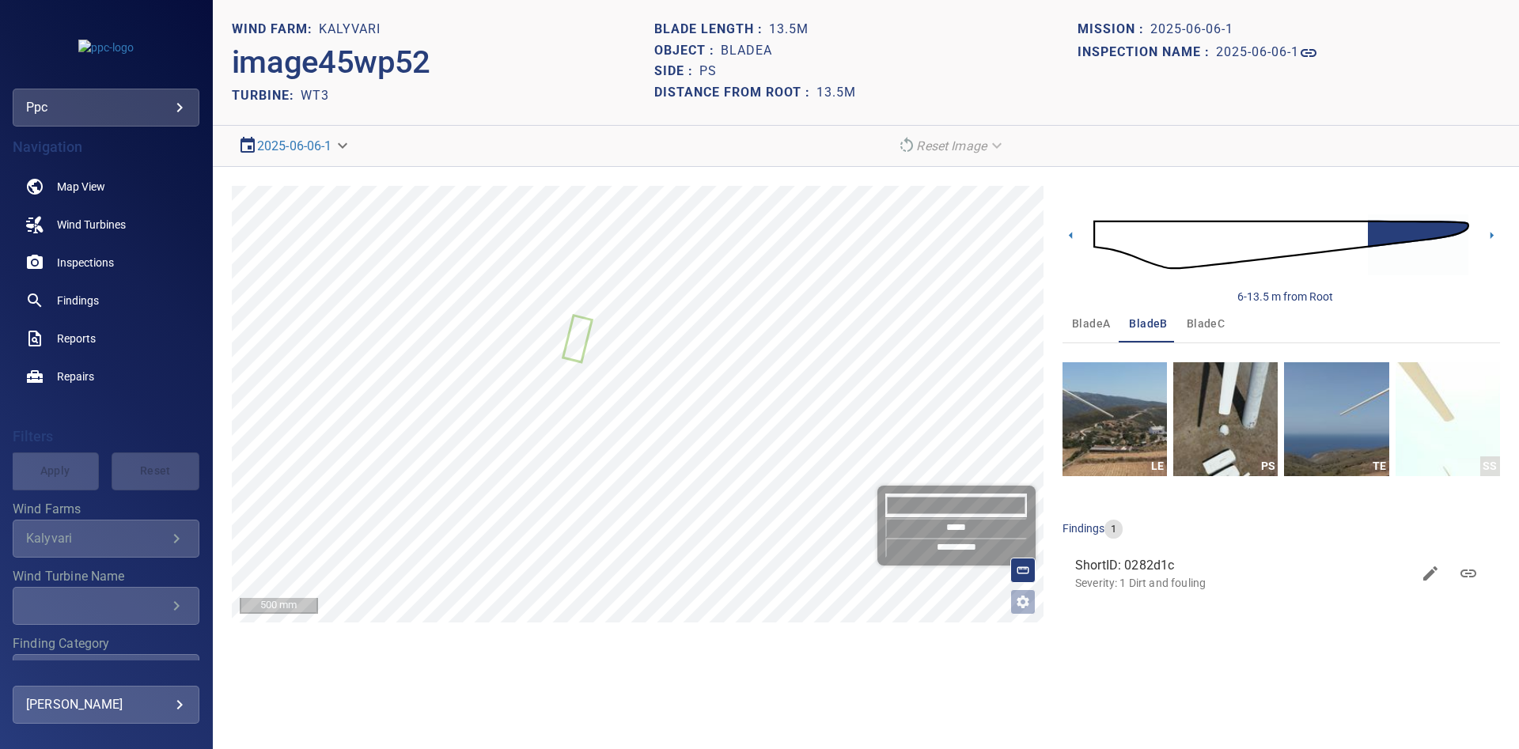
click at [343, 52] on h2 "image45wp52" at bounding box center [331, 63] width 199 height 38
click at [297, 15] on header "WIND FARM: Kalyvari image45wp52 TURBINE: WT3 Blade length : 13.5m Object : blad…" at bounding box center [866, 63] width 1306 height 126
click at [265, 38] on div "WIND FARM: Kalyvari" at bounding box center [443, 29] width 423 height 21
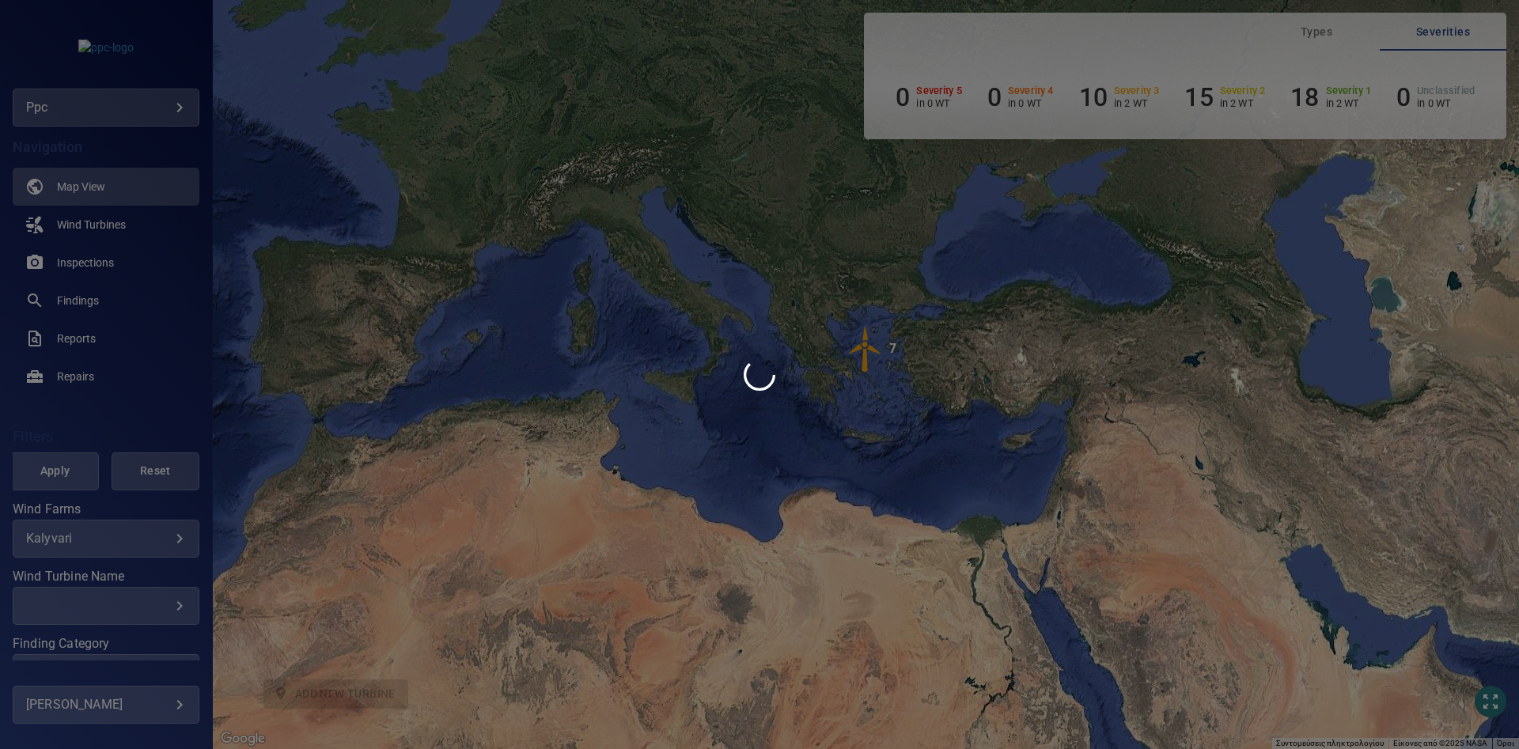
drag, startPoint x: 836, startPoint y: 343, endPoint x: 673, endPoint y: 483, distance: 214.4
click at [673, 483] on div at bounding box center [759, 374] width 1519 height 749
click at [66, 636] on div at bounding box center [759, 374] width 1519 height 749
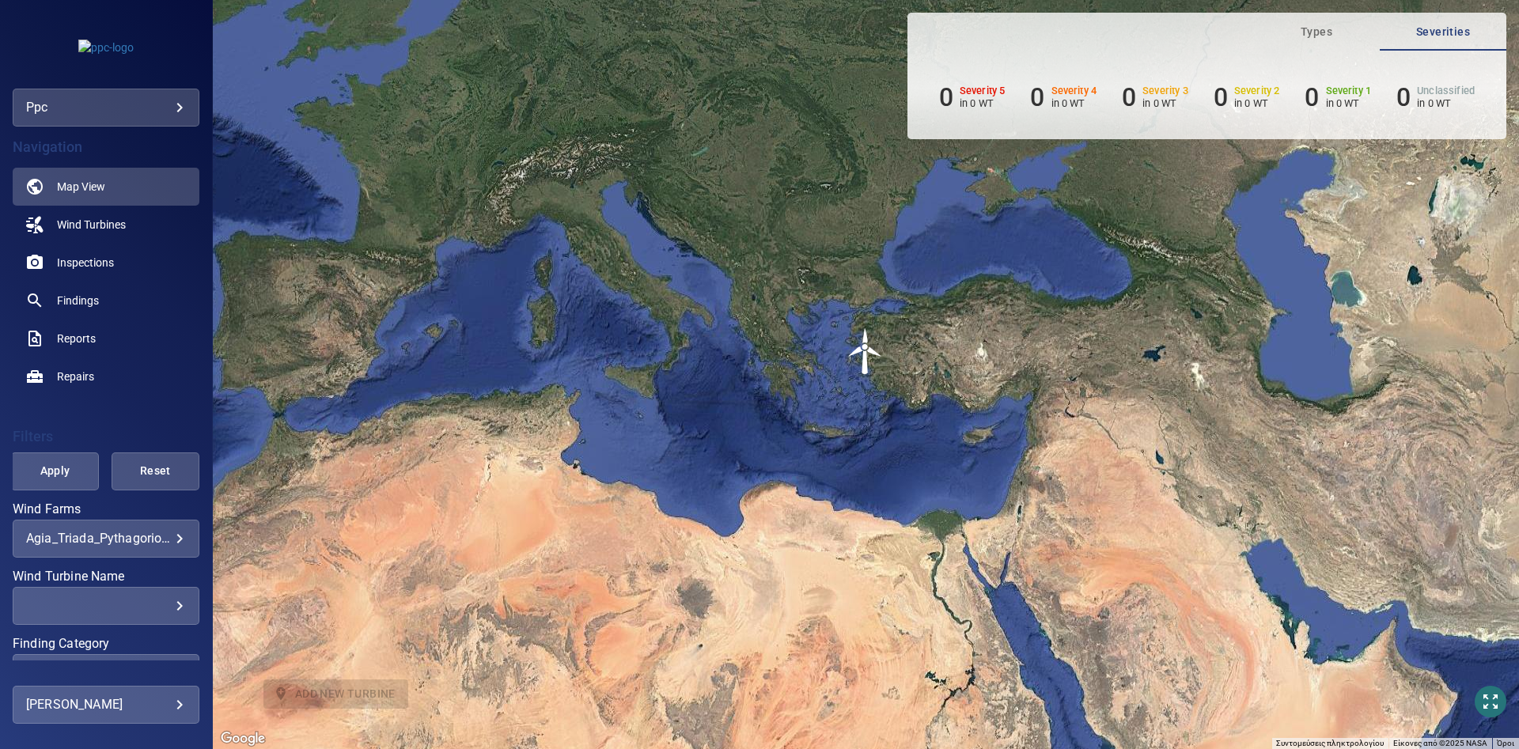
click at [138, 547] on div "**********" at bounding box center [106, 539] width 187 height 38
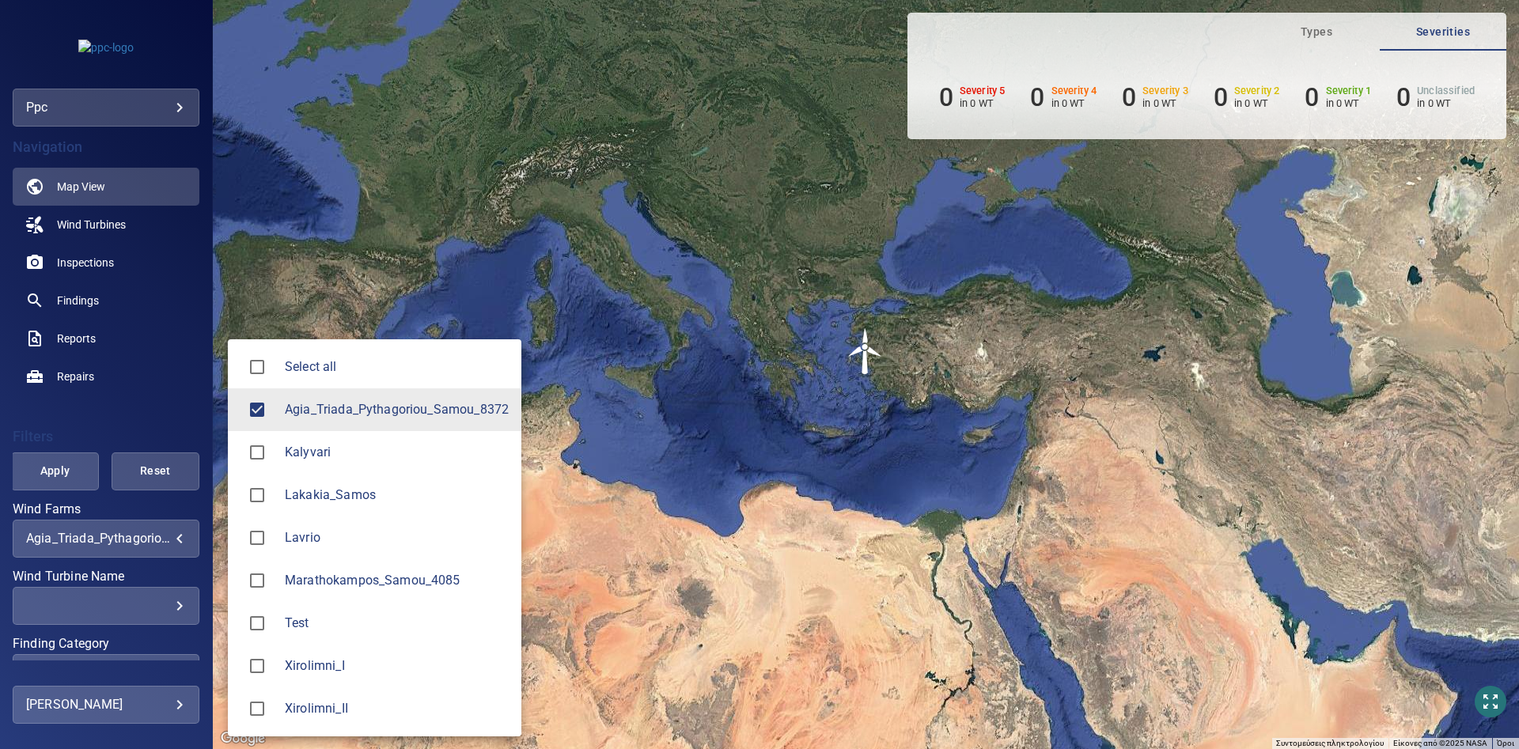
click at [171, 539] on body "**********" at bounding box center [759, 374] width 1519 height 749
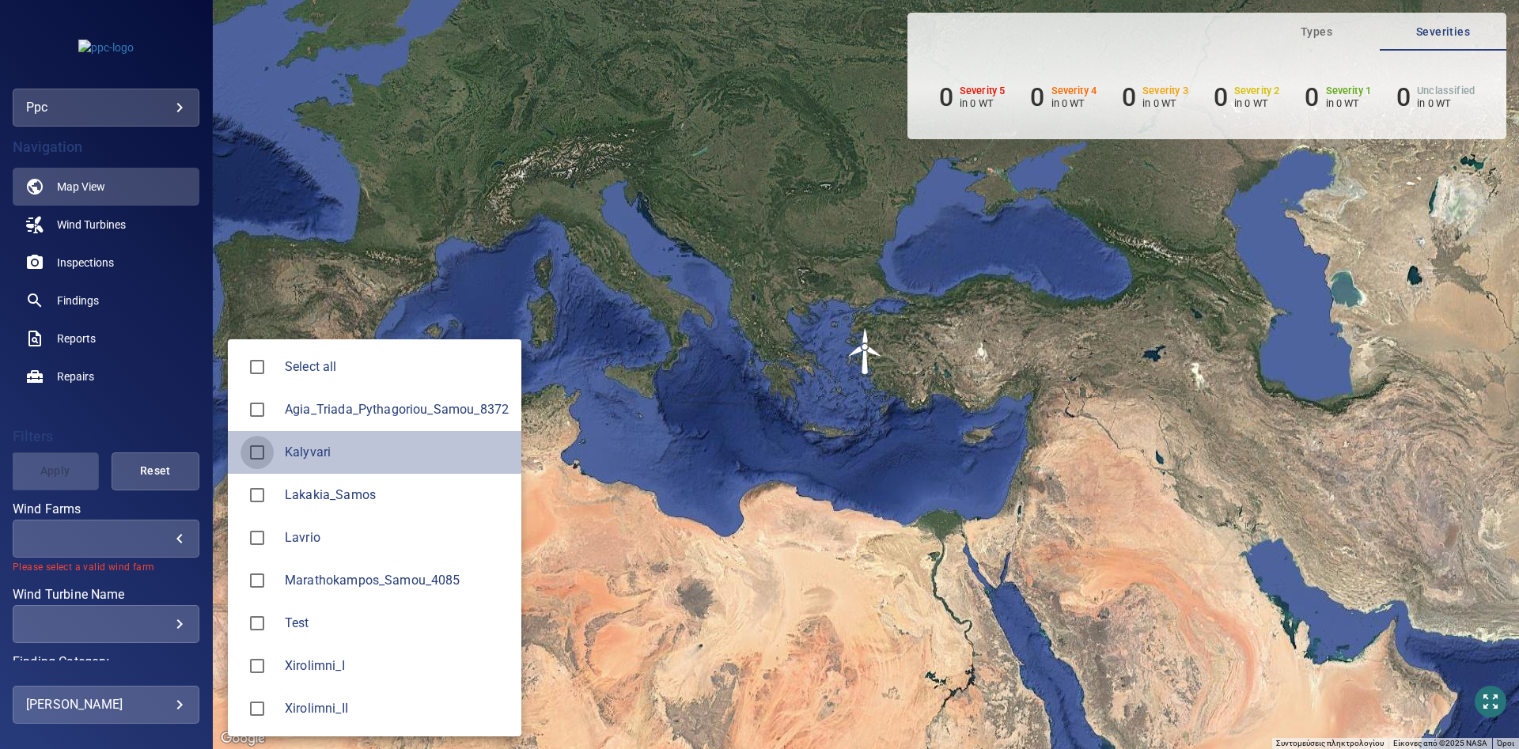
type input "********"
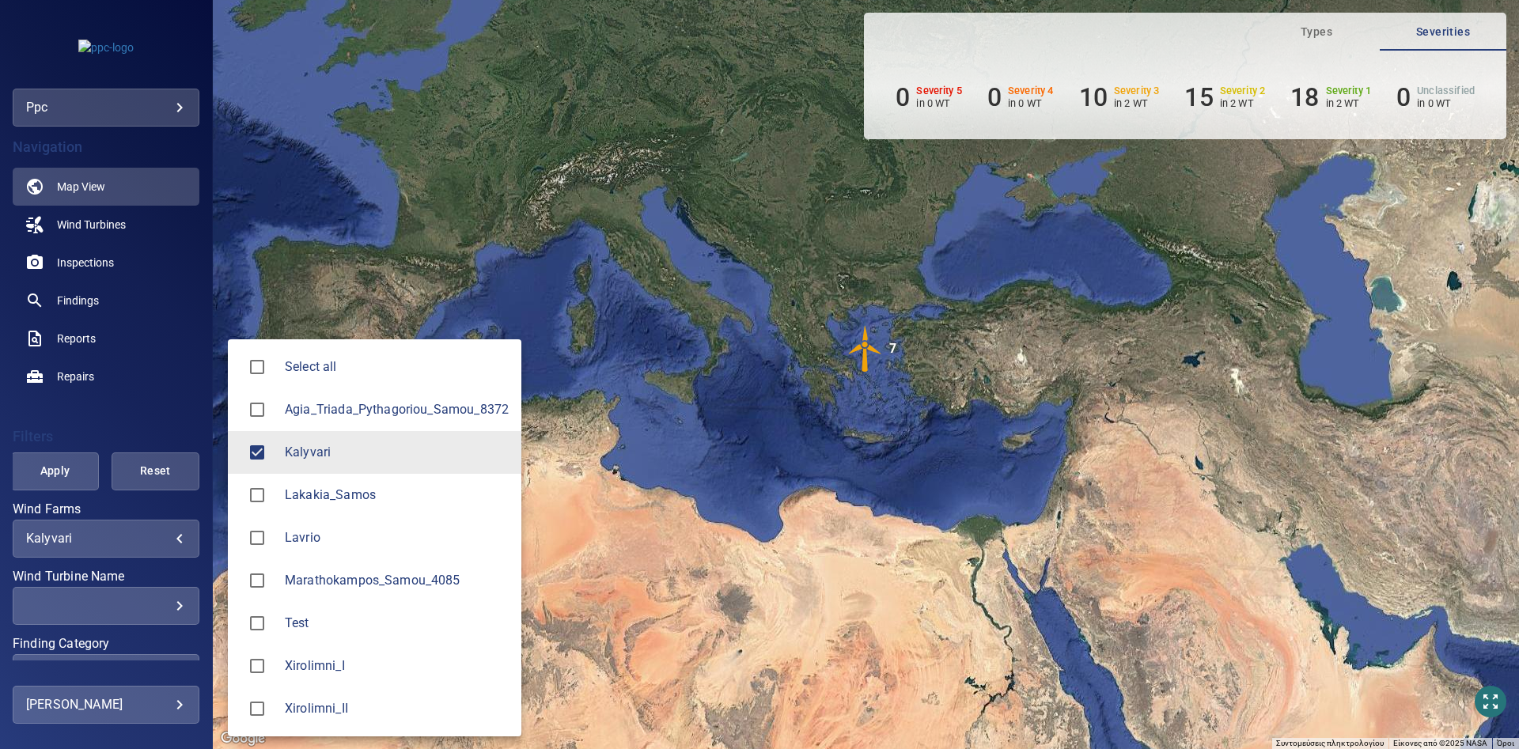
click at [320, 215] on div at bounding box center [759, 374] width 1519 height 749
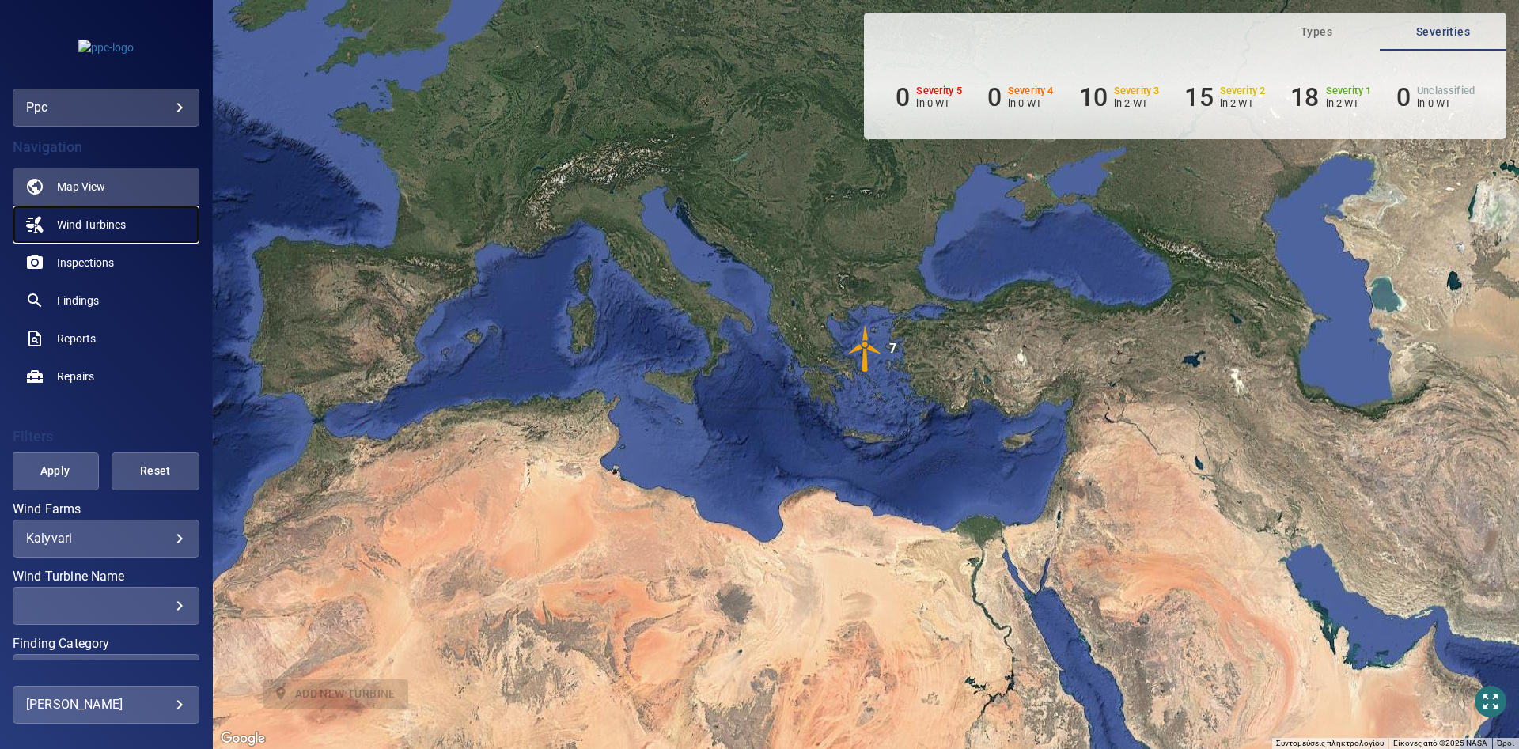
click at [64, 219] on span "Wind Turbines" at bounding box center [91, 225] width 69 height 16
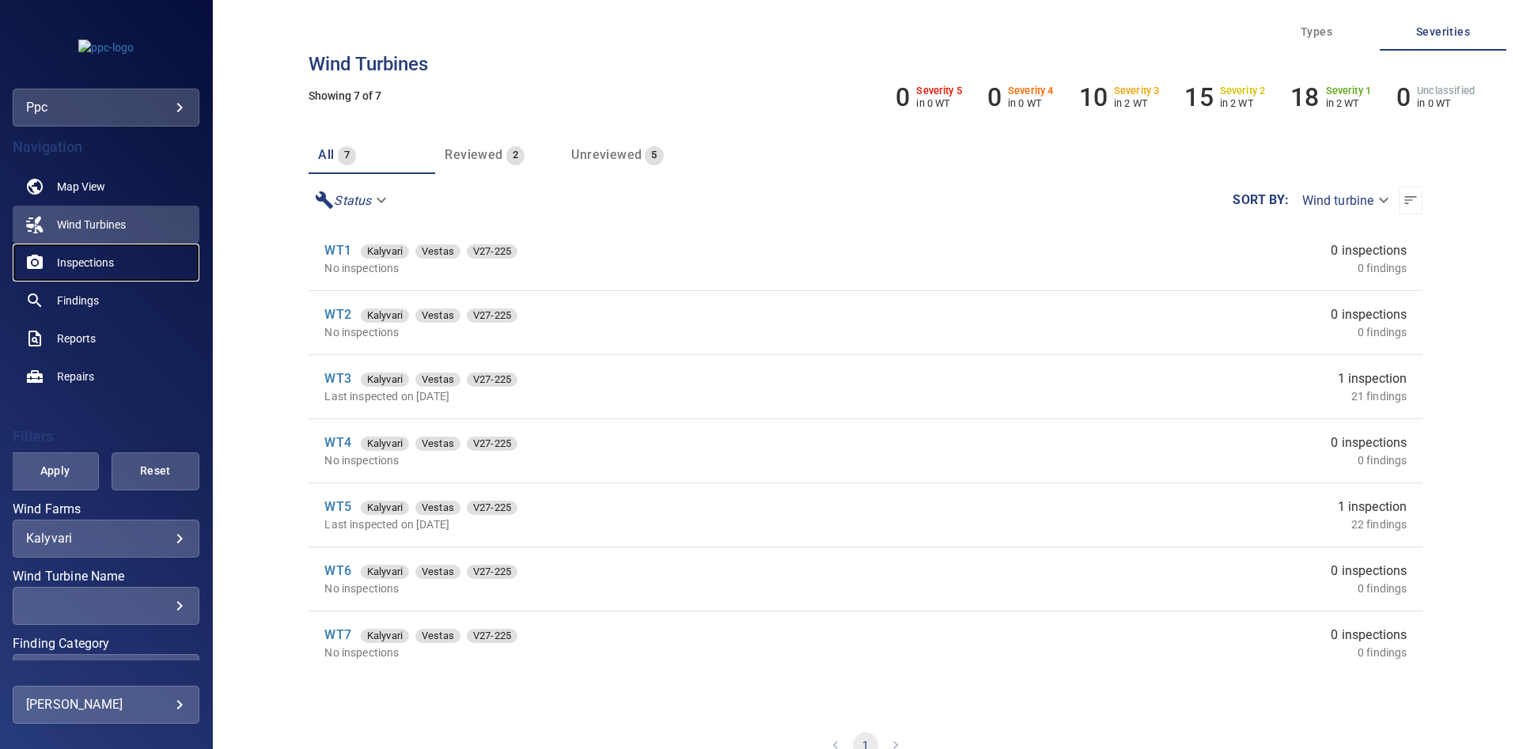
click at [92, 261] on span "Inspections" at bounding box center [85, 263] width 57 height 16
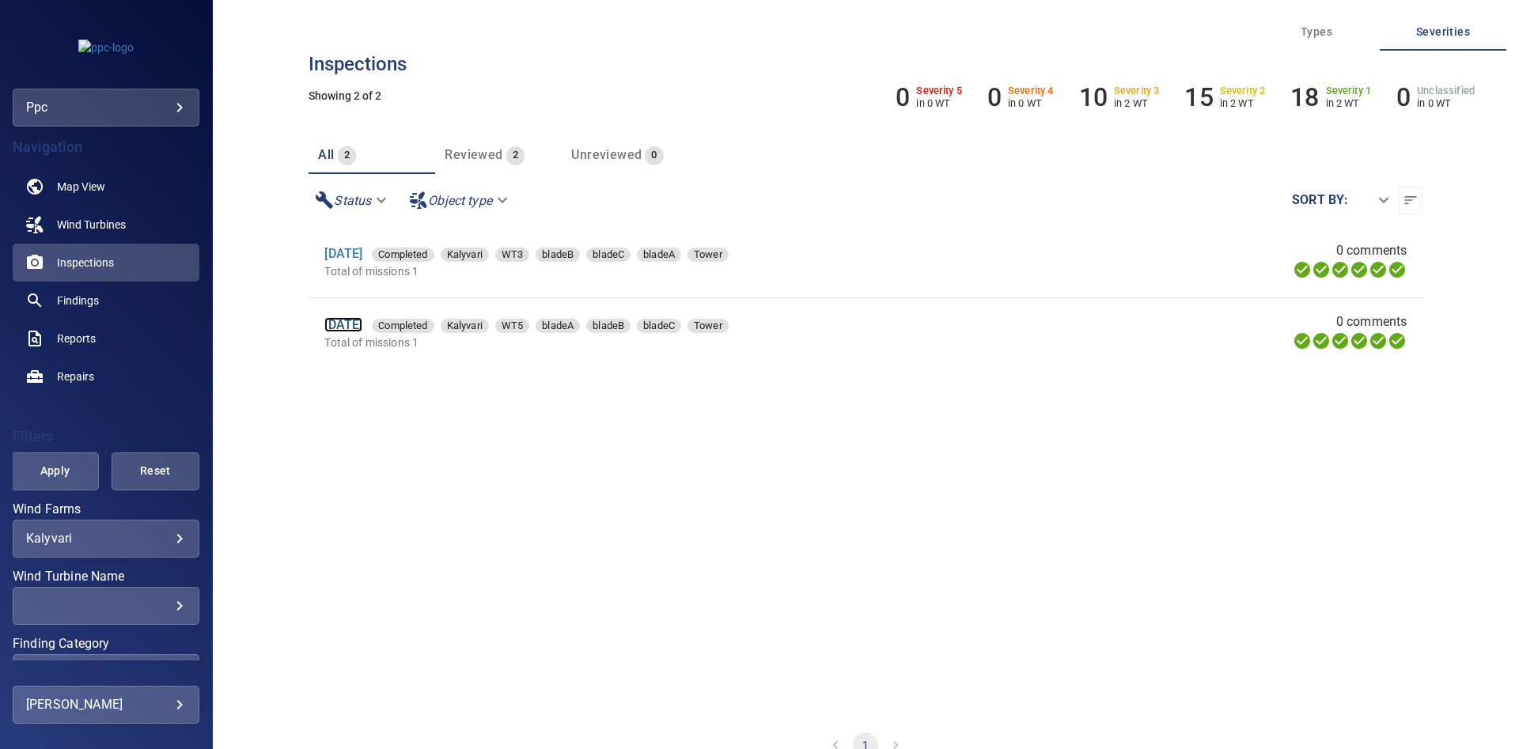
click at [356, 331] on link "6 Jun 2025" at bounding box center [343, 324] width 38 height 15
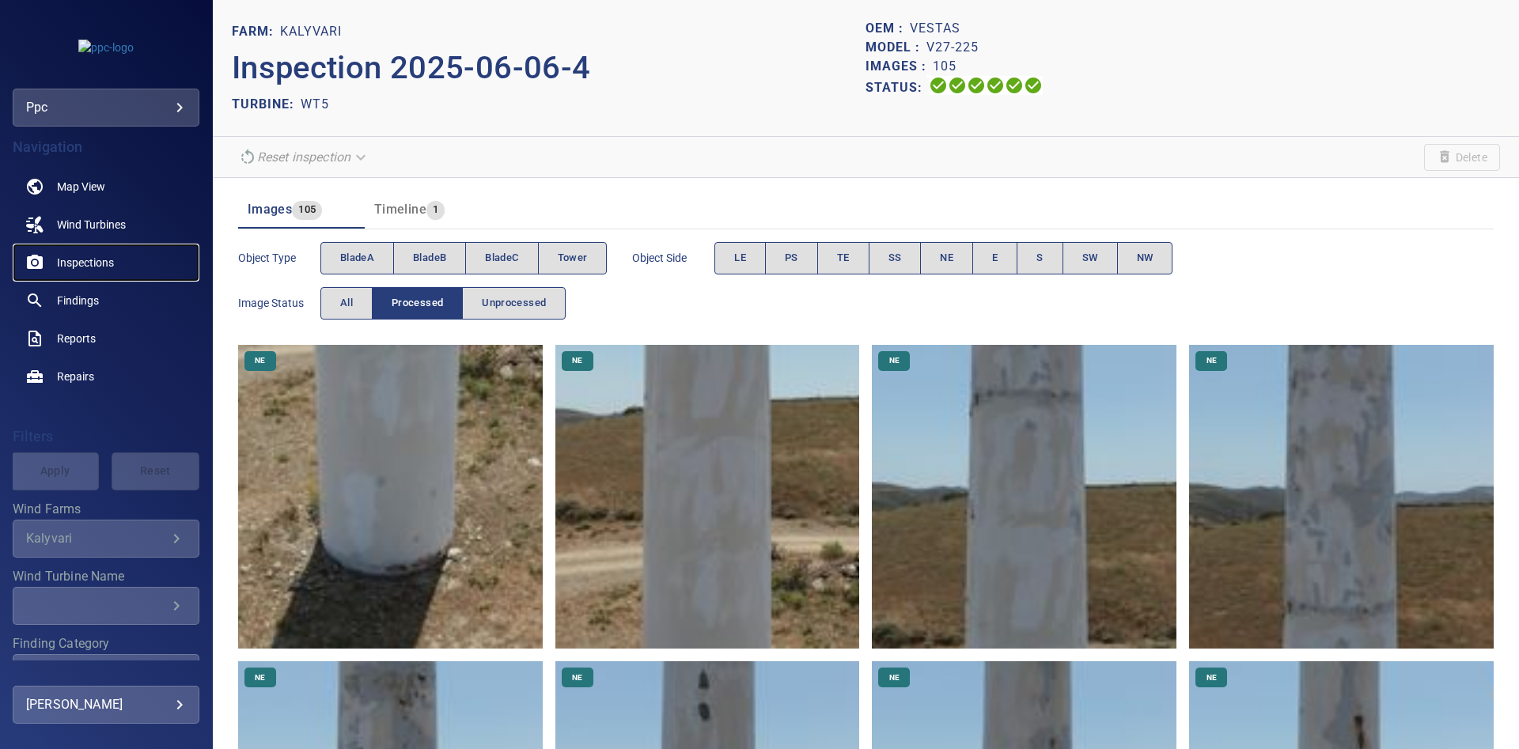
click at [100, 252] on link "Inspections" at bounding box center [106, 263] width 187 height 38
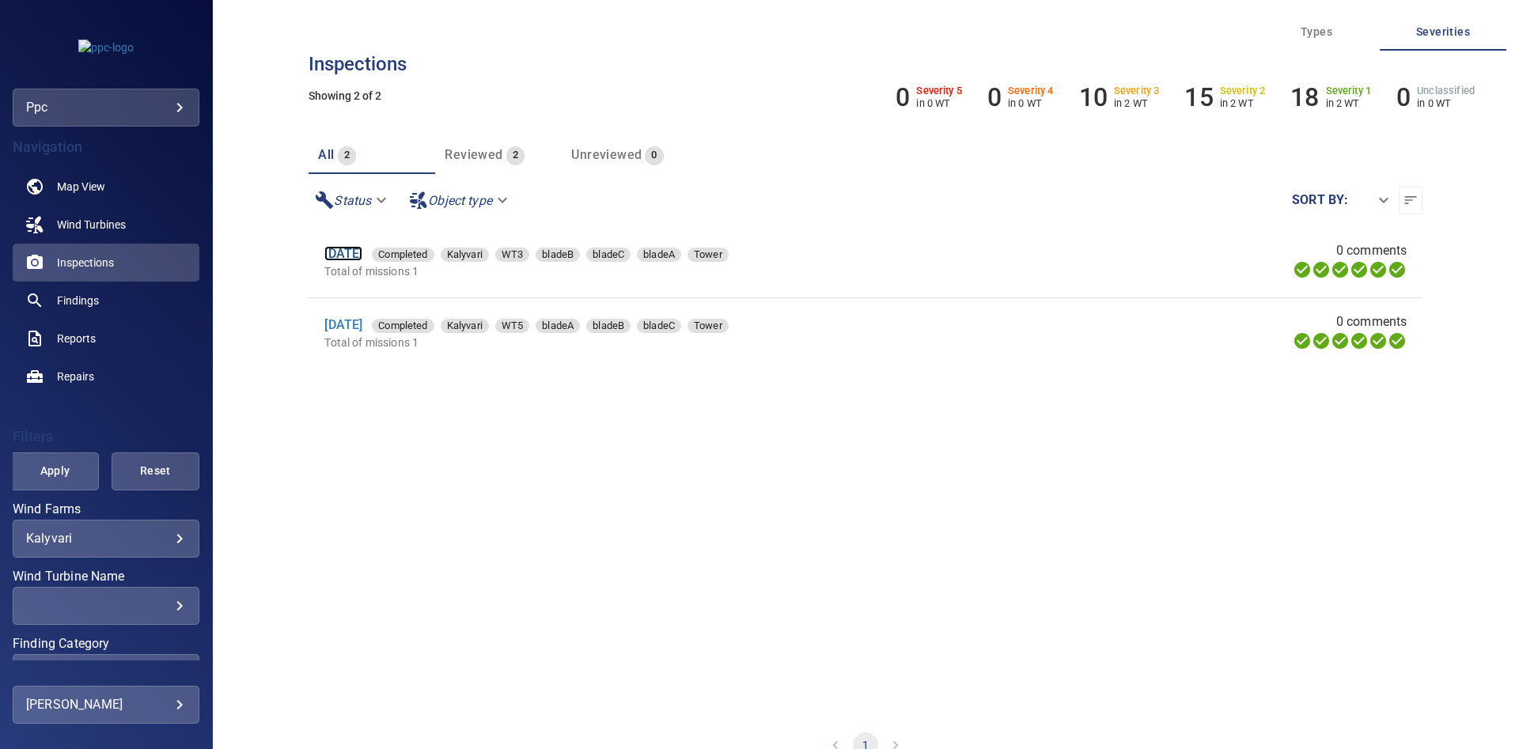
click at [362, 261] on link "6 Jun 2025" at bounding box center [343, 253] width 38 height 15
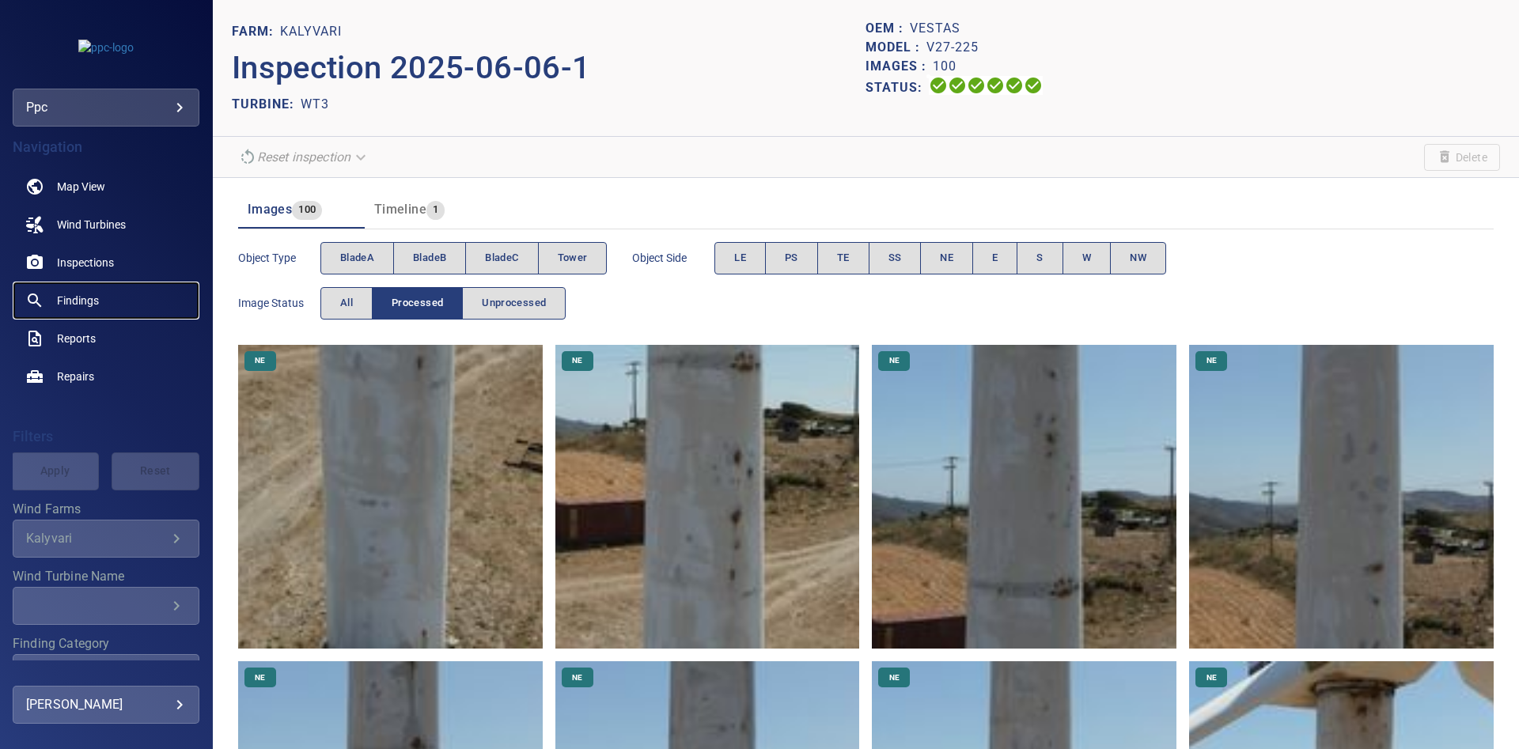
click at [81, 285] on link "Findings" at bounding box center [106, 301] width 187 height 38
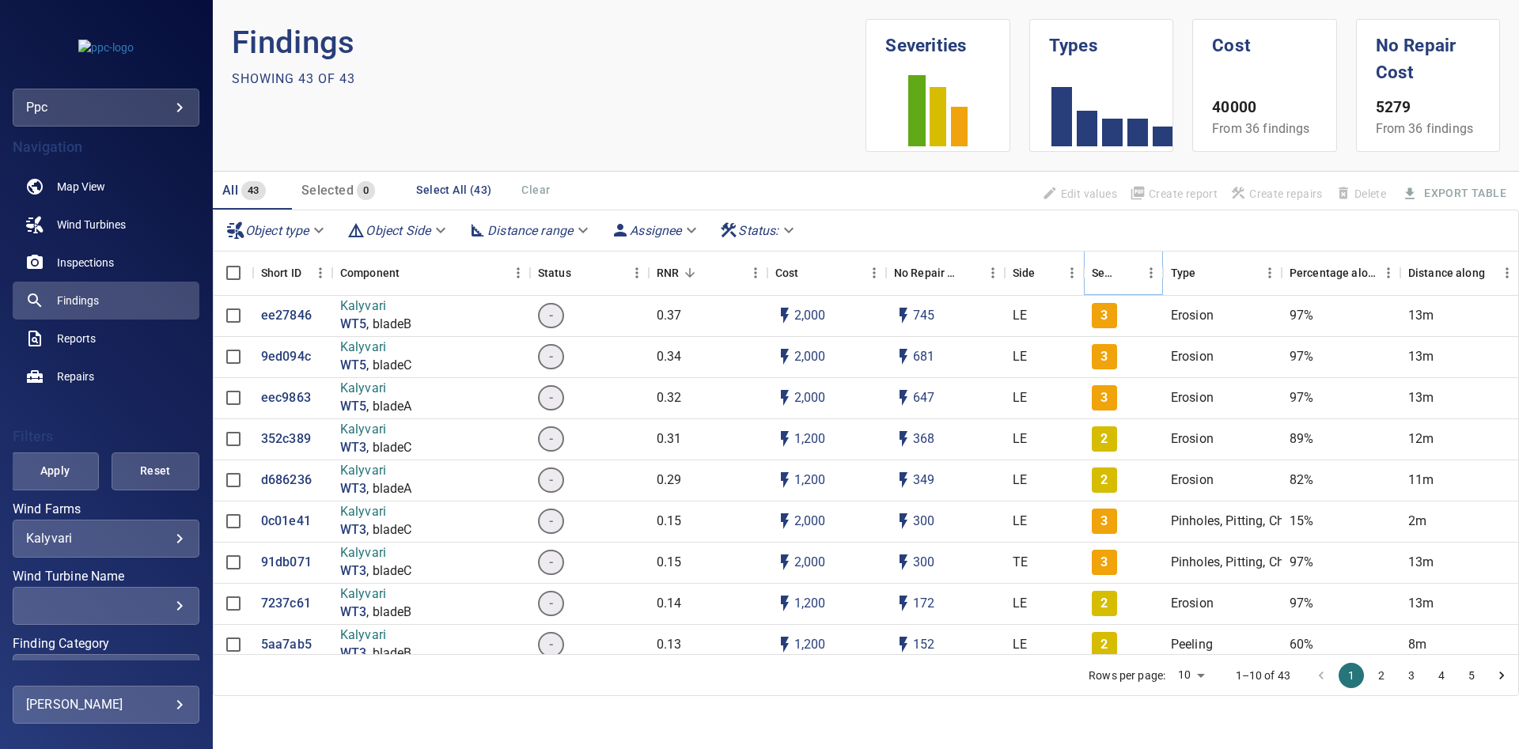
click at [1118, 271] on button "Sort" at bounding box center [1128, 273] width 22 height 22
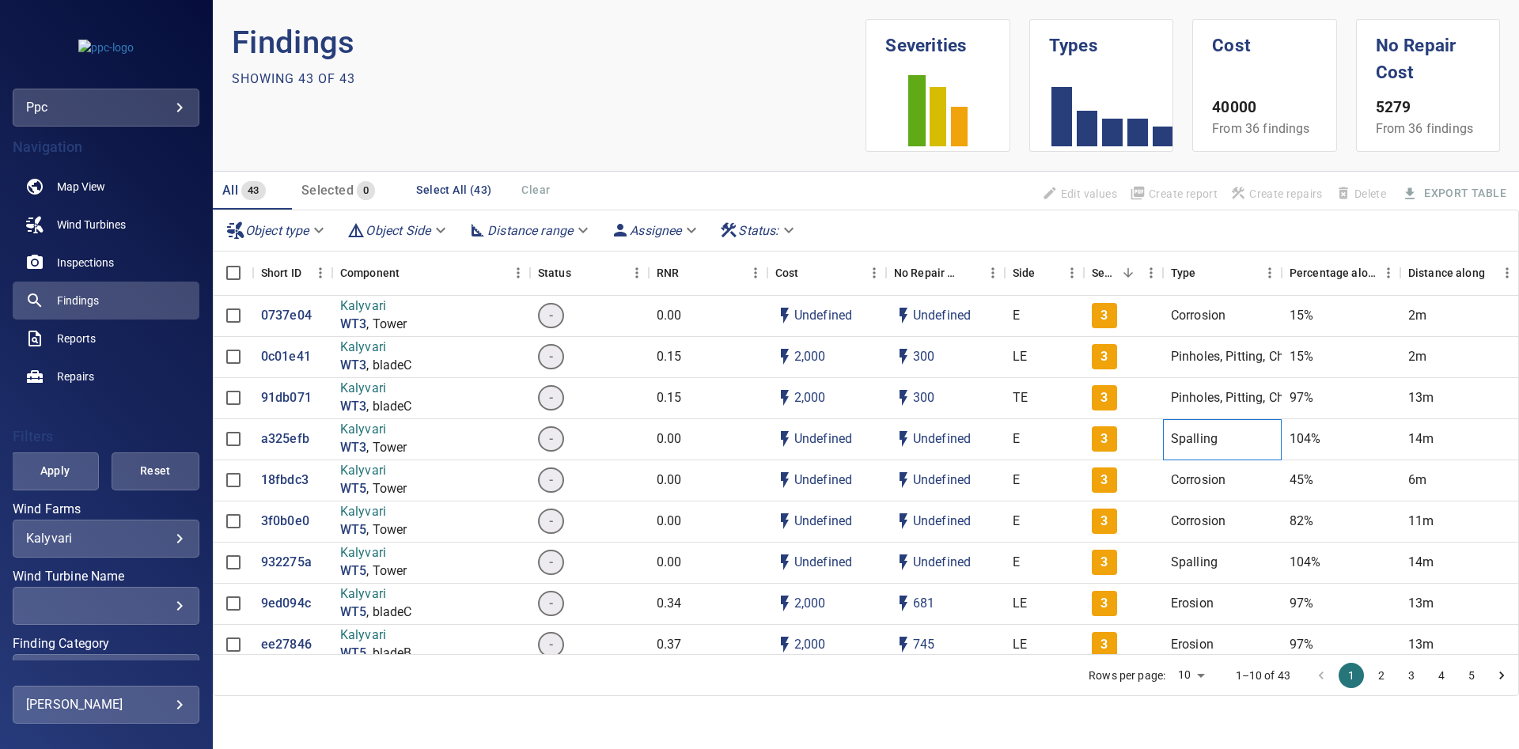
click at [1192, 436] on p "Spalling" at bounding box center [1194, 439] width 47 height 18
click at [286, 438] on p "a325efb" at bounding box center [285, 439] width 48 height 18
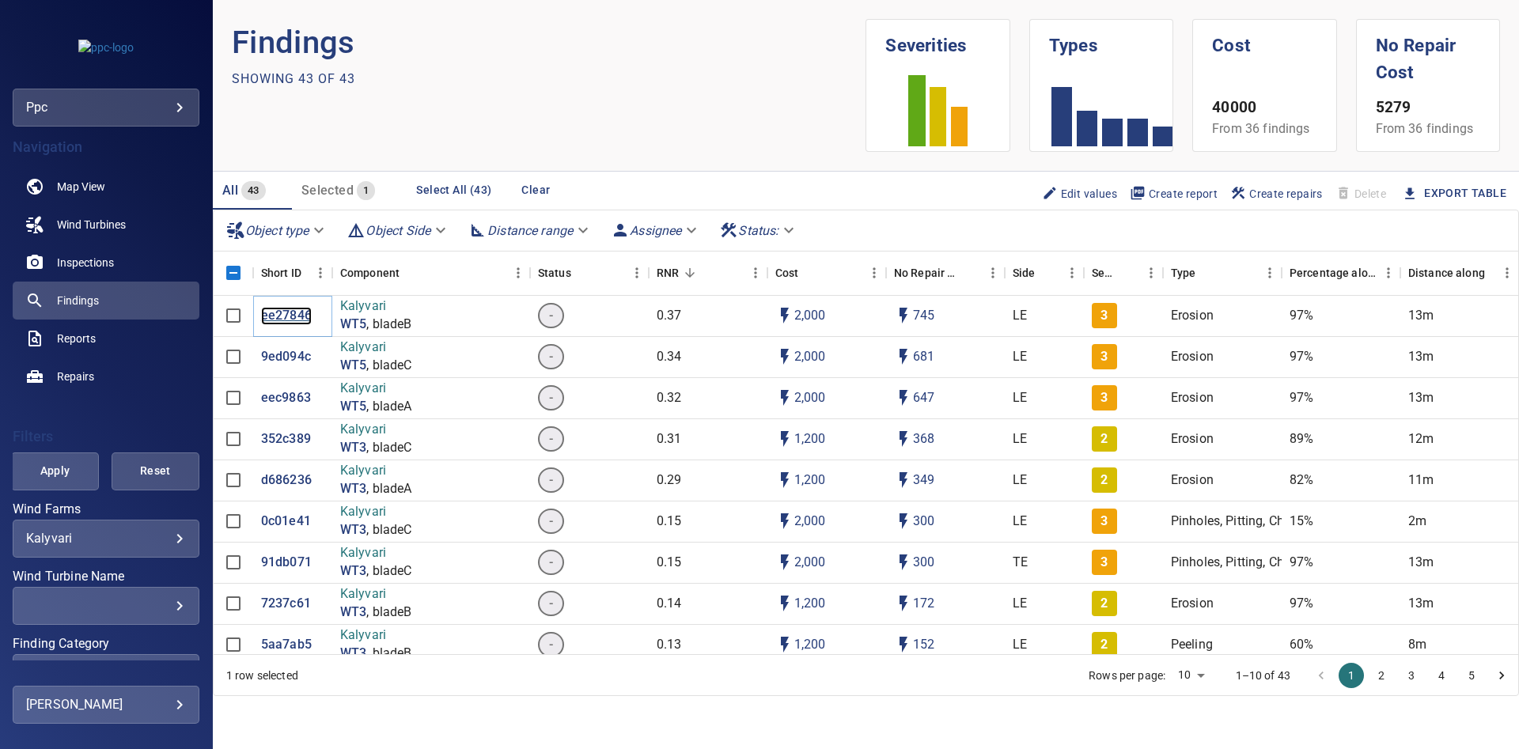
click at [292, 314] on p "ee27846" at bounding box center [286, 316] width 51 height 18
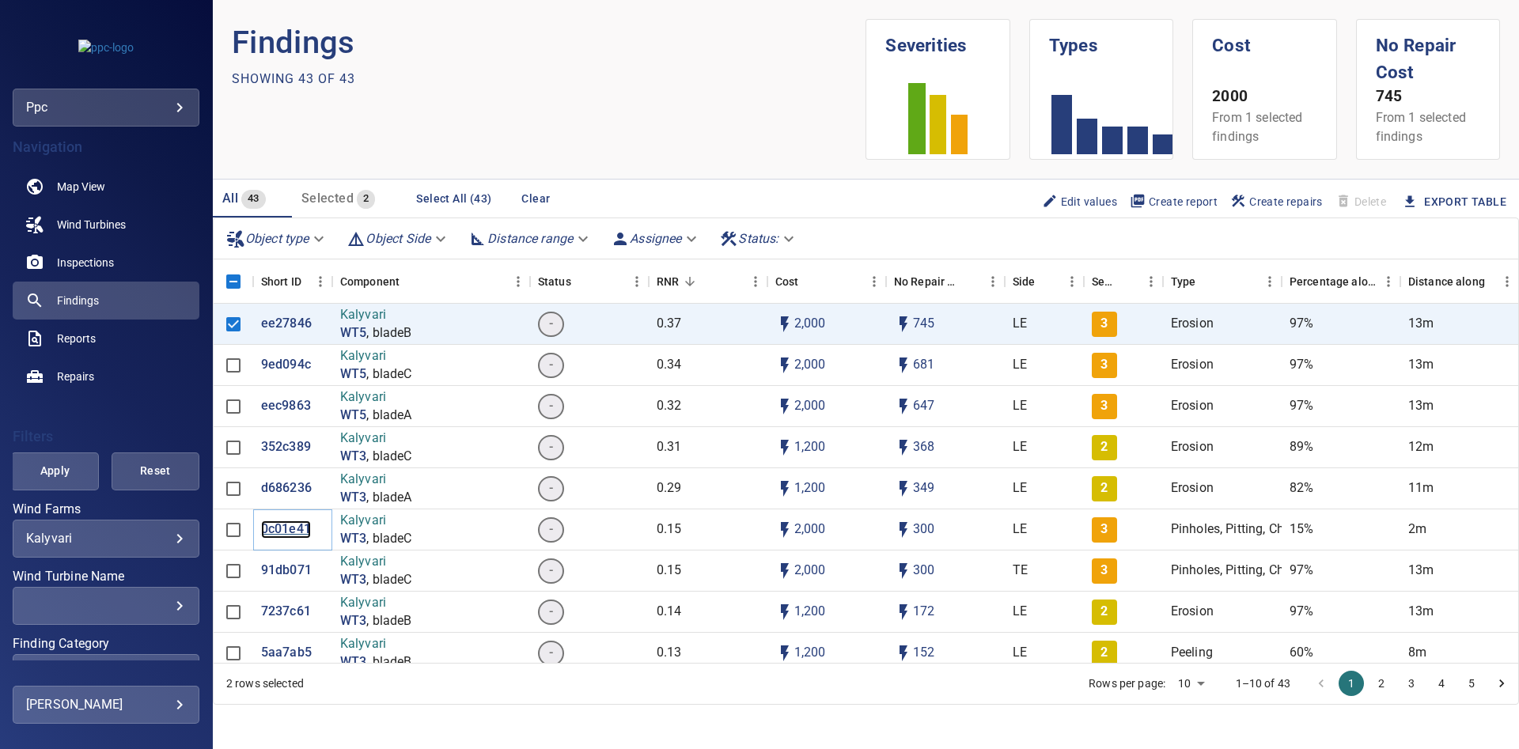
click at [290, 533] on p "0c01e41" at bounding box center [286, 530] width 50 height 18
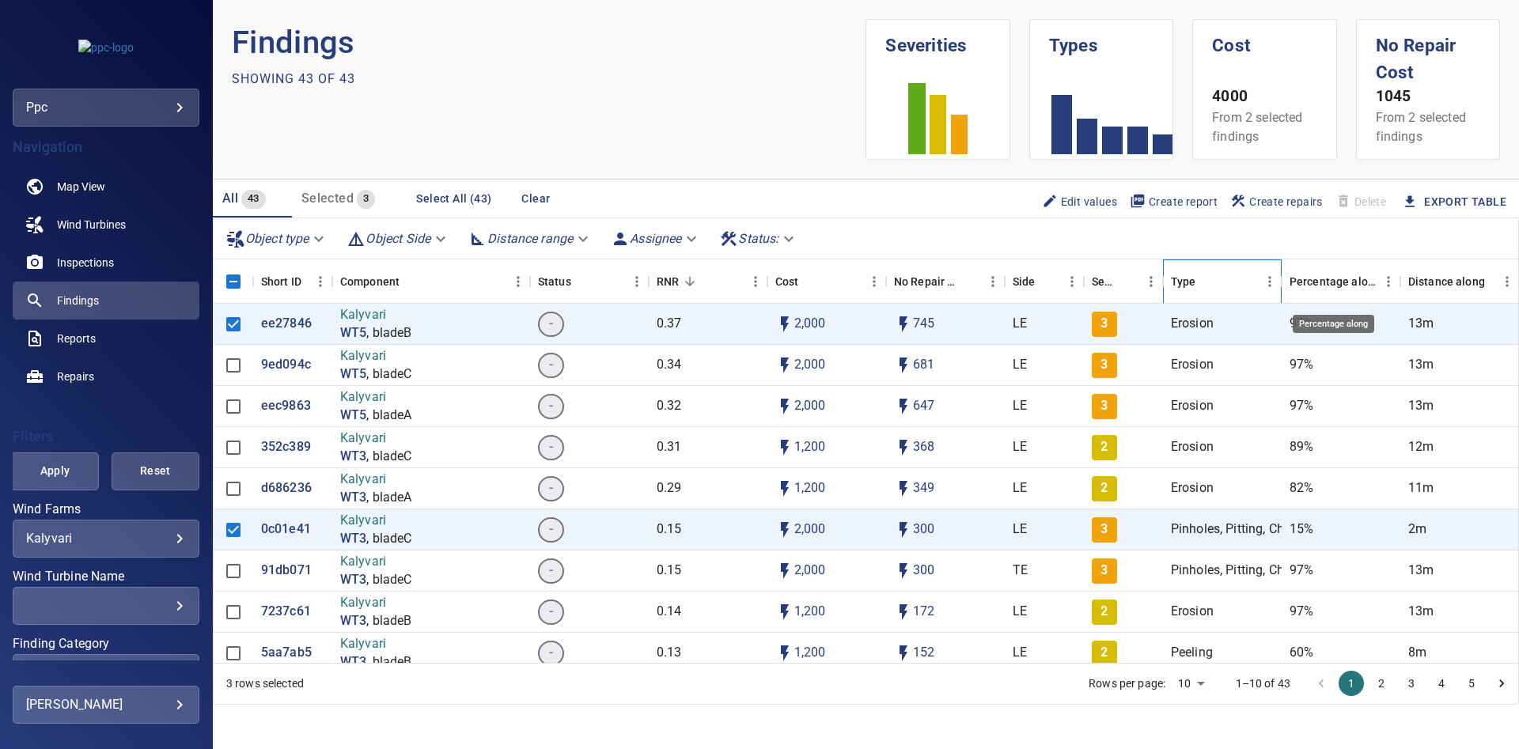
click at [1293, 282] on div "Short ID Component Status RNR Cost No Repair Cost Side Severity Type Percentage…" at bounding box center [1025, 282] width 1622 height 44
drag, startPoint x: 1293, startPoint y: 282, endPoint x: 1374, endPoint y: 277, distance: 81.7
click at [1374, 277] on div "Percentage along" at bounding box center [1333, 282] width 87 height 44
